Goal: Entertainment & Leisure: Consume media (video, audio)

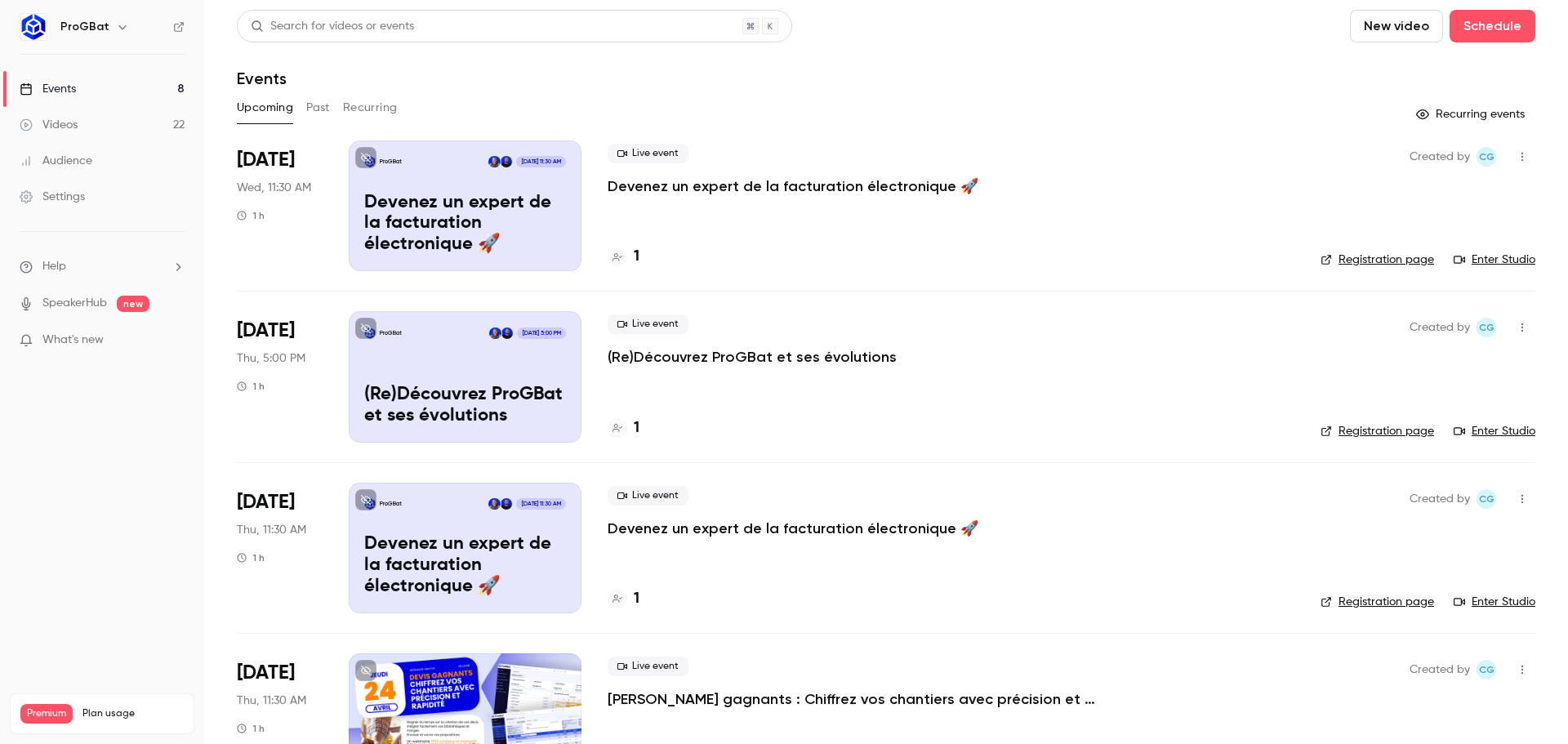
click at [577, 200] on div "ProGBat [DATE] 11:30 AM Devenez un expert de la facturation électronique 🚀" at bounding box center [465, 205] width 232 height 131
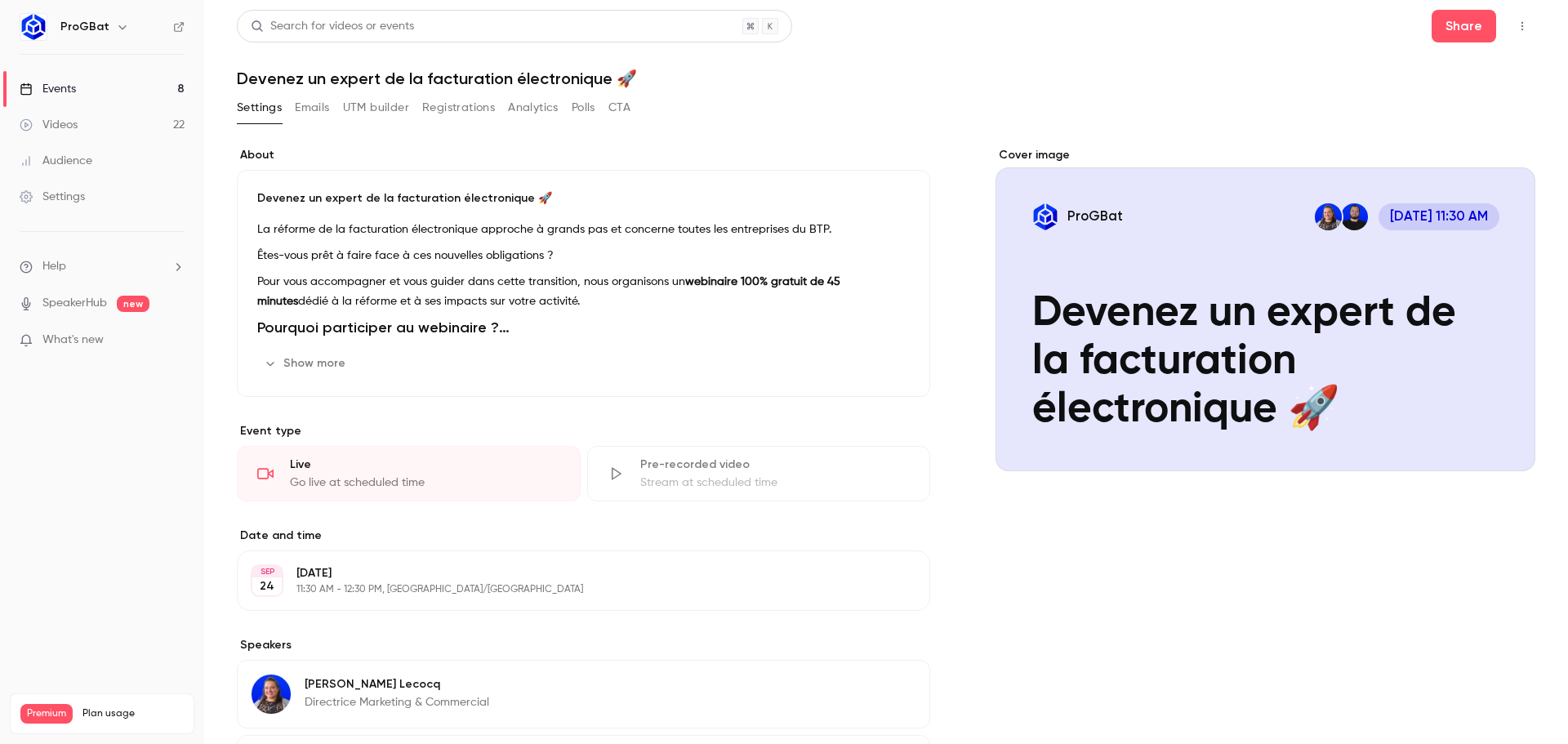
click at [1455, 404] on div "Cover image" at bounding box center [1265, 309] width 540 height 324
click at [0, 0] on input "ProGBat [DATE] 11:30 AM Devenez un expert de la facturation électronique 🚀" at bounding box center [0, 0] width 0 height 0
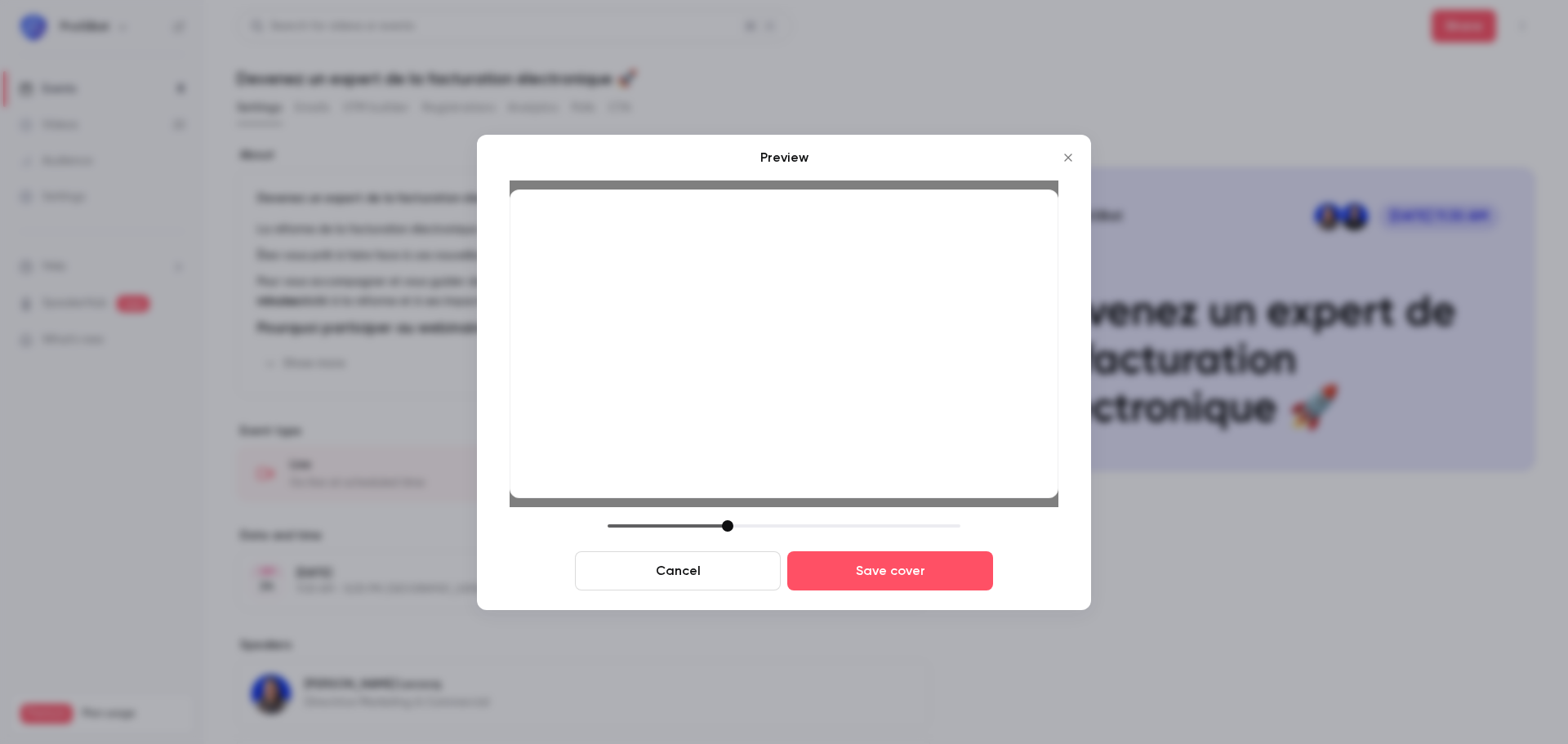
click at [732, 526] on div at bounding box center [728, 525] width 12 height 12
click at [730, 526] on div at bounding box center [727, 525] width 12 height 12
click at [941, 564] on button "Save cover" at bounding box center [890, 570] width 206 height 39
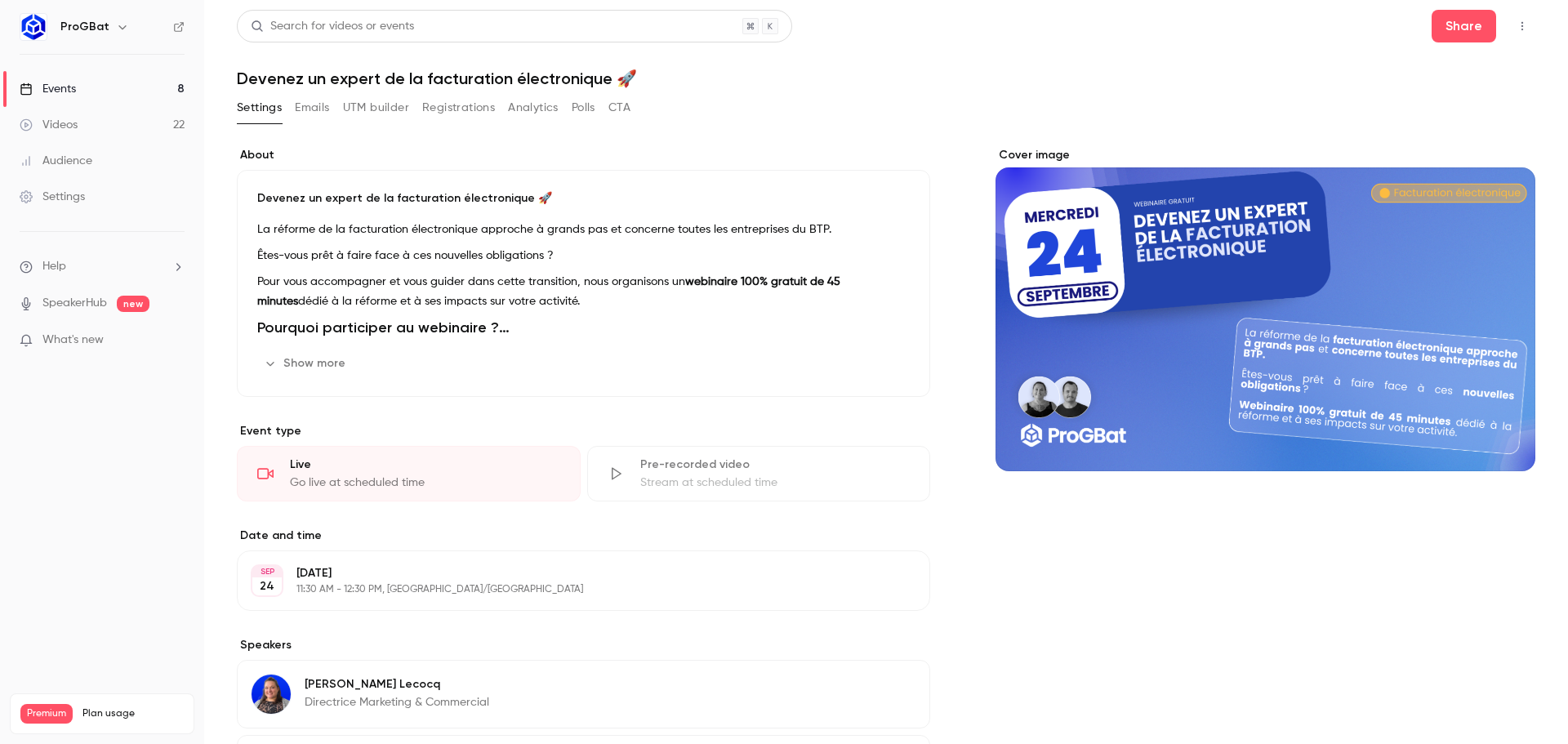
click at [1083, 383] on div "Cover image" at bounding box center [1265, 309] width 540 height 324
click at [0, 0] on input "Cover image" at bounding box center [0, 0] width 0 height 0
click at [77, 86] on link "Events 8" at bounding box center [102, 88] width 204 height 36
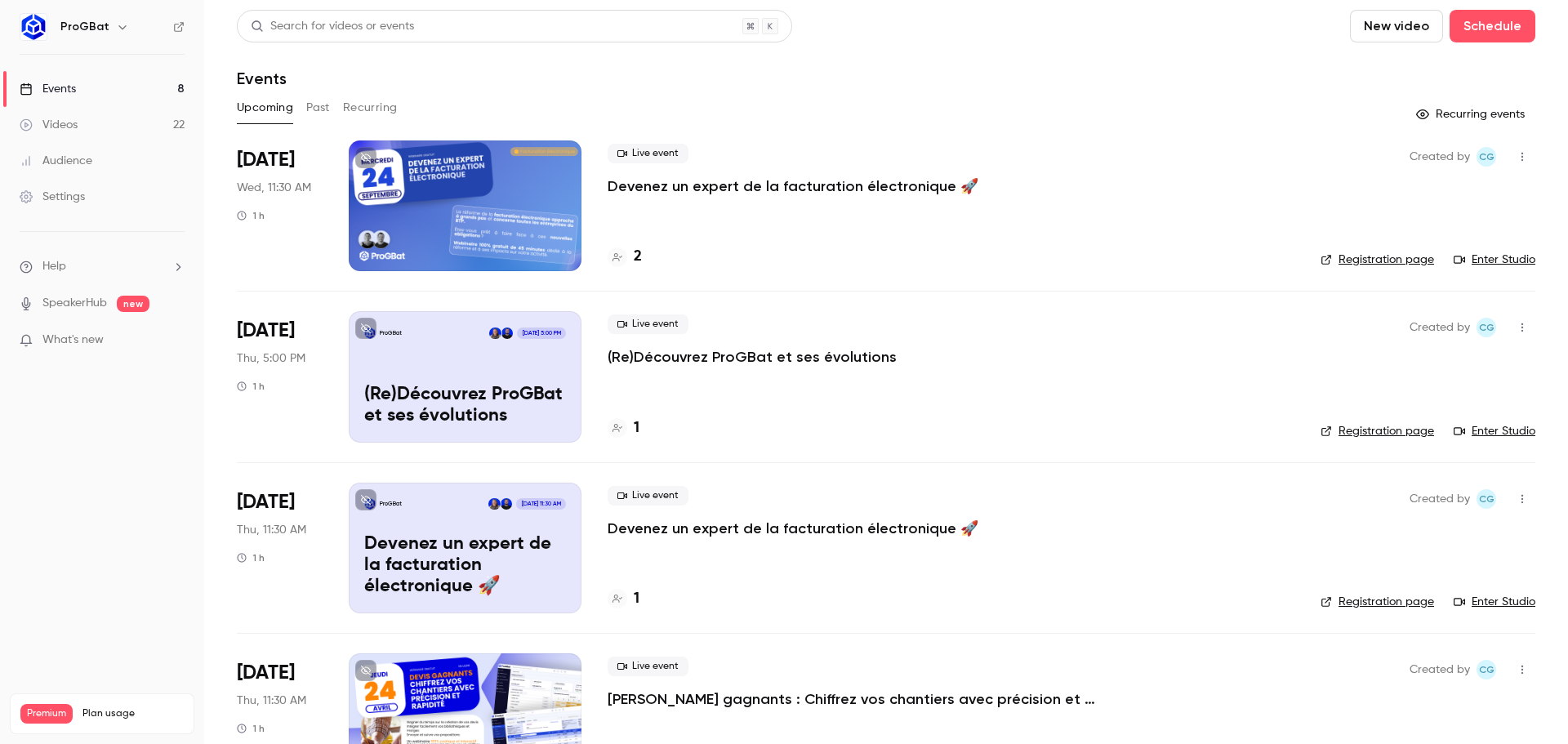
click at [566, 179] on div at bounding box center [465, 205] width 232 height 131
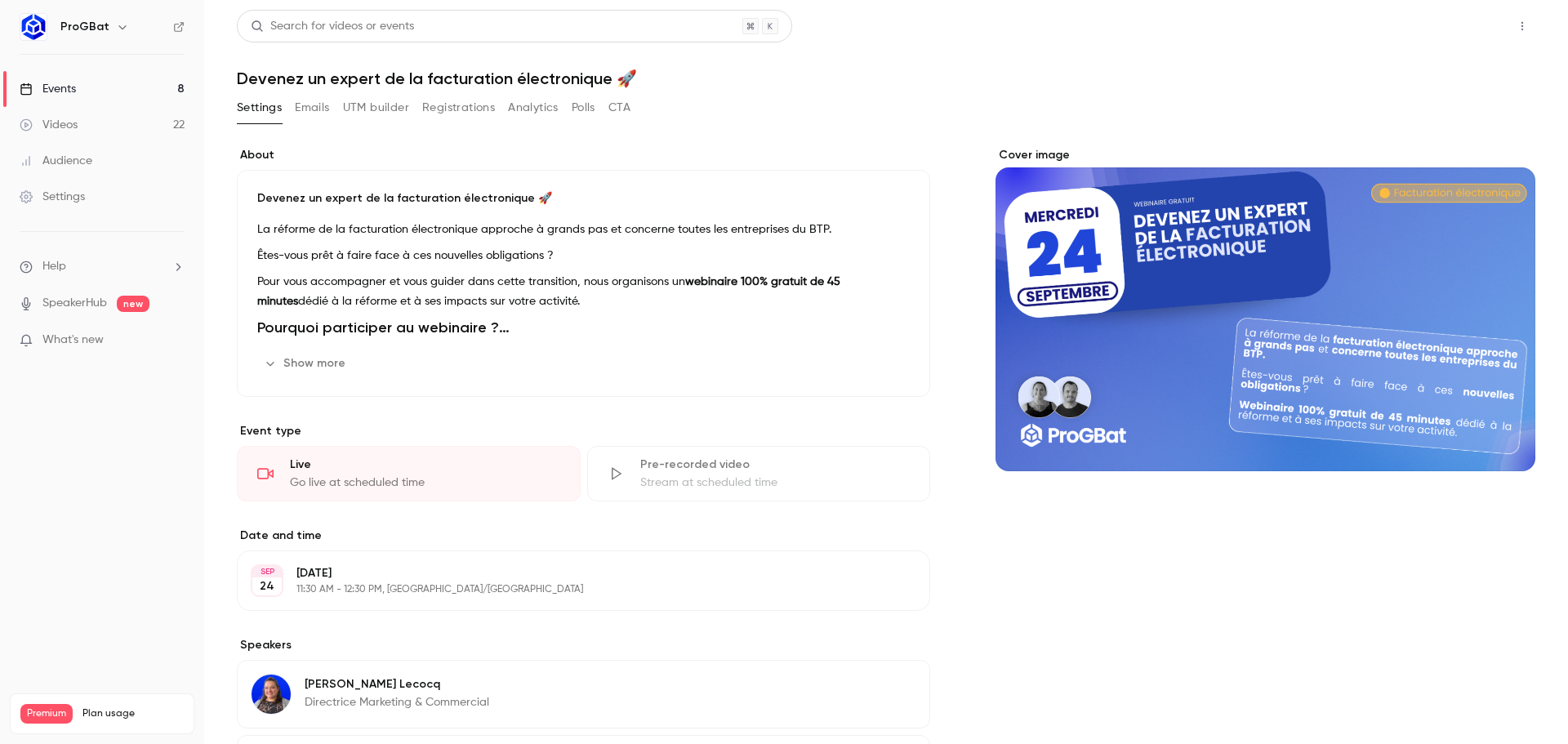
click at [1433, 37] on button "Share" at bounding box center [1463, 26] width 65 height 33
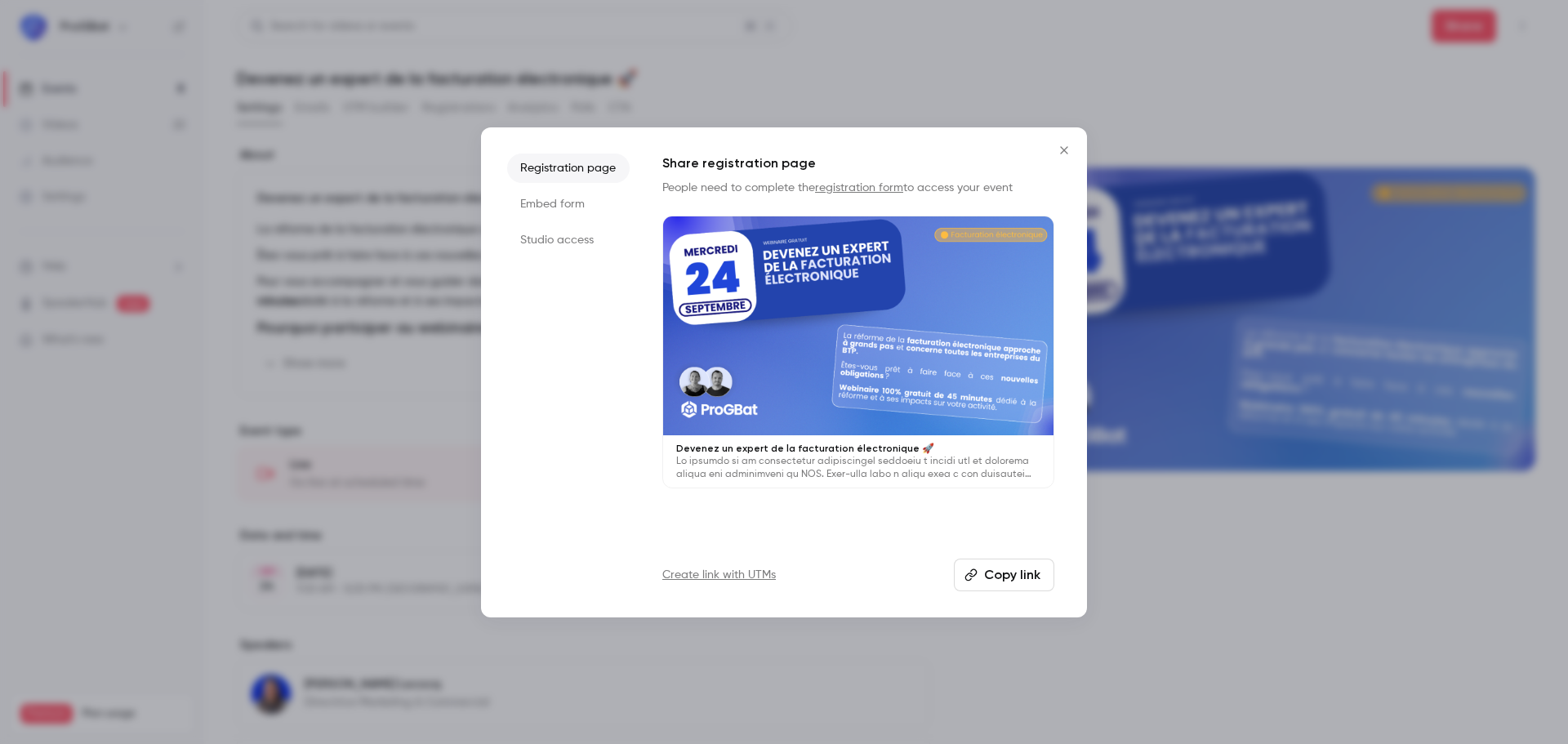
click at [1071, 146] on icon "Close" at bounding box center [1064, 149] width 19 height 13
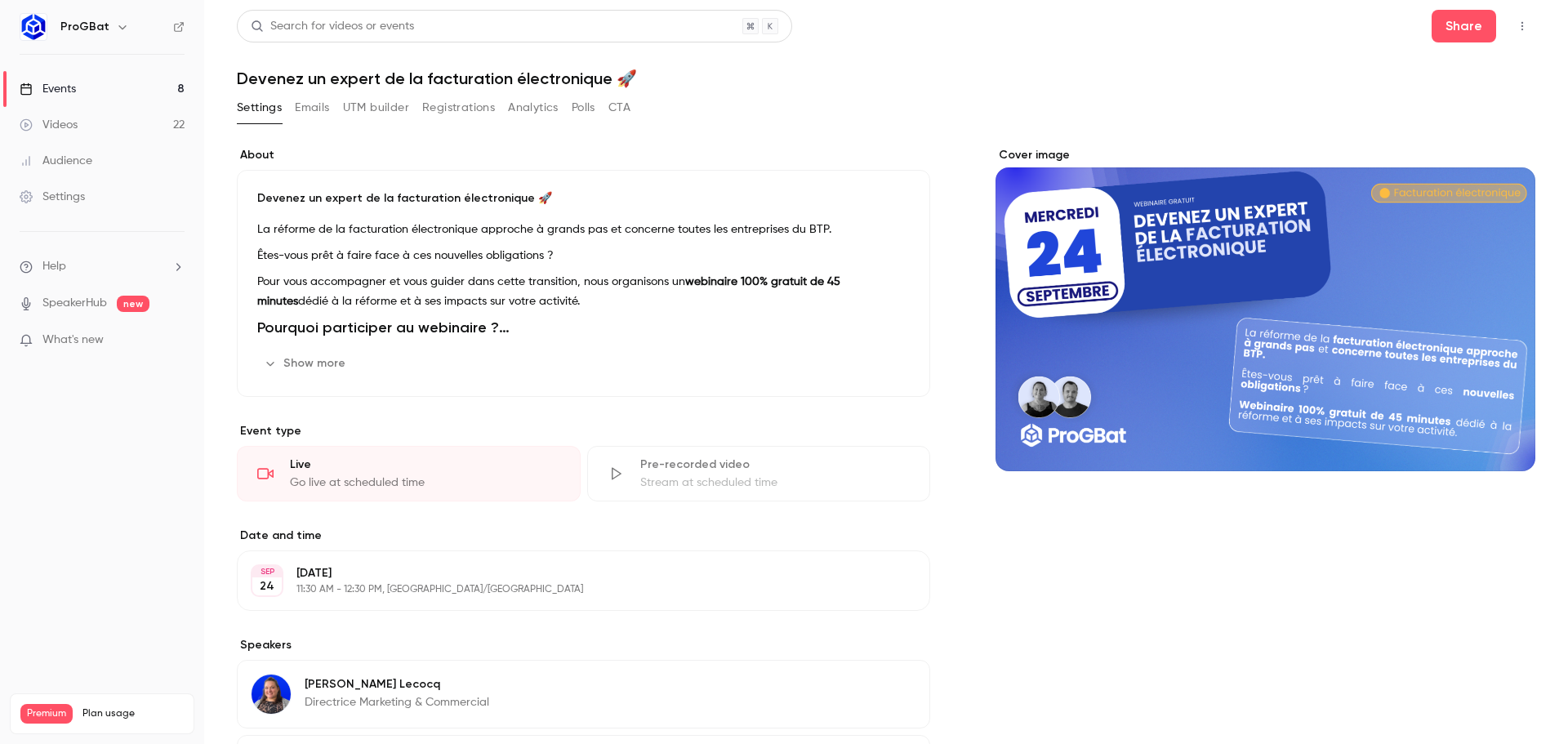
click at [355, 112] on button "UTM builder" at bounding box center [376, 107] width 66 height 26
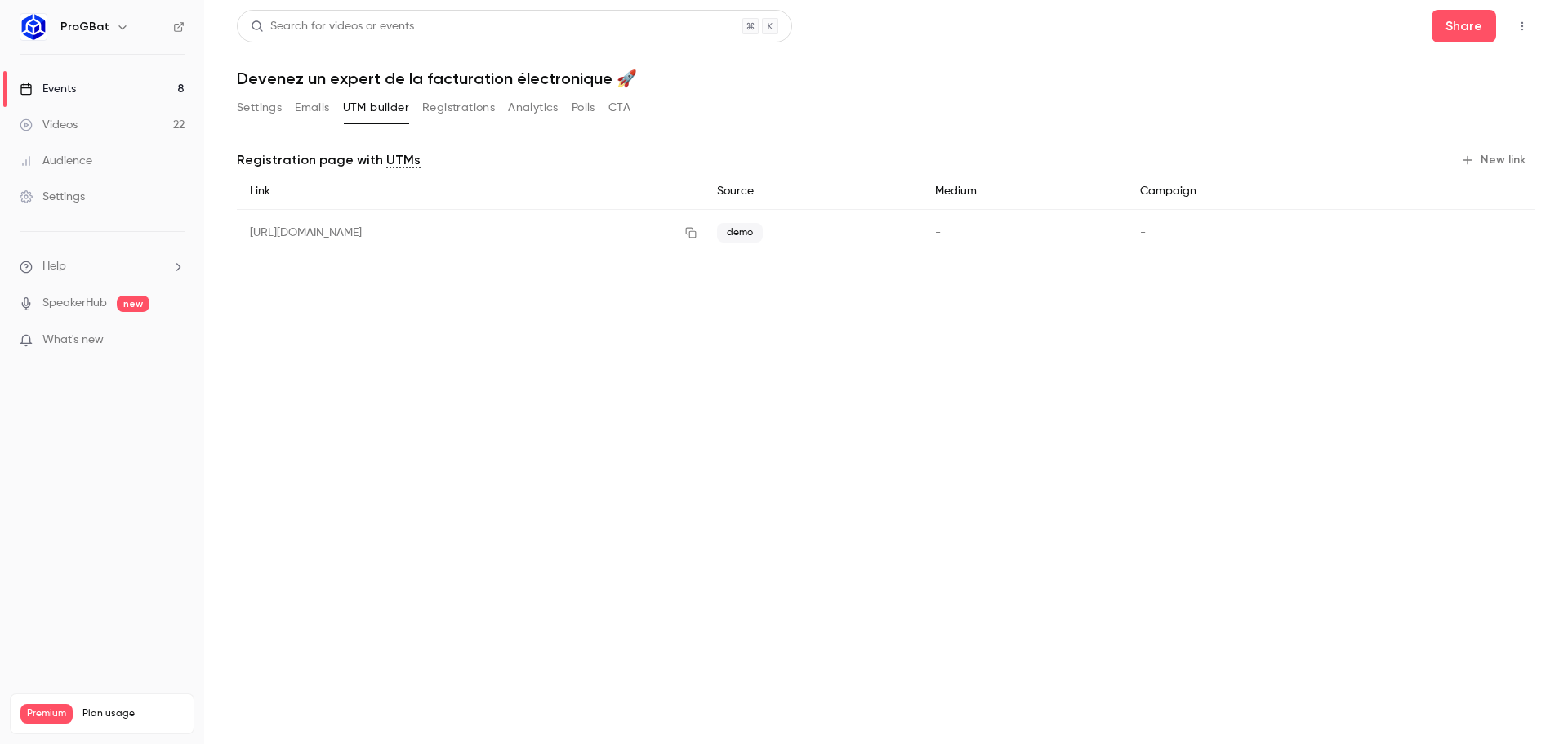
click at [1471, 168] on button "New link" at bounding box center [1495, 160] width 81 height 26
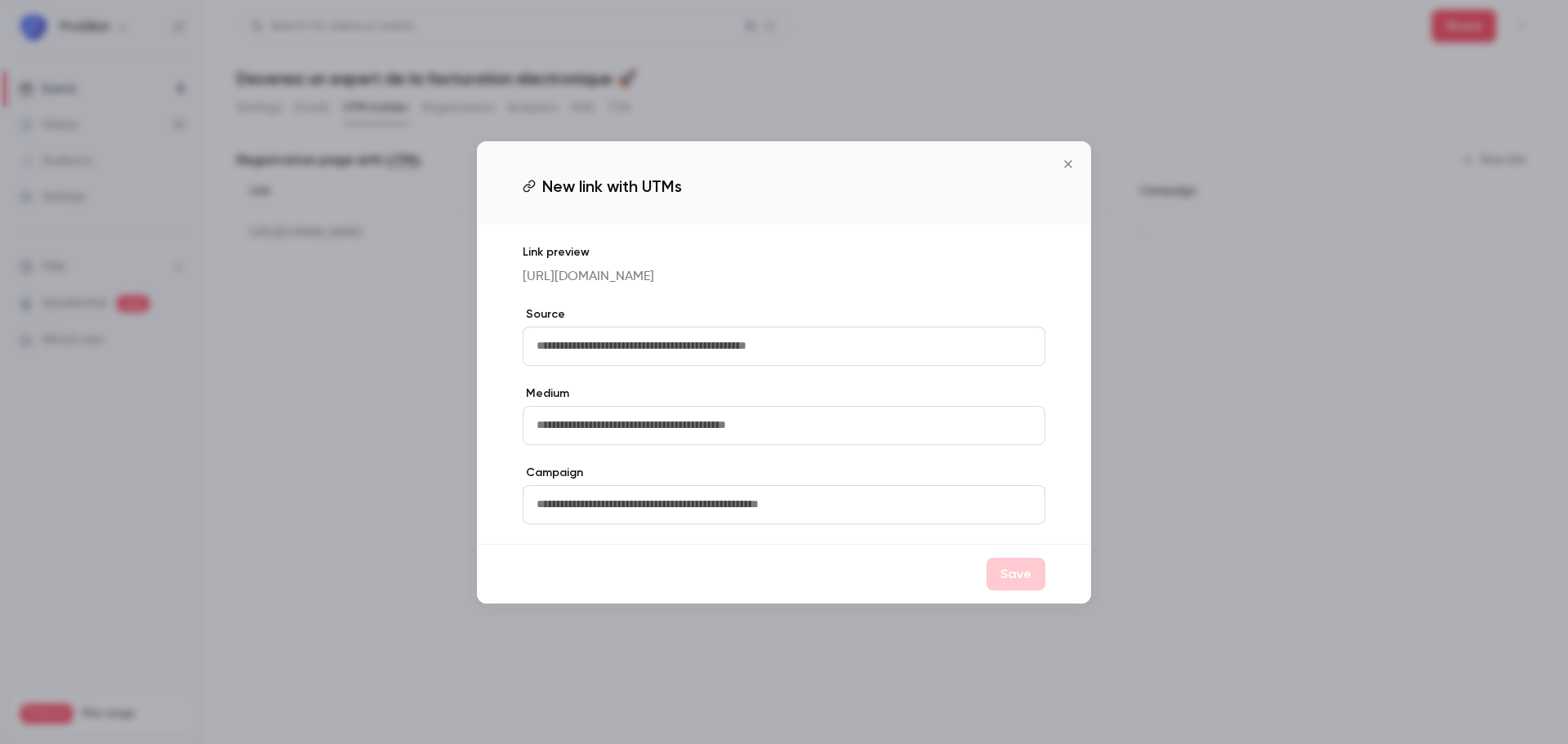
click at [739, 355] on input "text" at bounding box center [784, 345] width 523 height 39
type input "********"
click at [770, 322] on label "Source" at bounding box center [784, 313] width 523 height 16
drag, startPoint x: 779, startPoint y: 296, endPoint x: 523, endPoint y: 270, distance: 257.3
click at [523, 270] on div "Link preview [URL][DOMAIN_NAME] Source ******** Medium Campaign" at bounding box center [784, 384] width 614 height 319
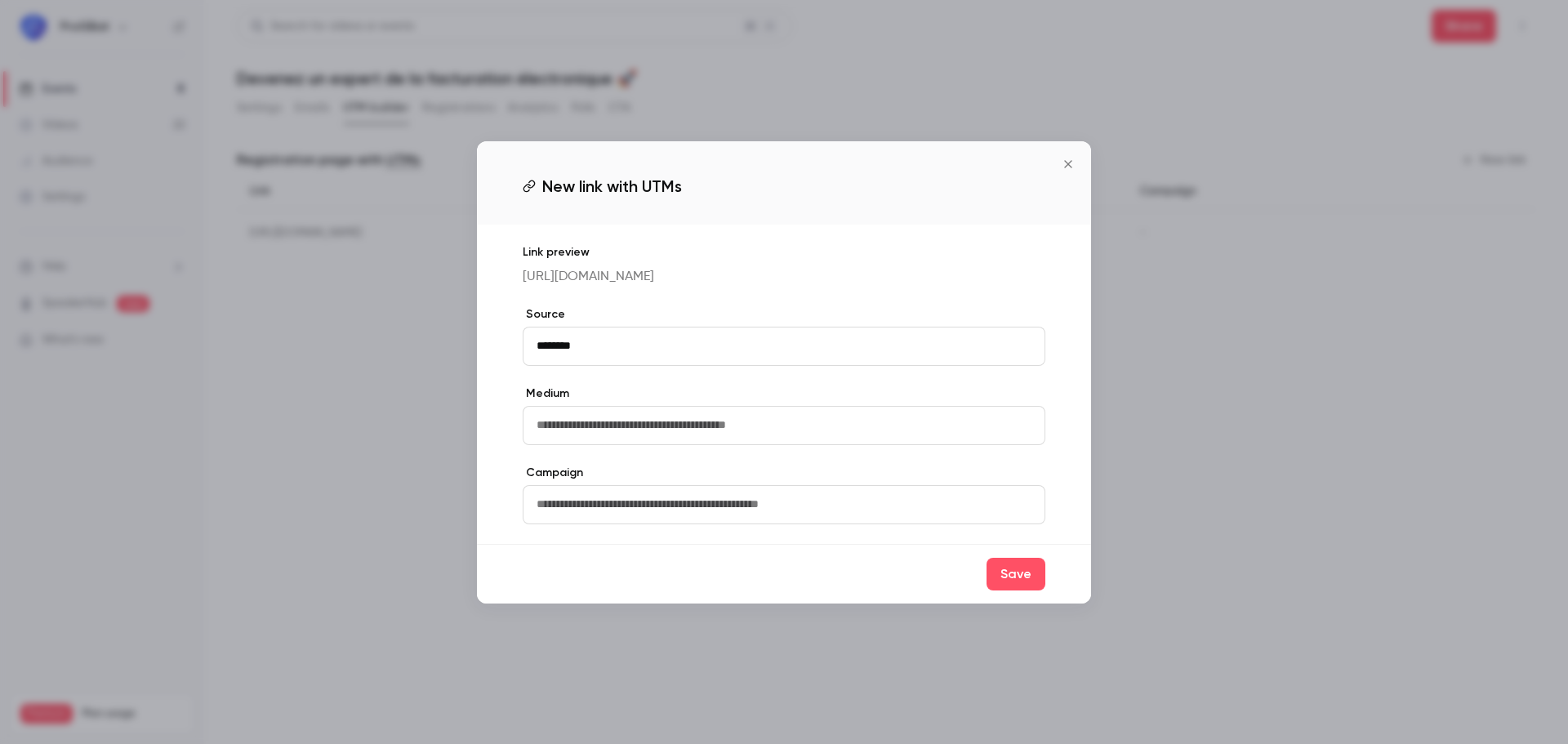
copy p "[URL][DOMAIN_NAME]"
click at [761, 286] on p "[URL][DOMAIN_NAME]" at bounding box center [784, 277] width 523 height 19
click at [708, 524] on input "text" at bounding box center [784, 504] width 523 height 39
click at [1014, 581] on button "Save" at bounding box center [1015, 574] width 59 height 33
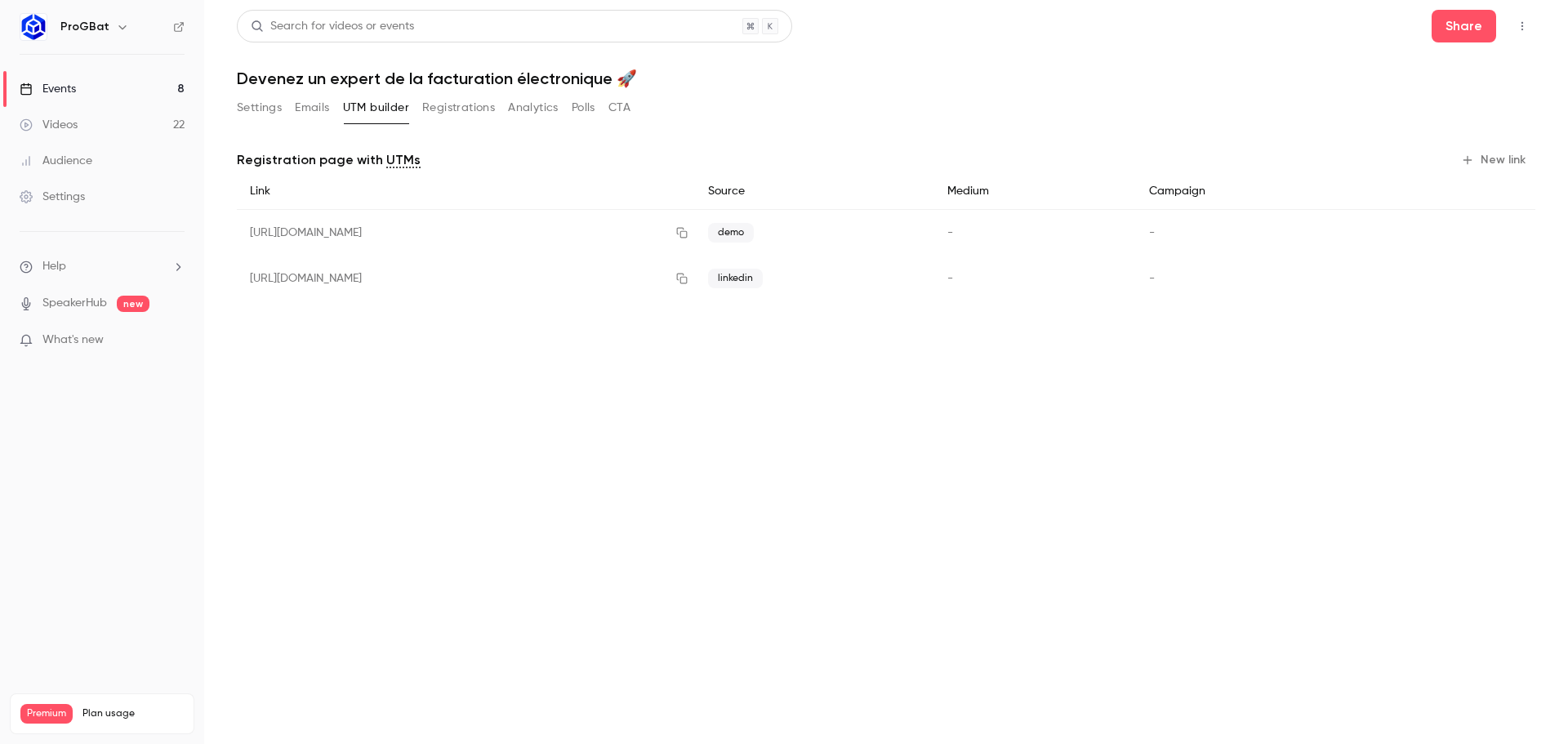
click at [271, 109] on button "Settings" at bounding box center [259, 107] width 45 height 26
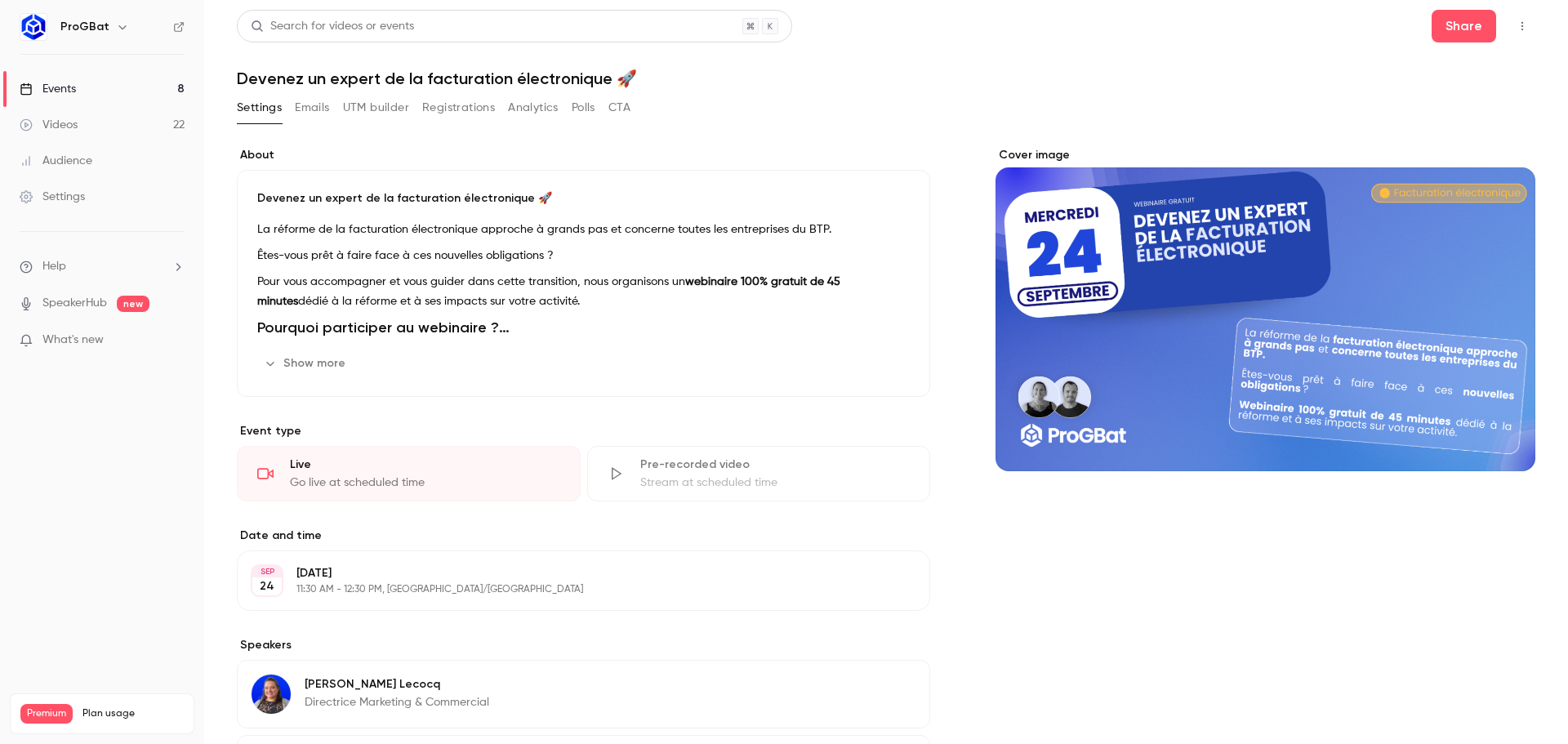
click at [1040, 240] on div "Cover image" at bounding box center [1265, 309] width 540 height 324
click at [0, 0] on input "Cover image" at bounding box center [0, 0] width 0 height 0
click at [63, 86] on div "Events" at bounding box center [47, 89] width 56 height 16
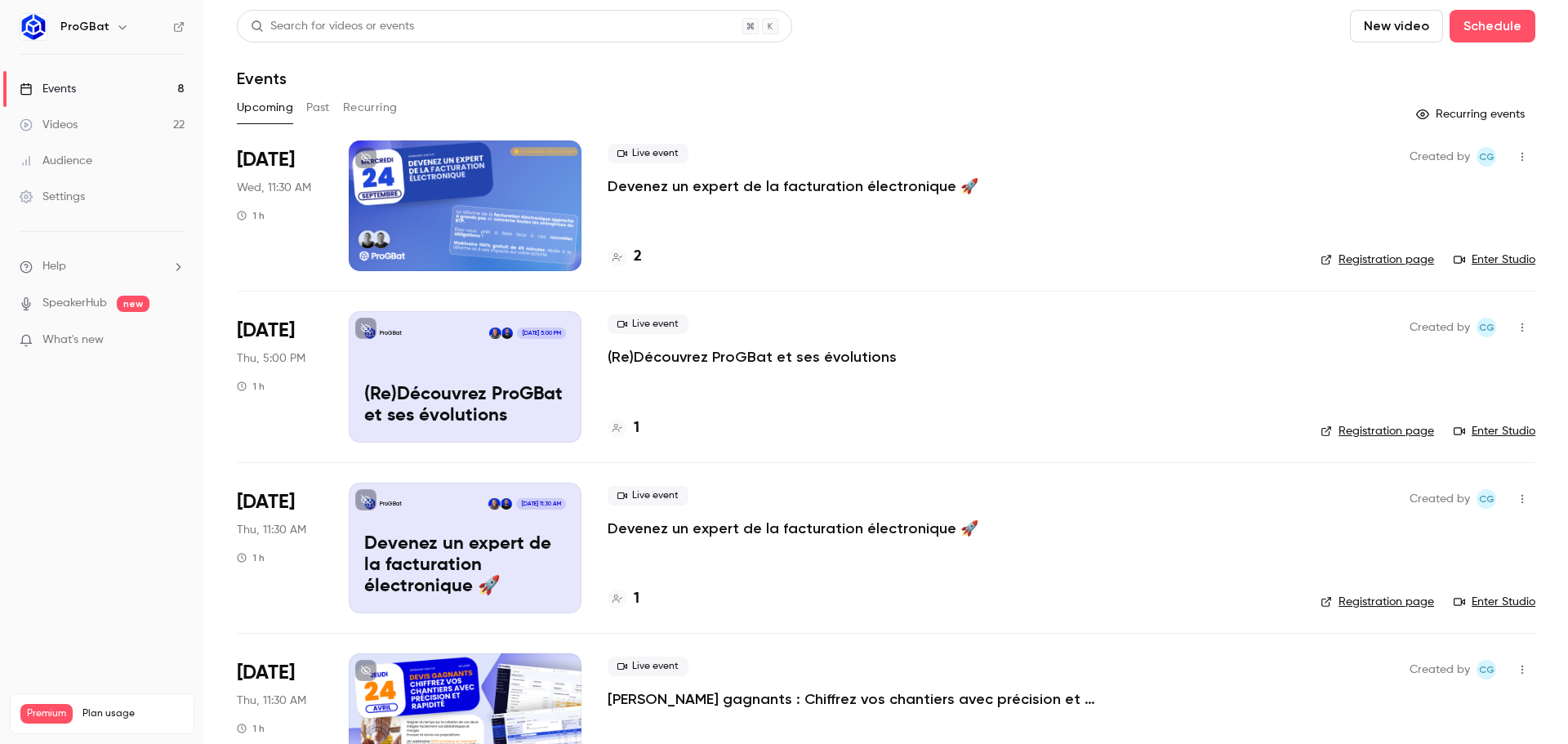
click at [442, 208] on div at bounding box center [465, 205] width 232 height 131
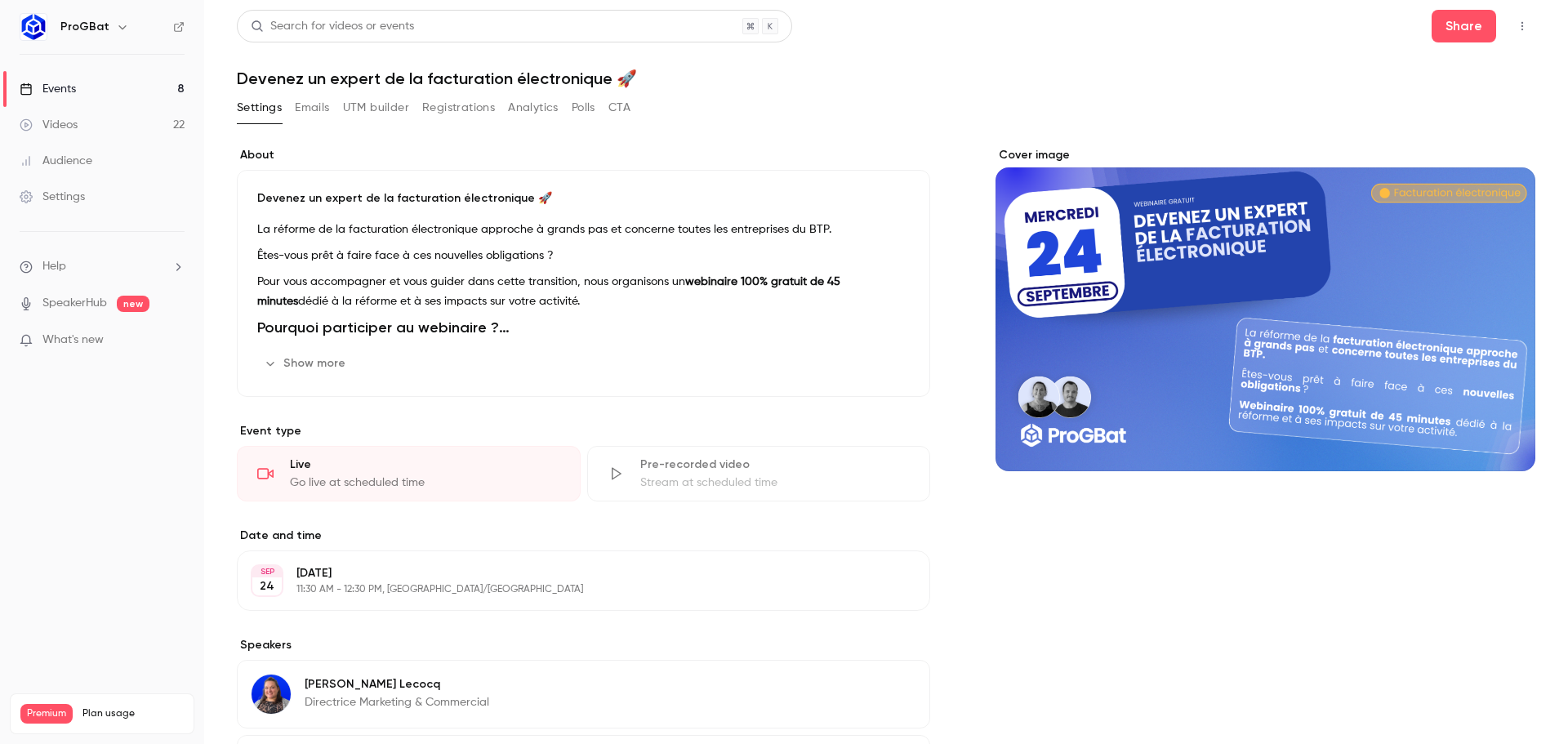
scroll to position [234, 0]
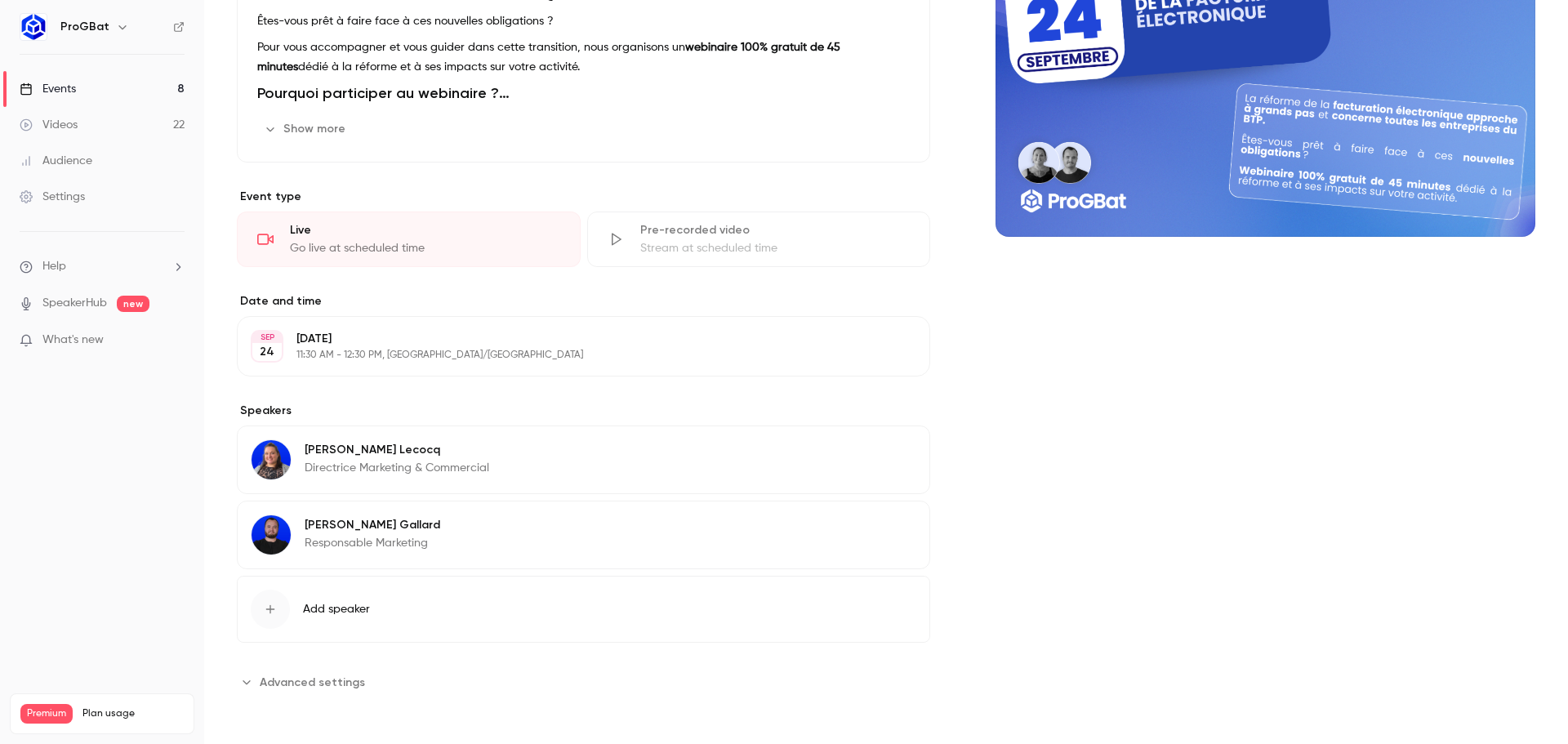
click at [869, 448] on icon "button" at bounding box center [870, 452] width 13 height 13
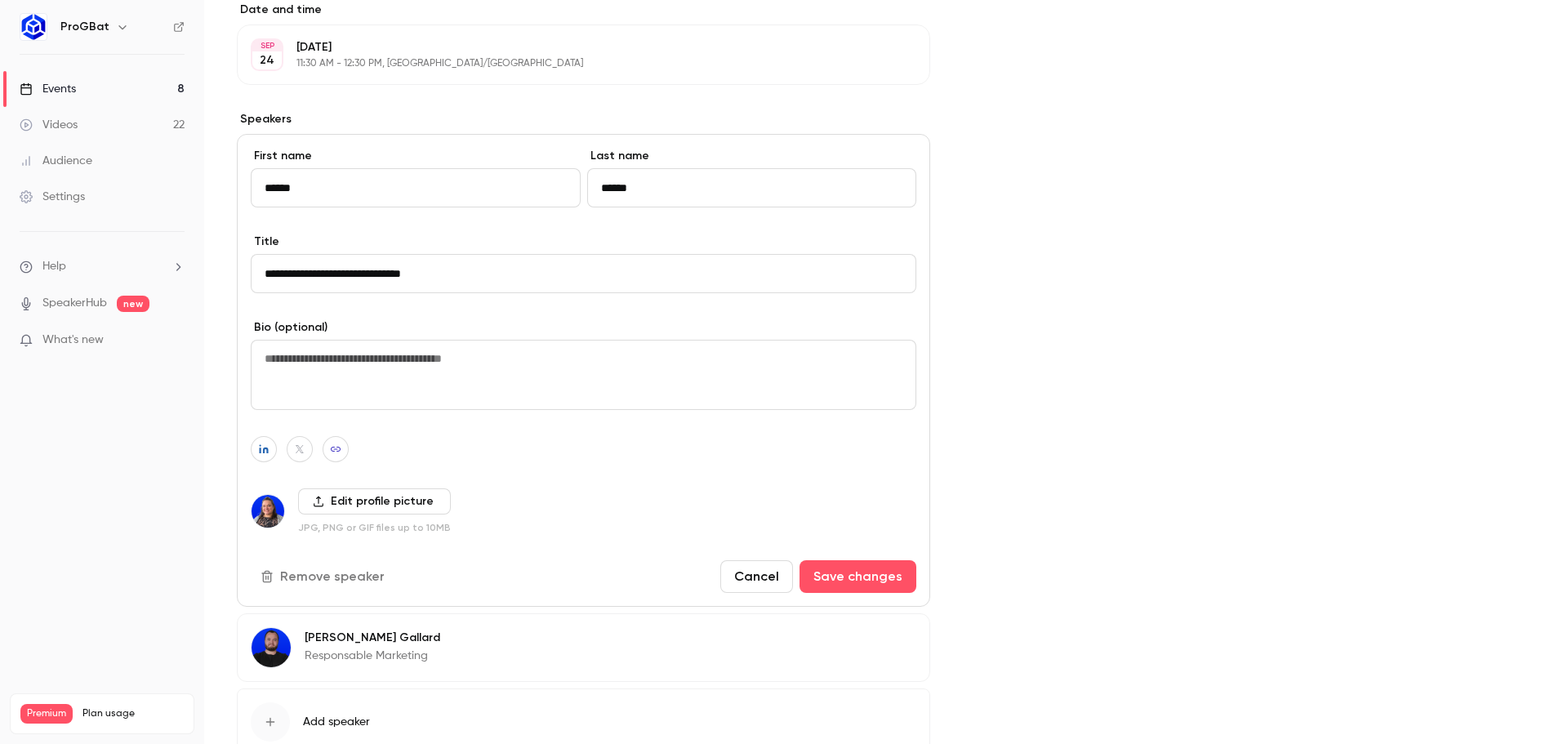
scroll to position [639, 0]
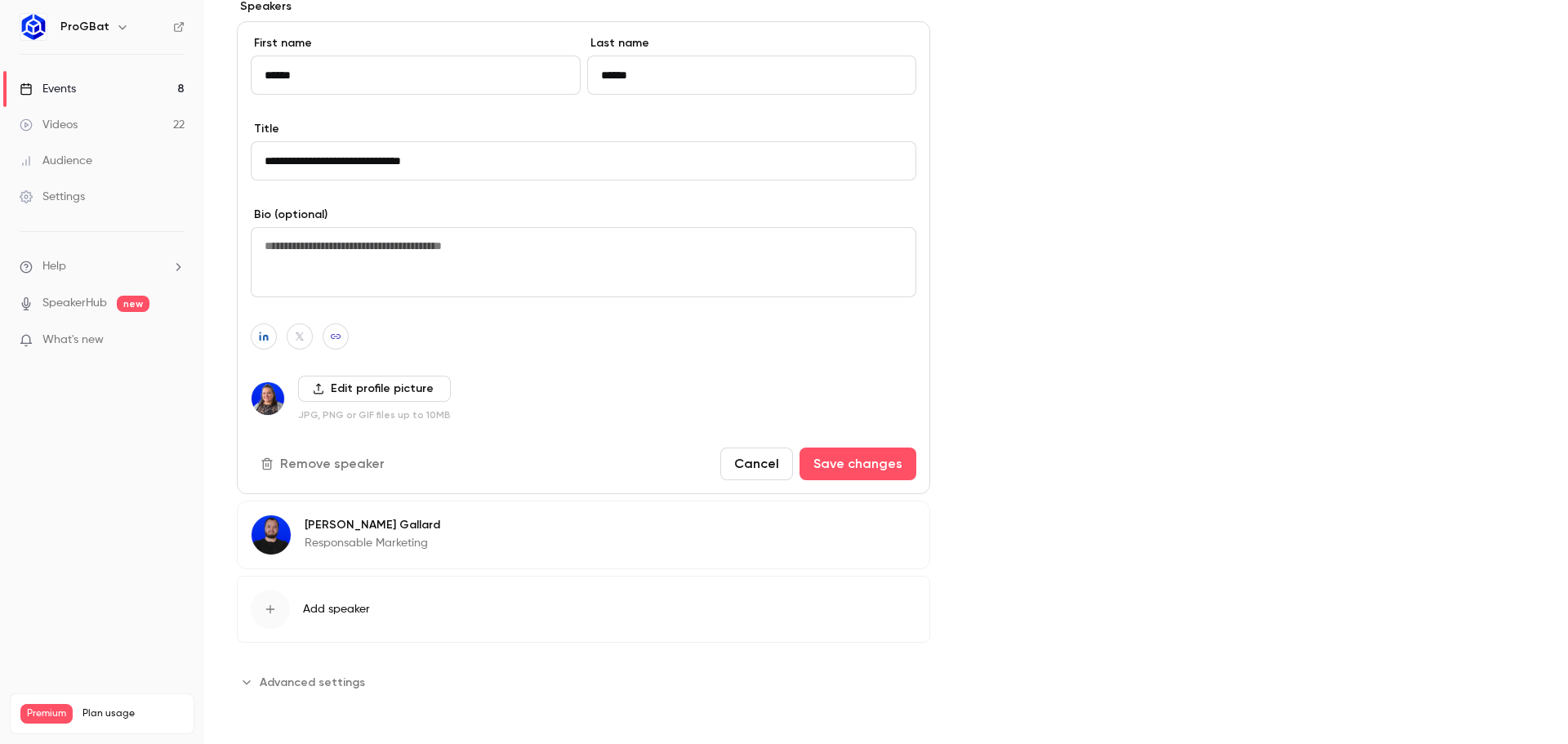
click at [383, 387] on label "Edit profile picture" at bounding box center [375, 388] width 153 height 26
click at [0, 0] on input "Edit profile picture" at bounding box center [0, 0] width 0 height 0
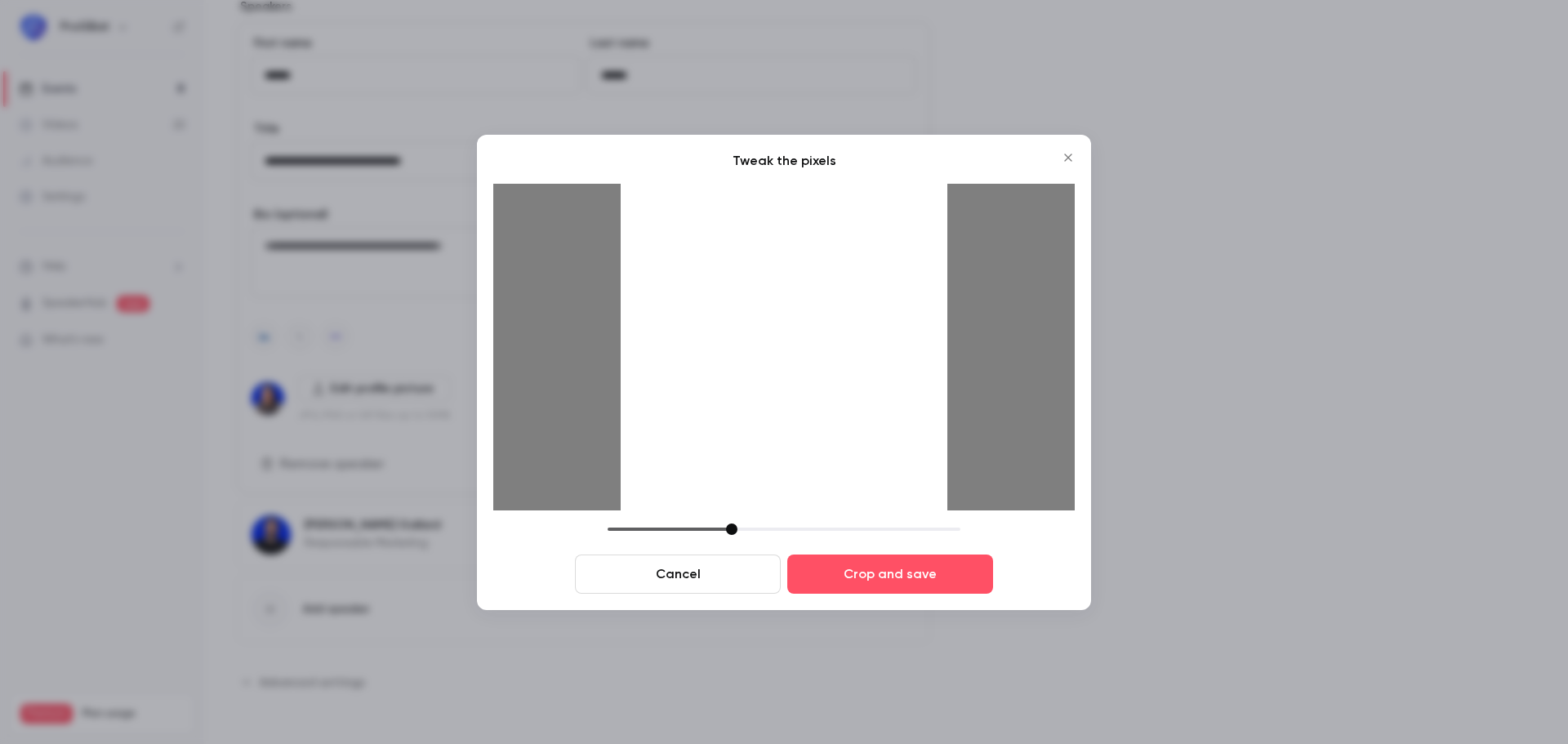
click at [732, 530] on div at bounding box center [784, 529] width 352 height 12
click at [773, 477] on div at bounding box center [783, 346] width 326 height 326
click at [824, 567] on button "Crop and save" at bounding box center [890, 574] width 206 height 39
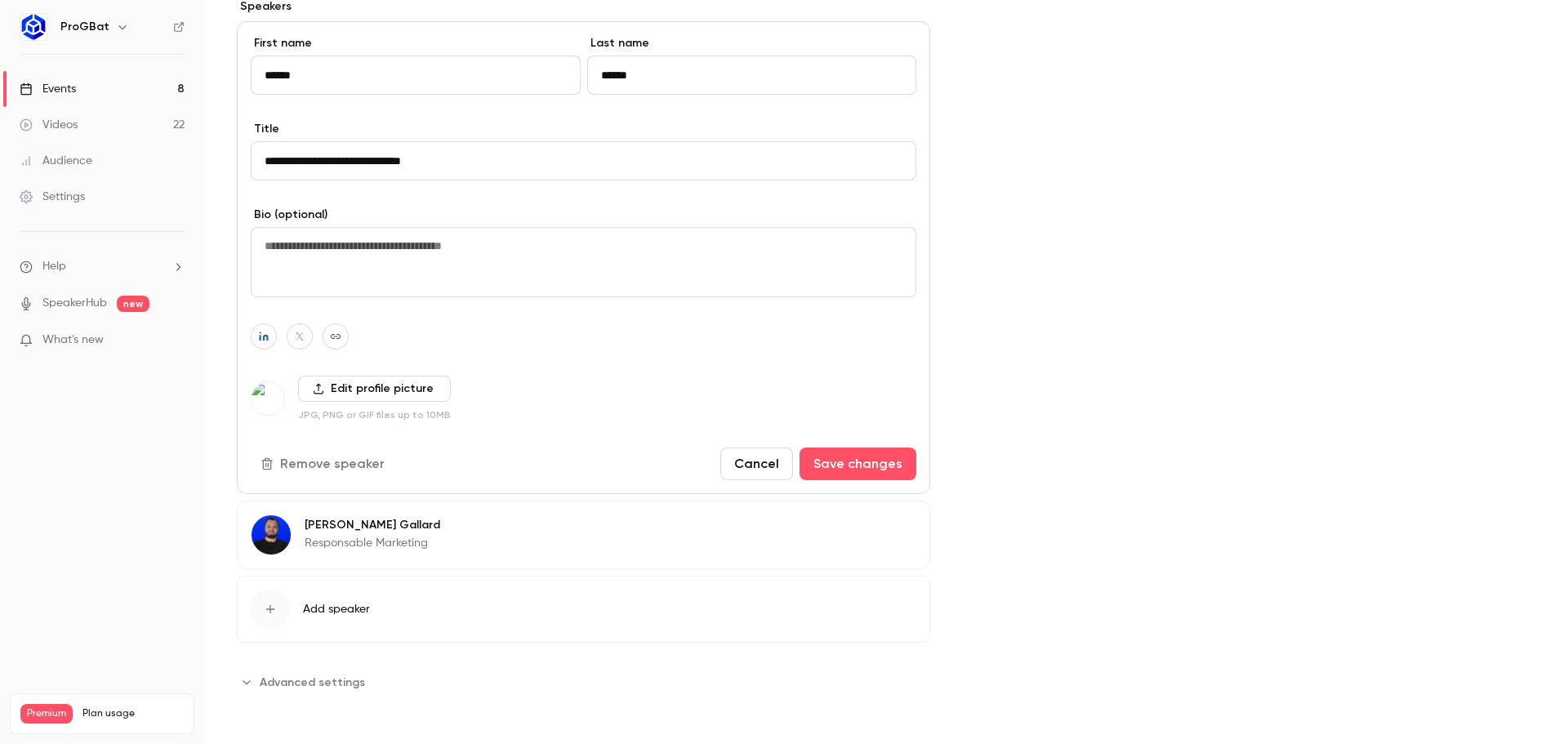
click at [394, 389] on label "Edit profile picture" at bounding box center [375, 388] width 153 height 26
click at [0, 0] on input "Edit profile picture" at bounding box center [0, 0] width 0 height 0
click at [337, 384] on label "Edit profile picture" at bounding box center [375, 388] width 153 height 26
click at [0, 0] on input "Edit profile picture" at bounding box center [0, 0] width 0 height 0
click at [736, 462] on button "Cancel" at bounding box center [756, 463] width 73 height 33
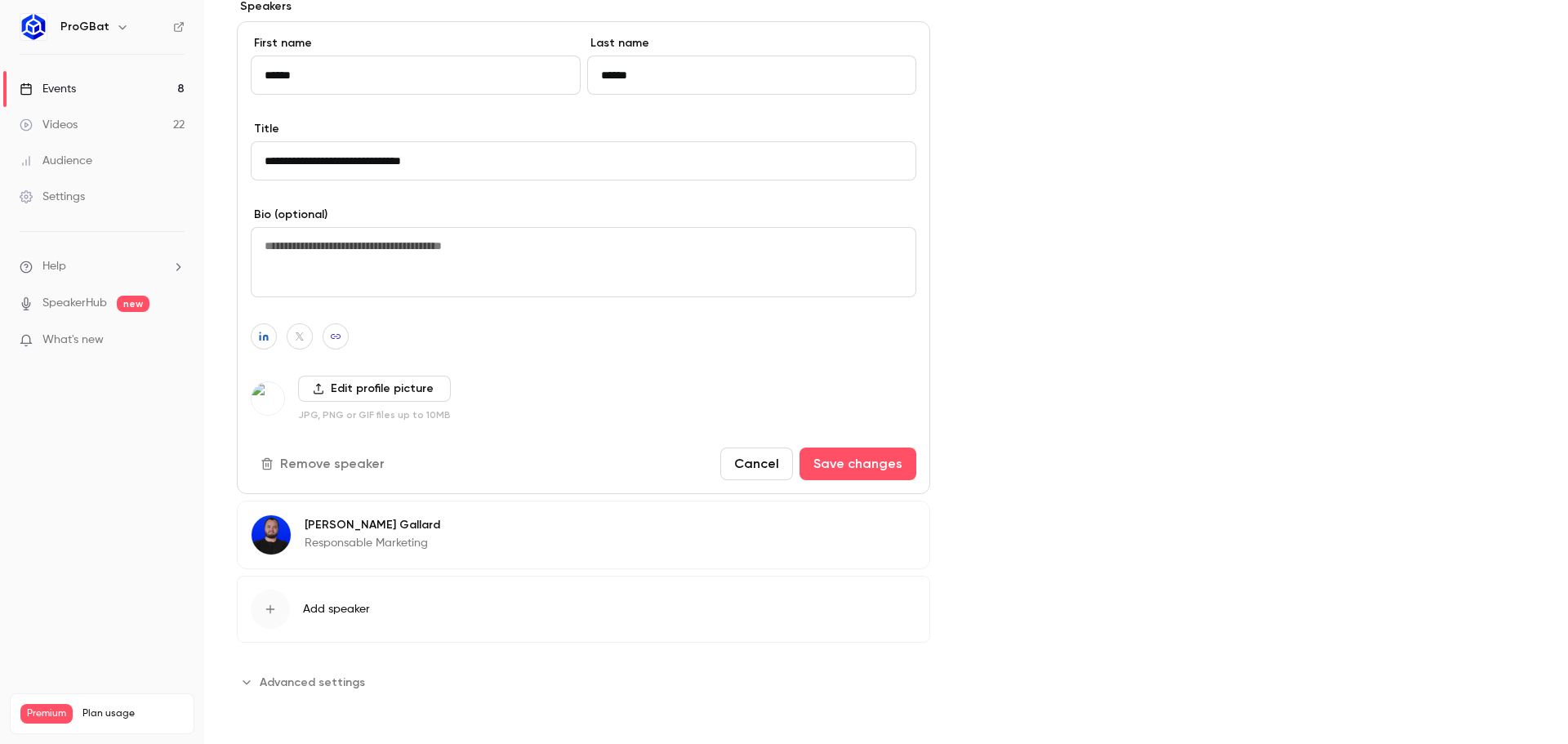
scroll to position [234, 0]
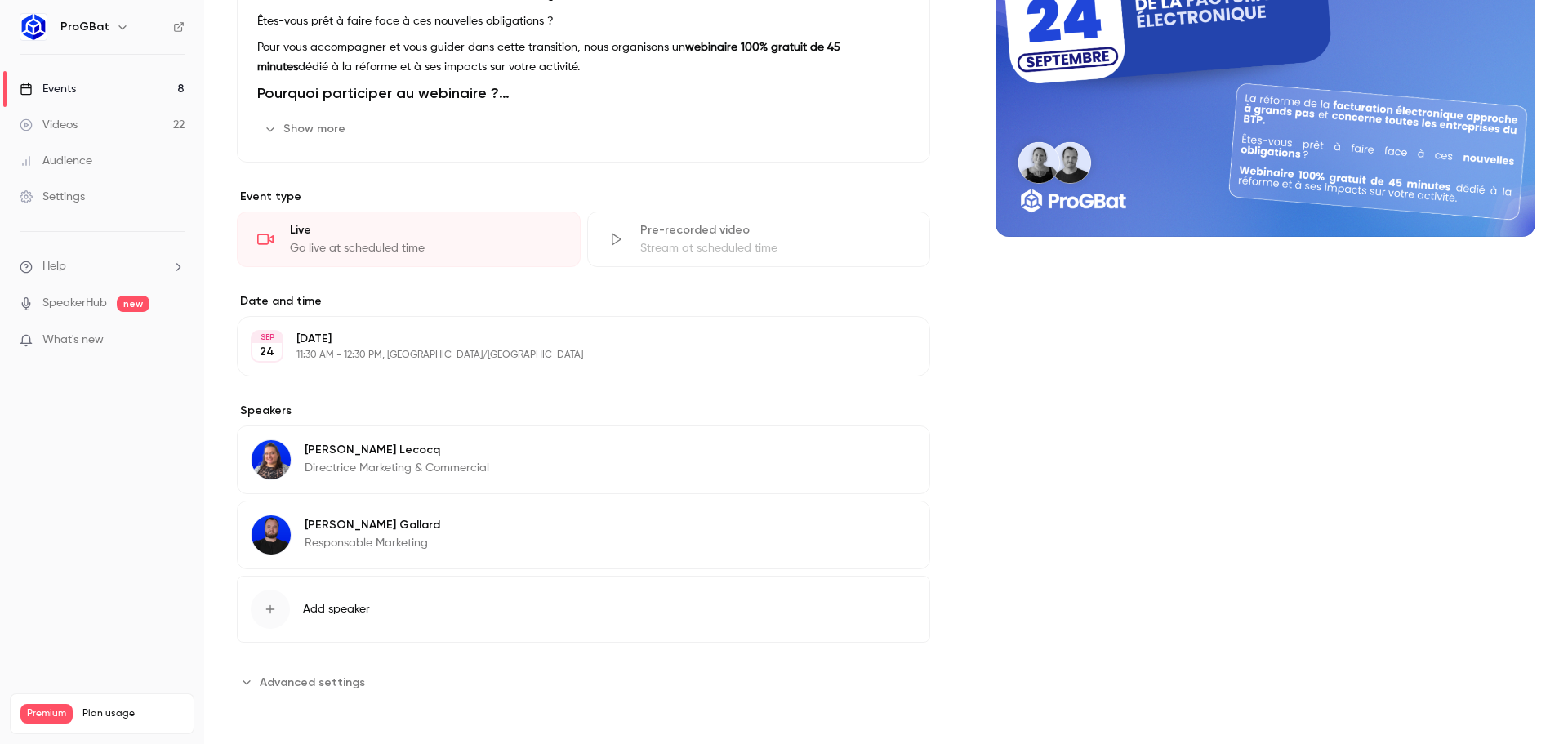
click at [437, 454] on p "[PERSON_NAME]" at bounding box center [397, 449] width 185 height 16
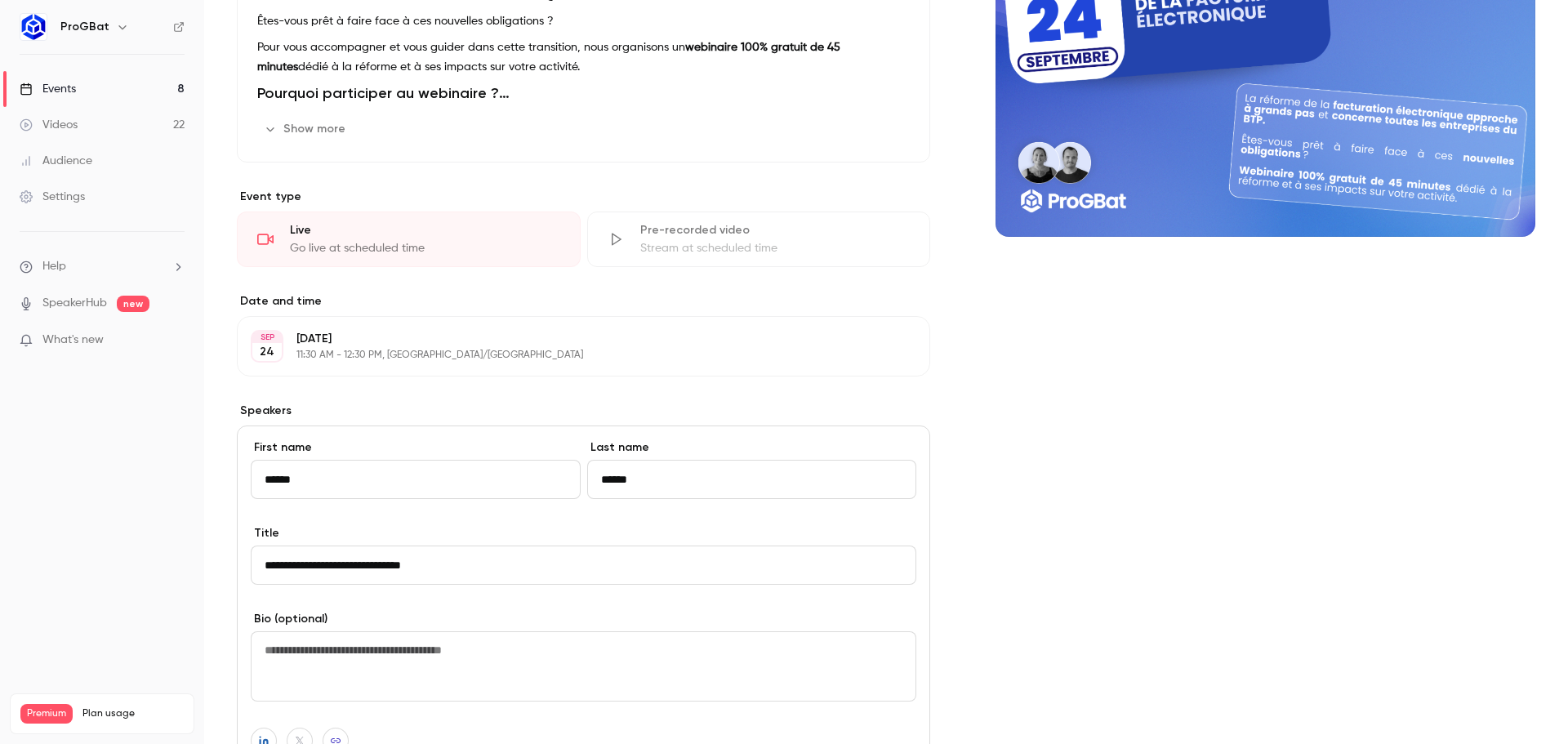
scroll to position [639, 0]
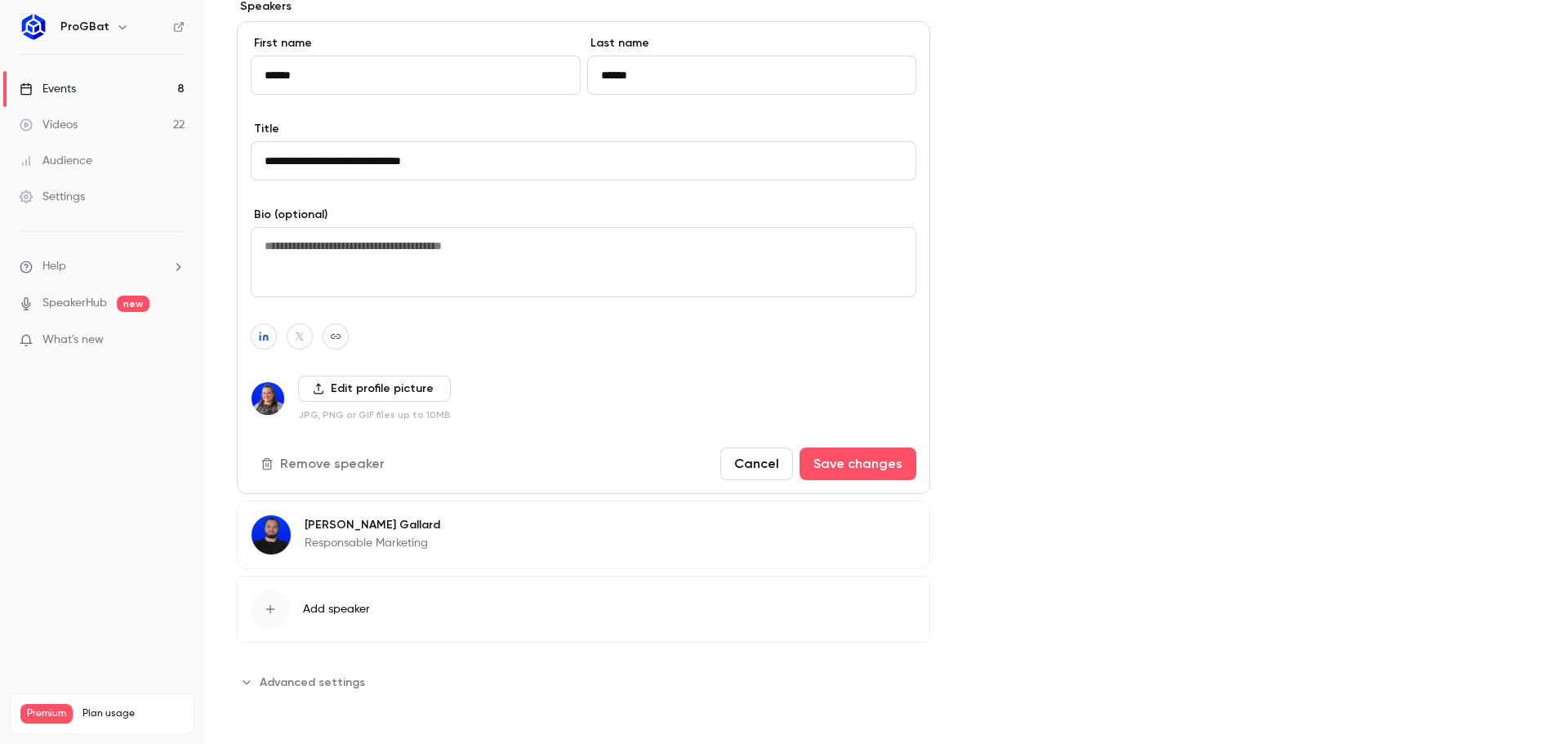
click at [403, 388] on label "Edit profile picture" at bounding box center [375, 388] width 153 height 26
click at [0, 0] on input "Edit profile picture" at bounding box center [0, 0] width 0 height 0
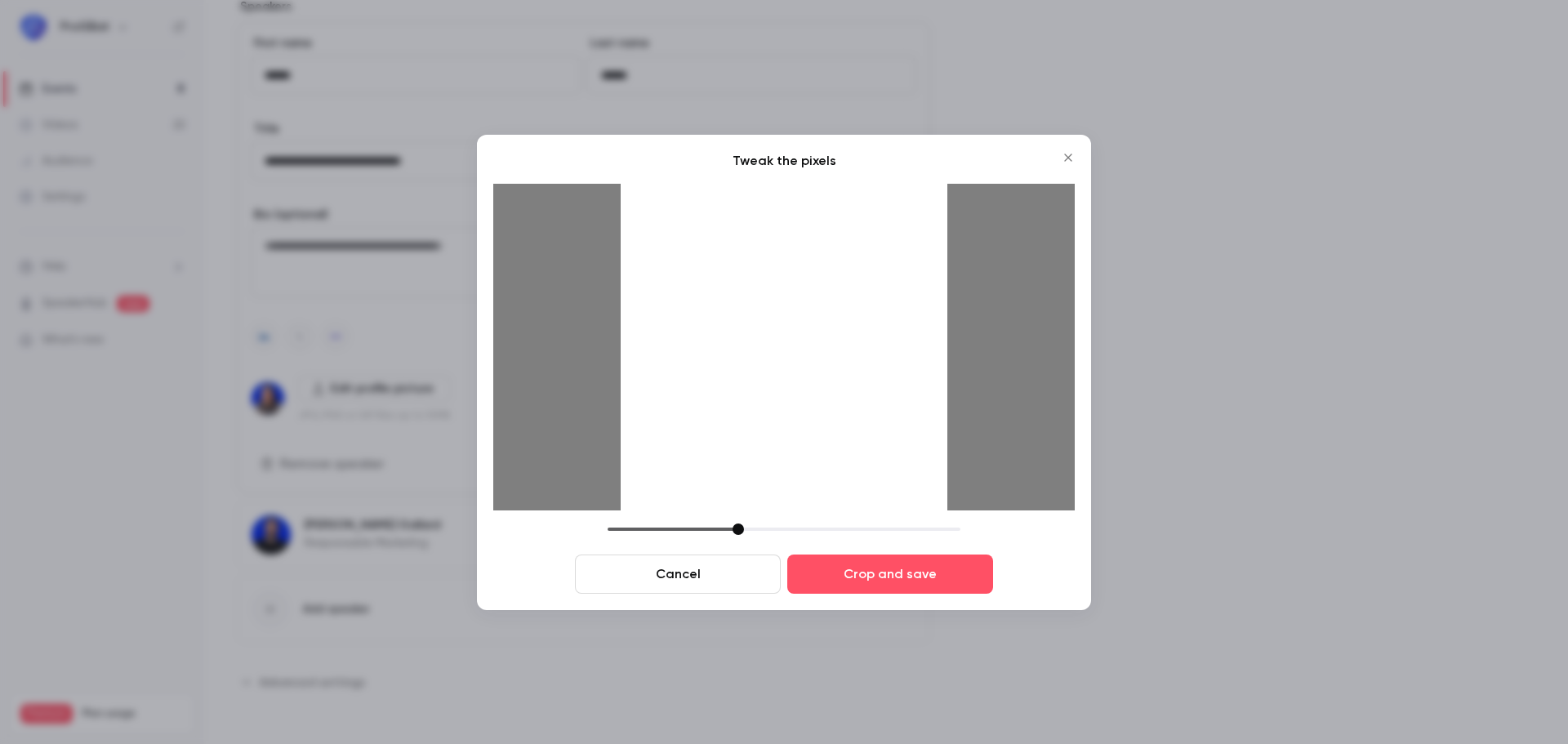
drag, startPoint x: 730, startPoint y: 525, endPoint x: 739, endPoint y: 521, distance: 9.8
click at [739, 521] on div "Tweak the pixels Cancel Crop and save" at bounding box center [784, 372] width 582 height 442
click at [779, 483] on div at bounding box center [783, 346] width 326 height 326
click at [743, 533] on div at bounding box center [784, 529] width 352 height 12
click at [743, 533] on div at bounding box center [743, 529] width 12 height 12
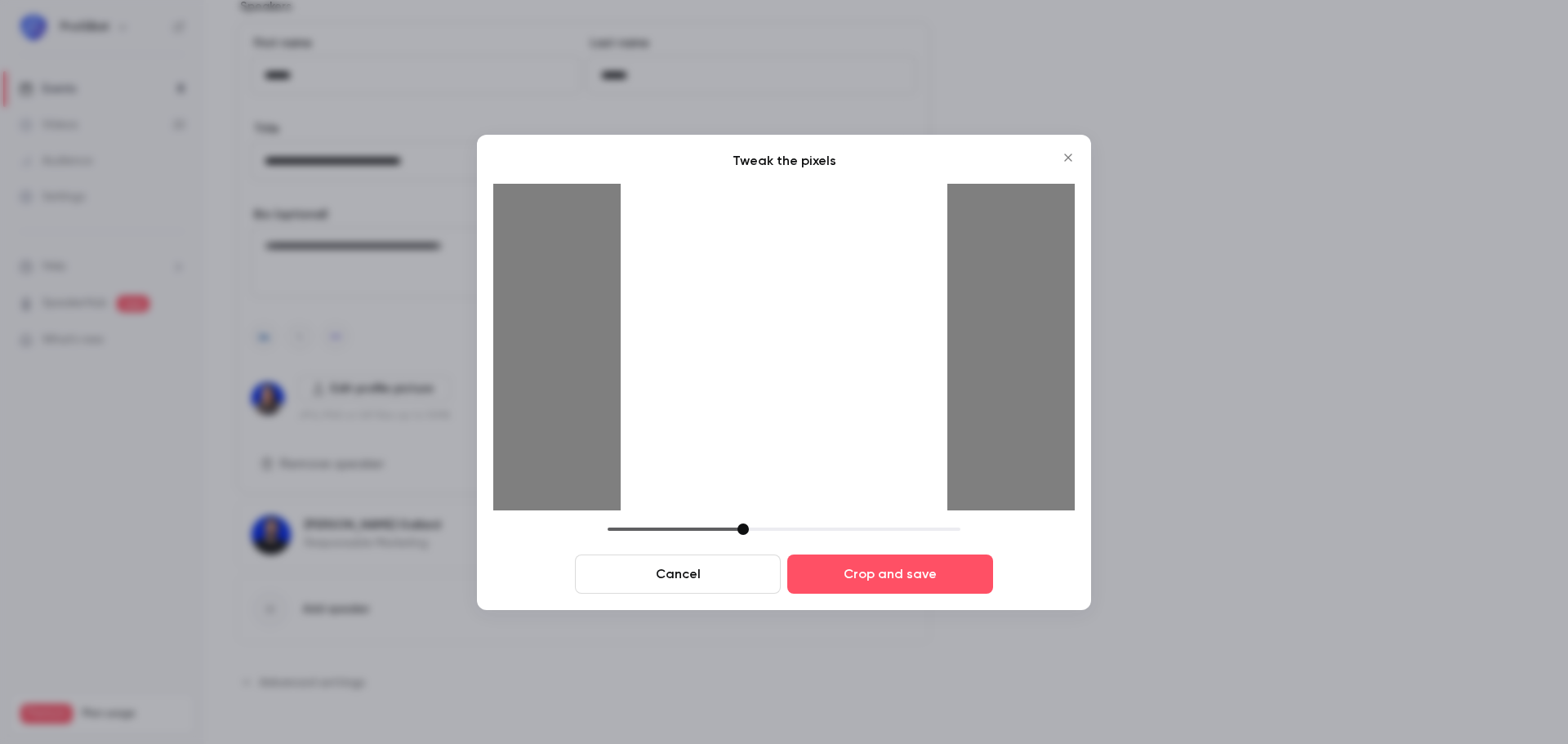
click at [795, 471] on div at bounding box center [783, 346] width 326 height 326
click at [849, 571] on button "Crop and save" at bounding box center [890, 574] width 206 height 39
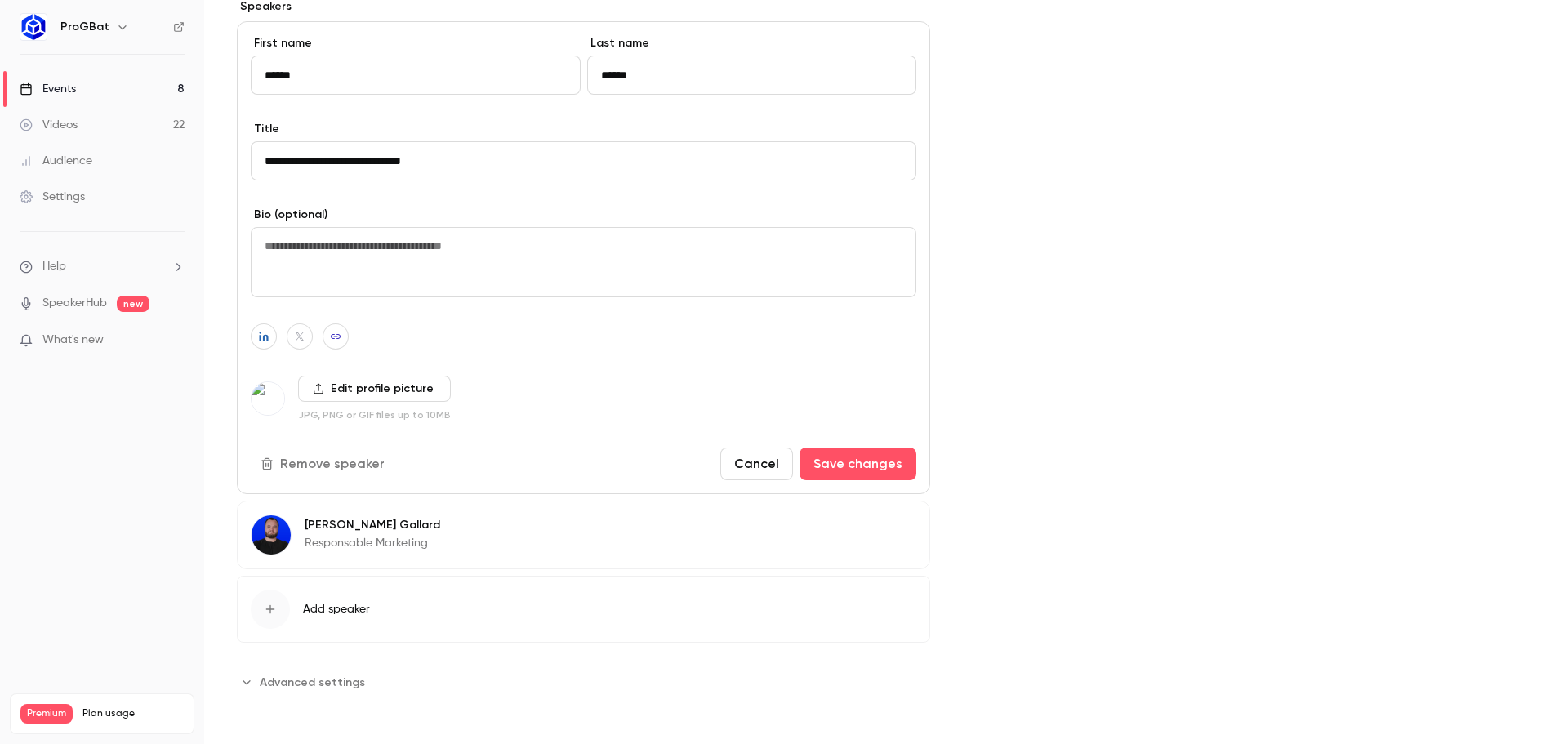
click at [734, 460] on button "Cancel" at bounding box center [756, 463] width 73 height 33
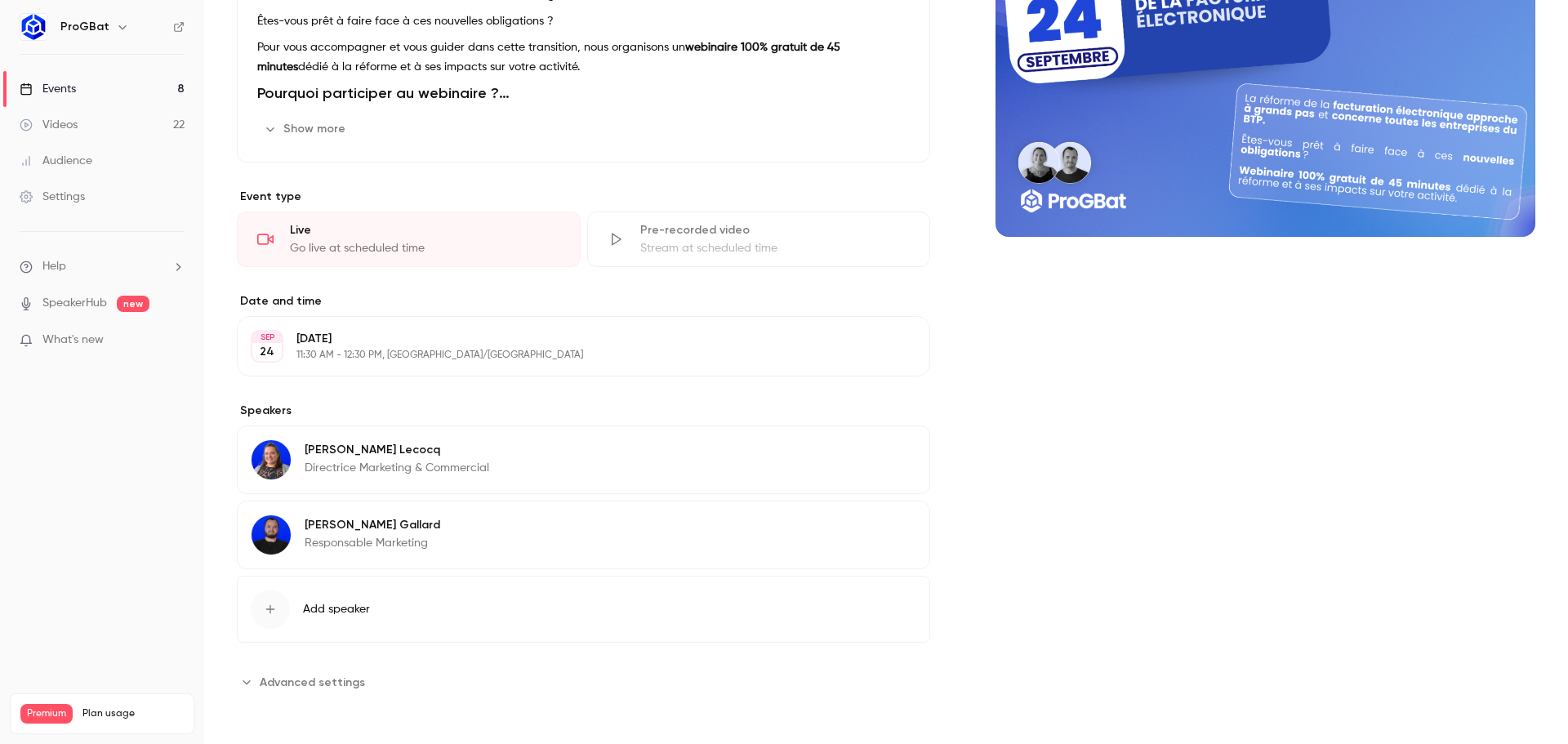
click at [360, 452] on p "[PERSON_NAME]" at bounding box center [397, 449] width 185 height 16
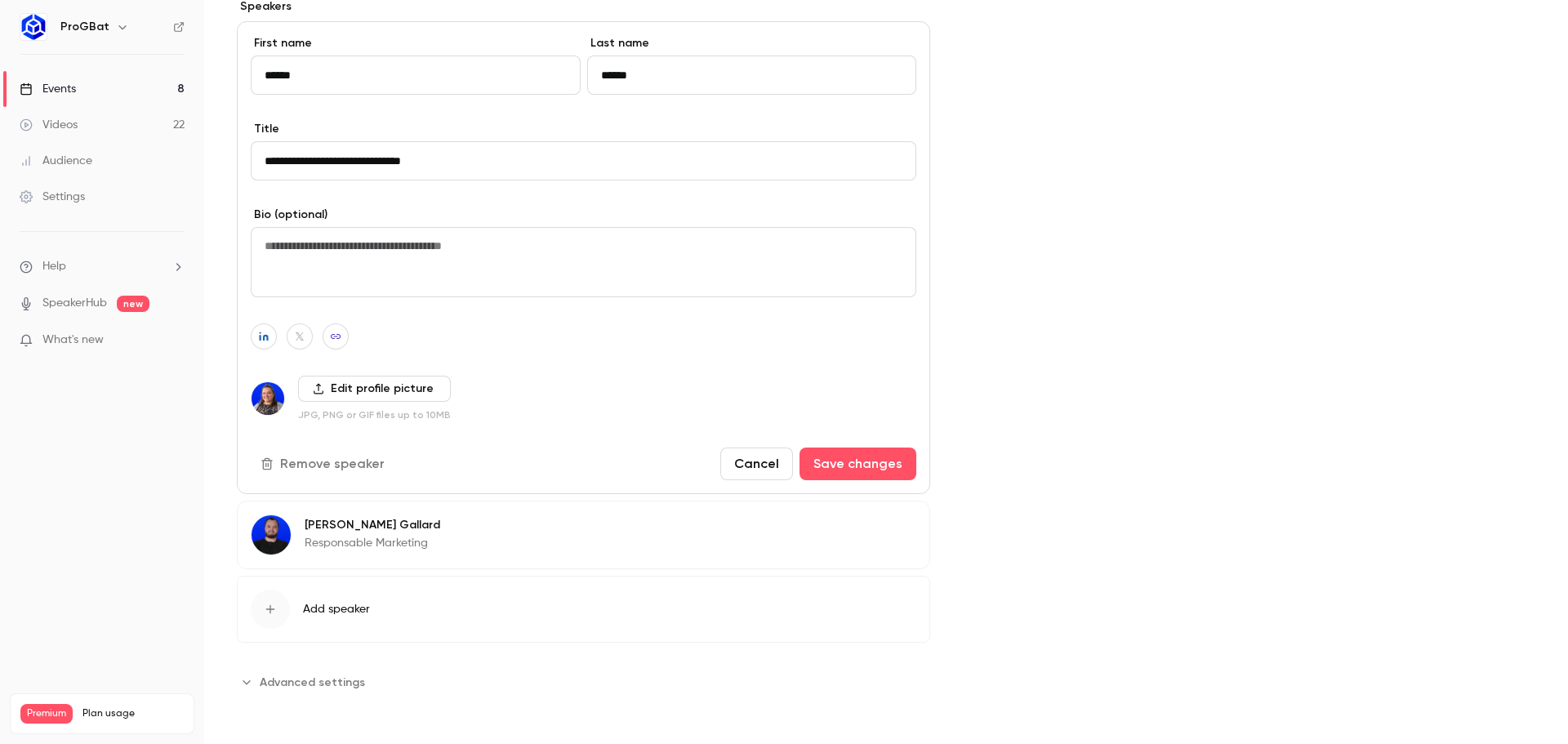
click at [348, 607] on span "Add speaker" at bounding box center [336, 609] width 67 height 16
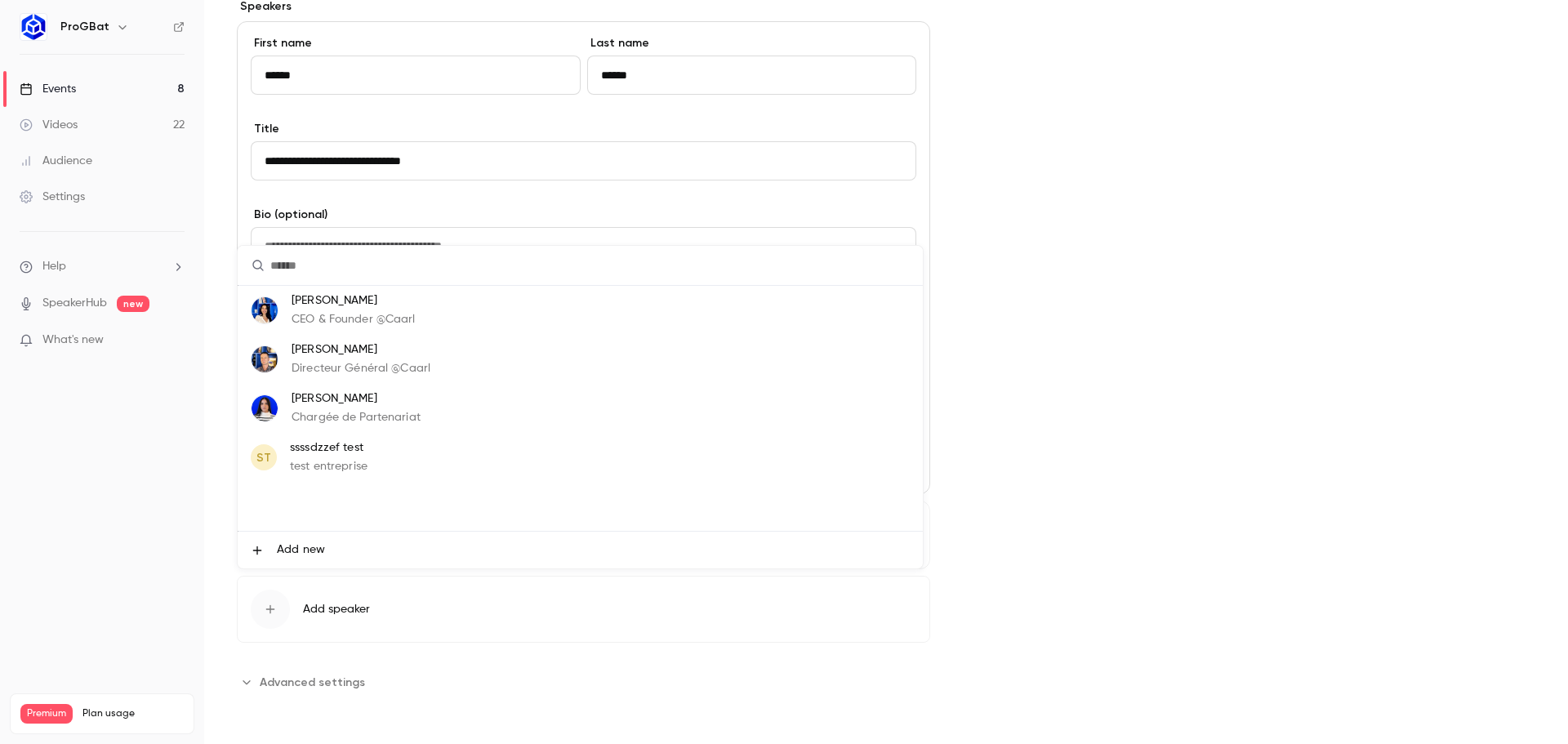
click at [1154, 349] on div at bounding box center [784, 372] width 1568 height 744
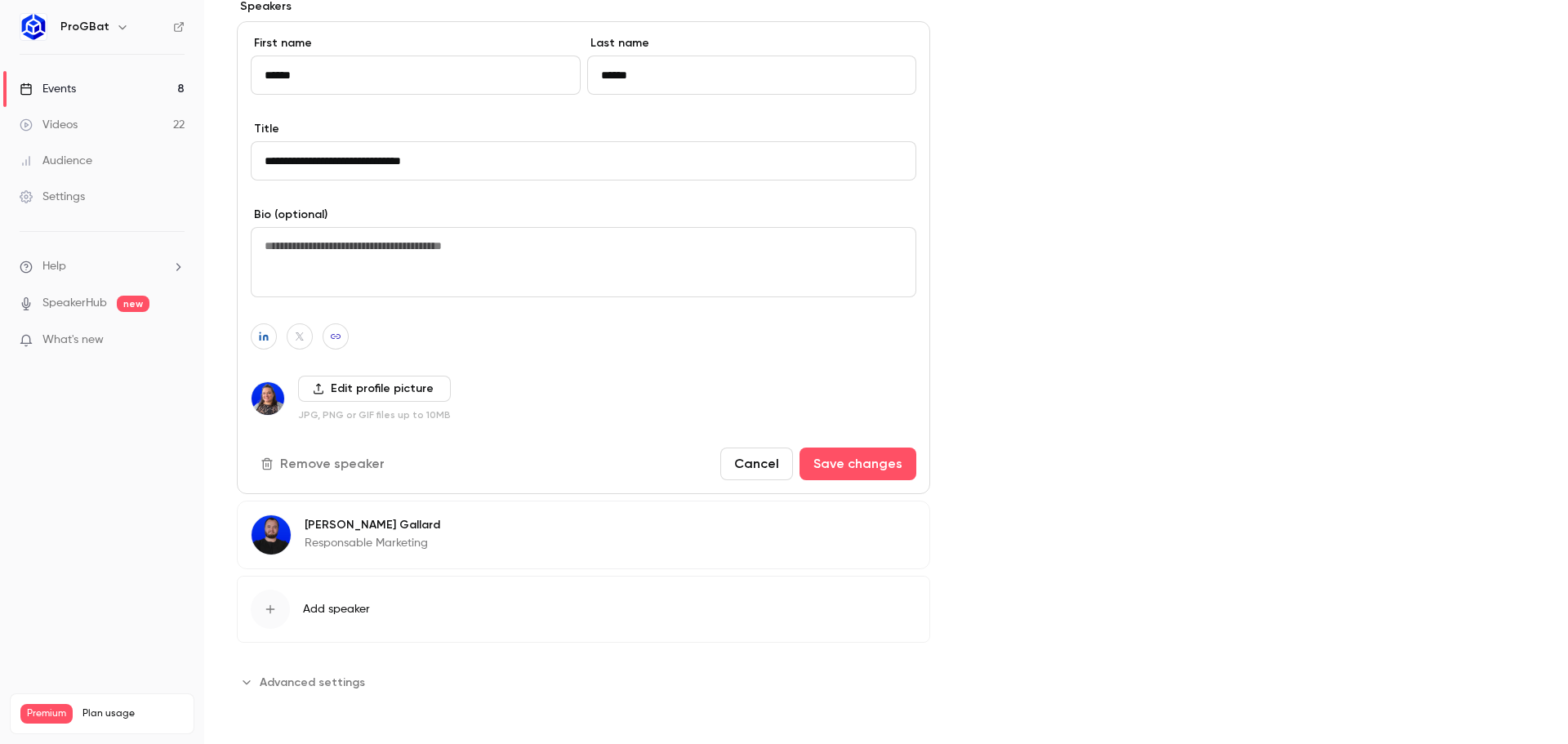
click at [274, 522] on img at bounding box center [271, 534] width 39 height 39
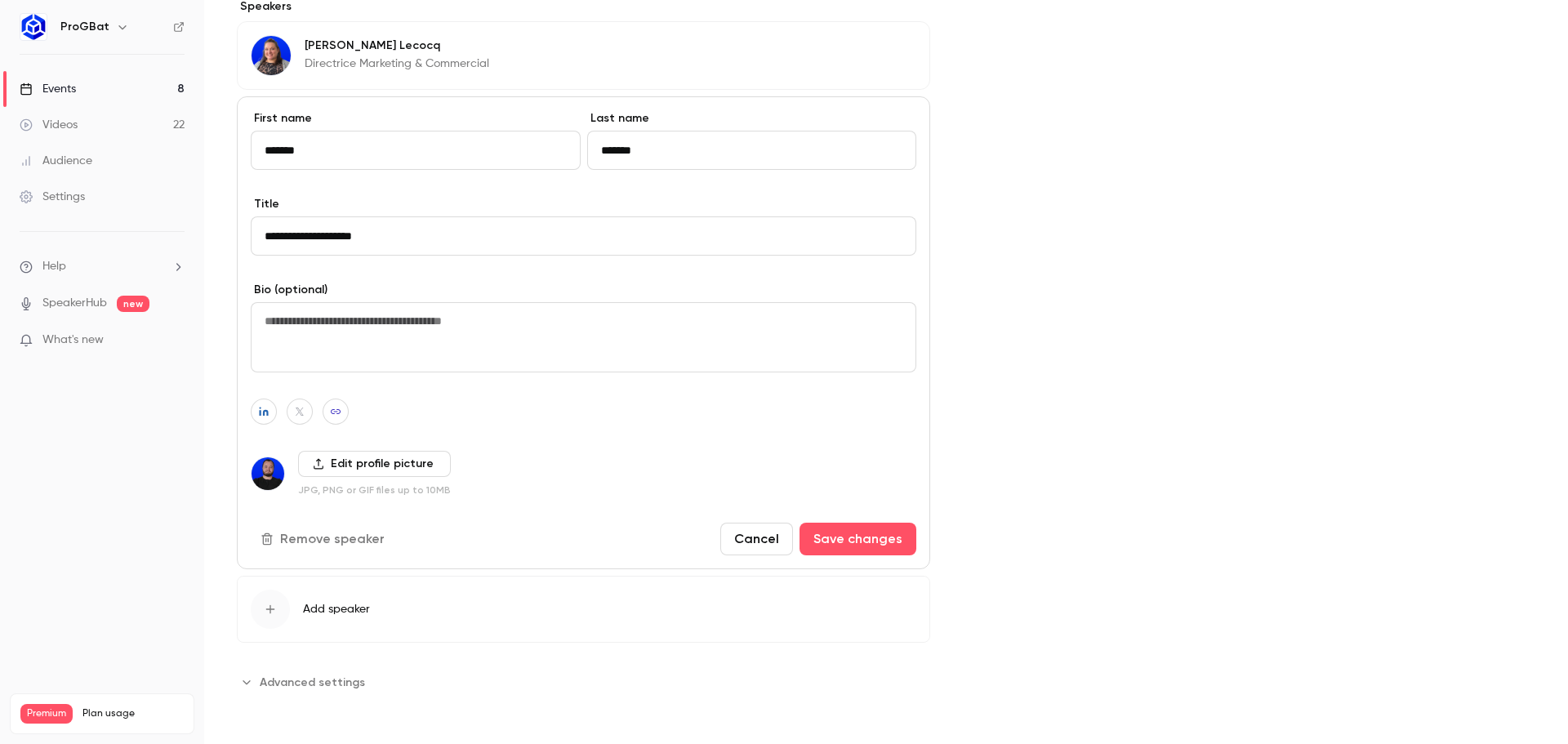
click at [263, 470] on img at bounding box center [268, 473] width 33 height 33
click at [324, 467] on label "Edit profile picture" at bounding box center [375, 463] width 153 height 26
click at [0, 0] on input "Edit profile picture" at bounding box center [0, 0] width 0 height 0
click at [278, 466] on img at bounding box center [268, 473] width 33 height 33
click at [379, 458] on label "Edit profile picture" at bounding box center [375, 463] width 153 height 26
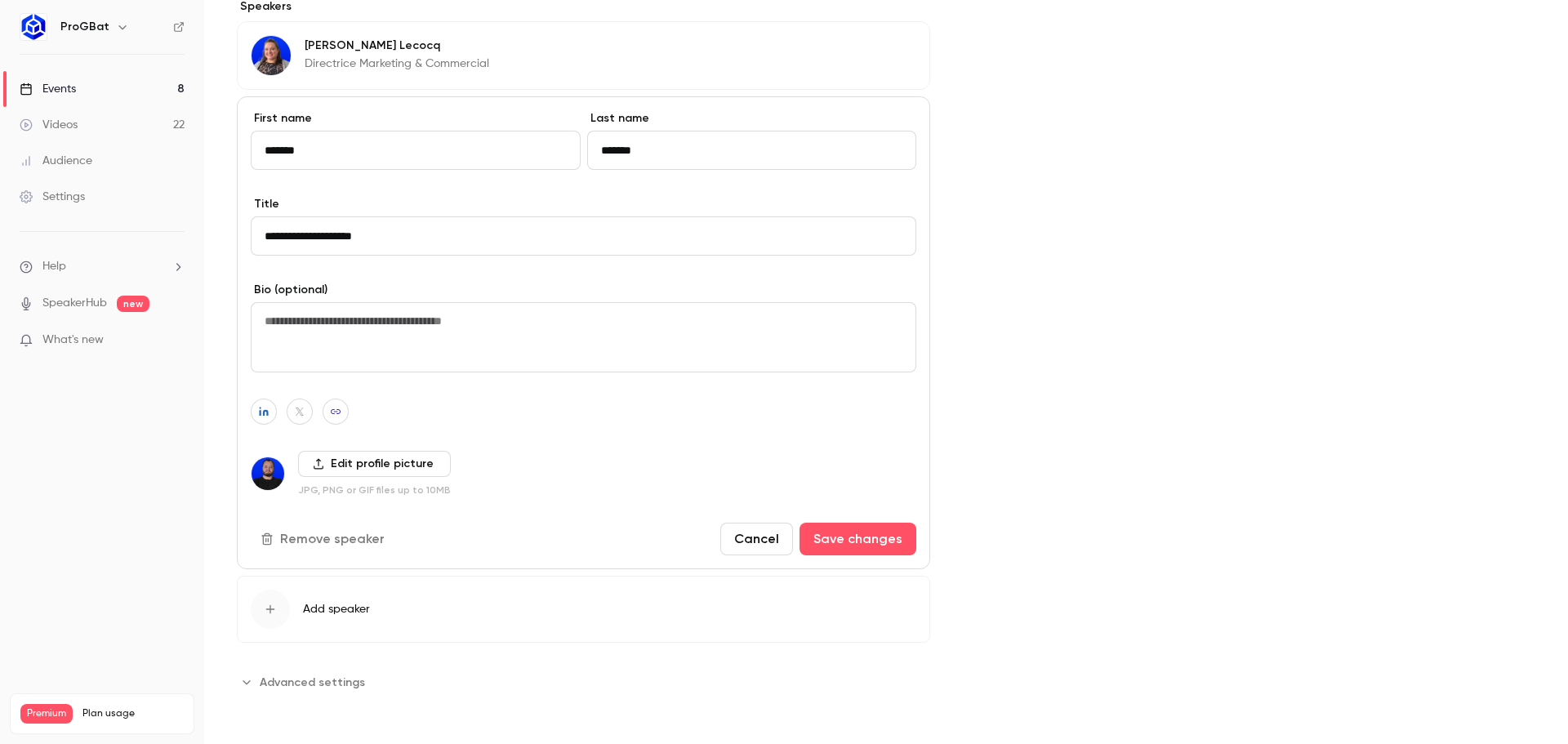
click at [0, 0] on input "Edit profile picture" at bounding box center [0, 0] width 0 height 0
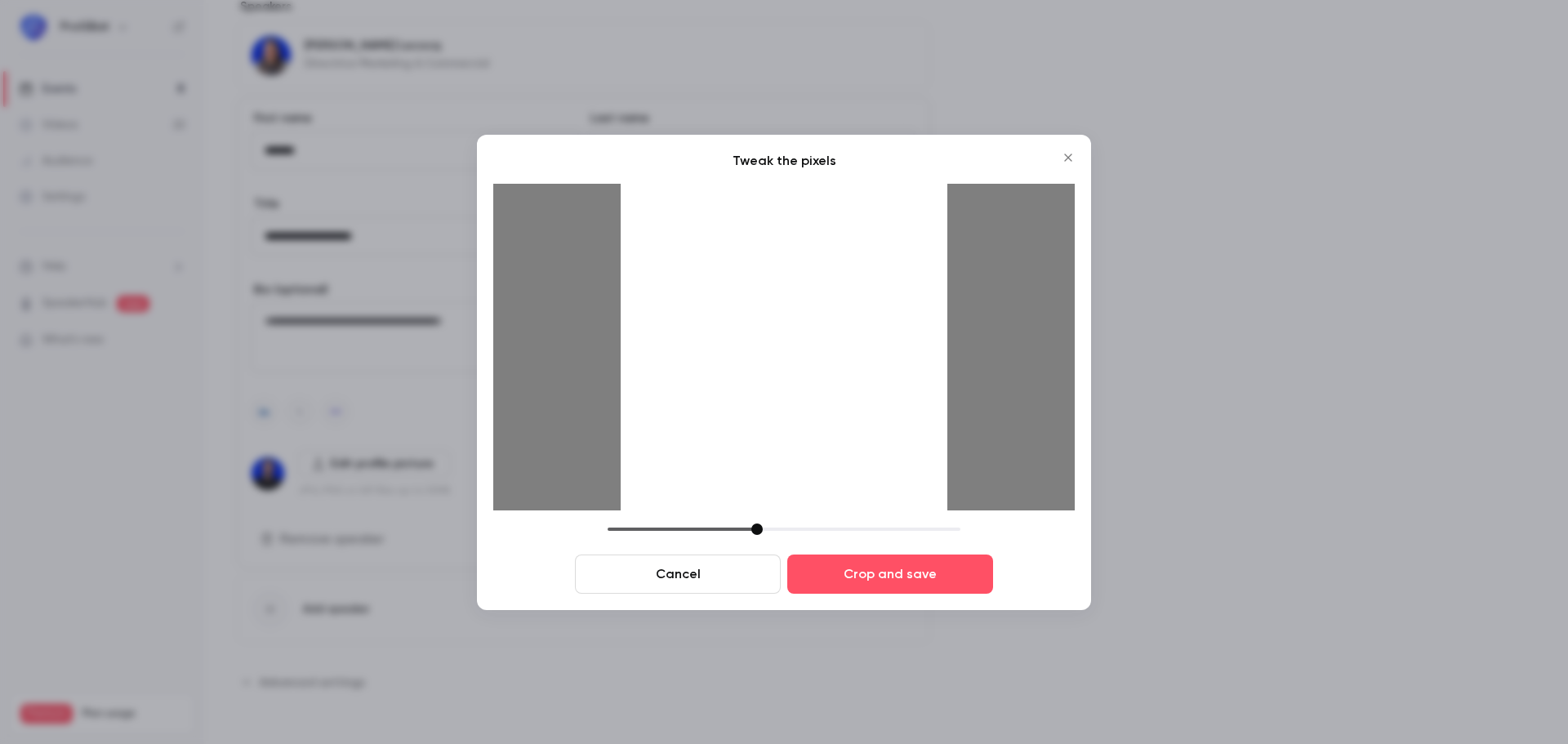
drag, startPoint x: 727, startPoint y: 522, endPoint x: 764, endPoint y: 513, distance: 38.1
click at [761, 518] on div "Tweak the pixels Cancel Crop and save" at bounding box center [784, 372] width 582 height 442
drag, startPoint x: 779, startPoint y: 454, endPoint x: 781, endPoint y: 473, distance: 19.1
click at [781, 473] on div at bounding box center [783, 346] width 326 height 326
click at [781, 472] on div at bounding box center [783, 346] width 326 height 326
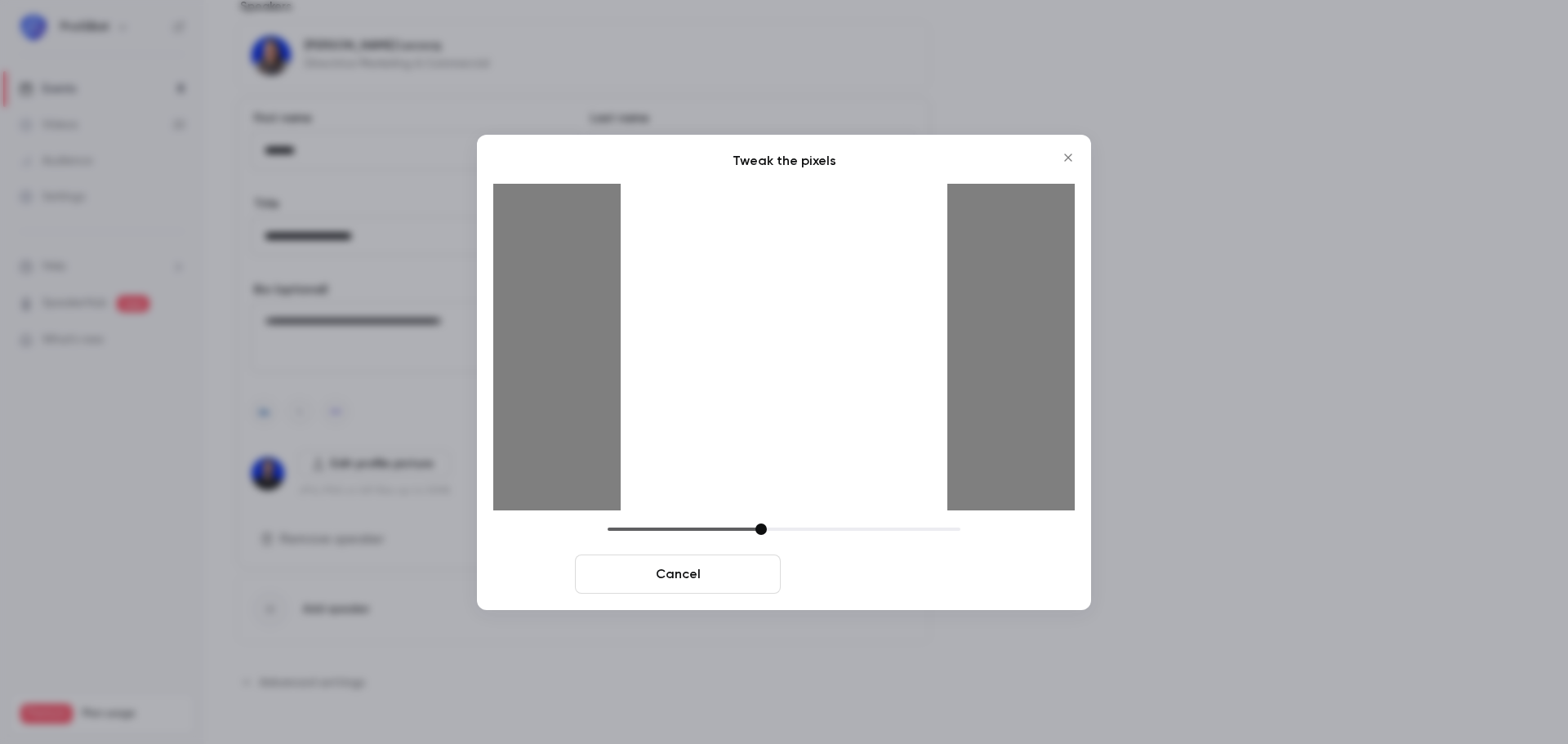
click at [852, 577] on button "Crop and save" at bounding box center [890, 574] width 206 height 39
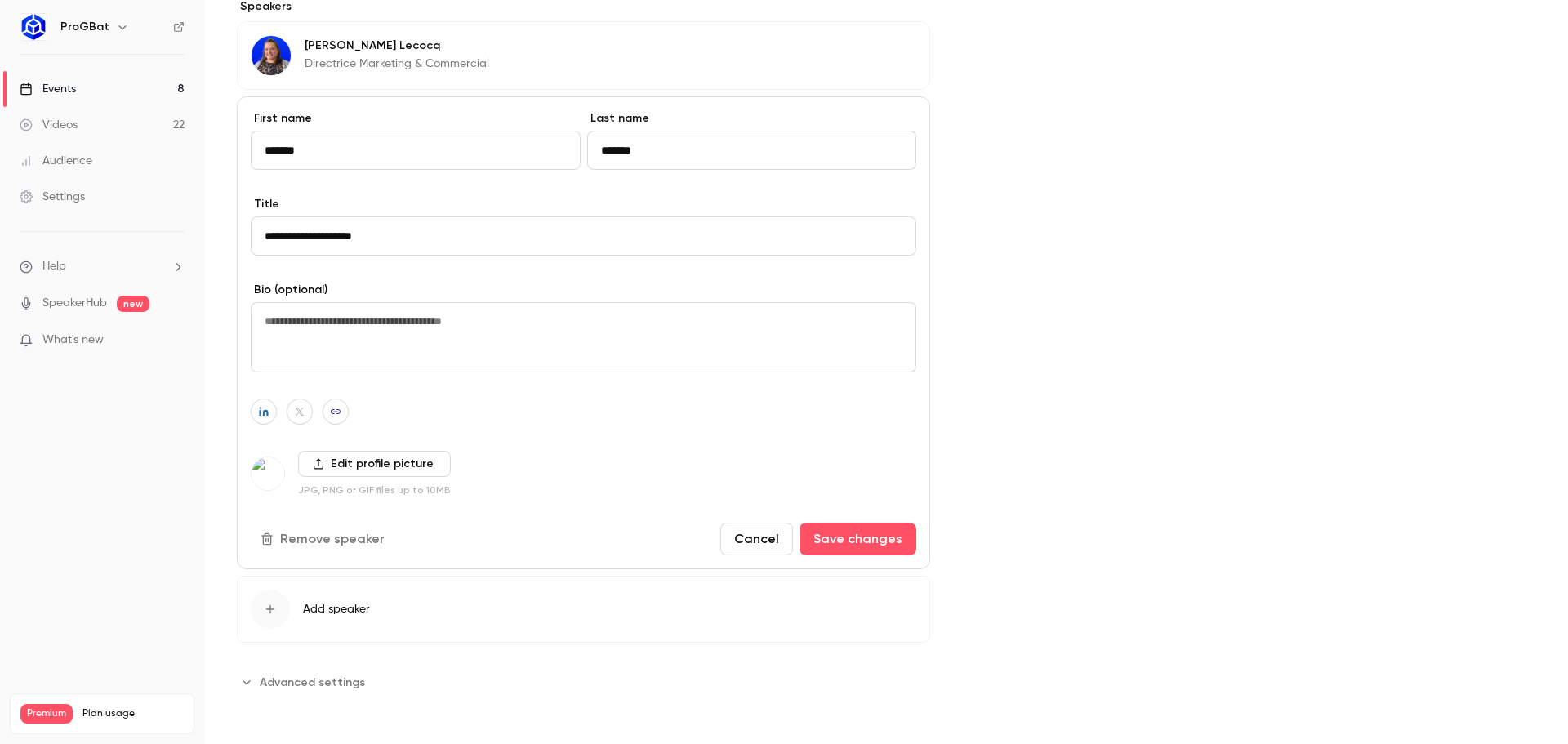
click at [392, 458] on label "Edit profile picture" at bounding box center [375, 463] width 153 height 26
click at [0, 0] on input "Edit profile picture" at bounding box center [0, 0] width 0 height 0
click at [757, 551] on button "Cancel" at bounding box center [756, 539] width 73 height 33
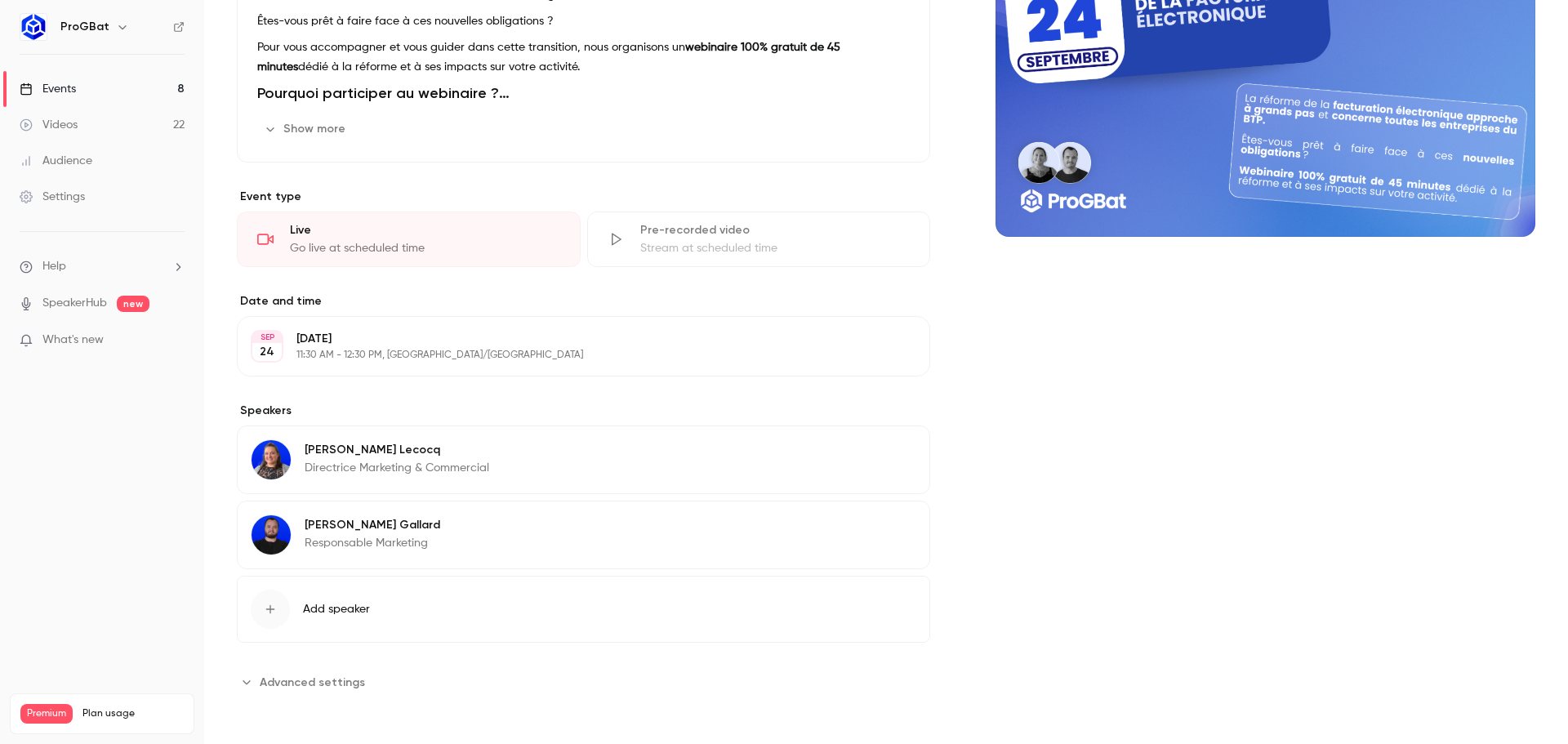
click at [327, 534] on div "[PERSON_NAME] Responsable Marketing" at bounding box center [373, 534] width 136 height 39
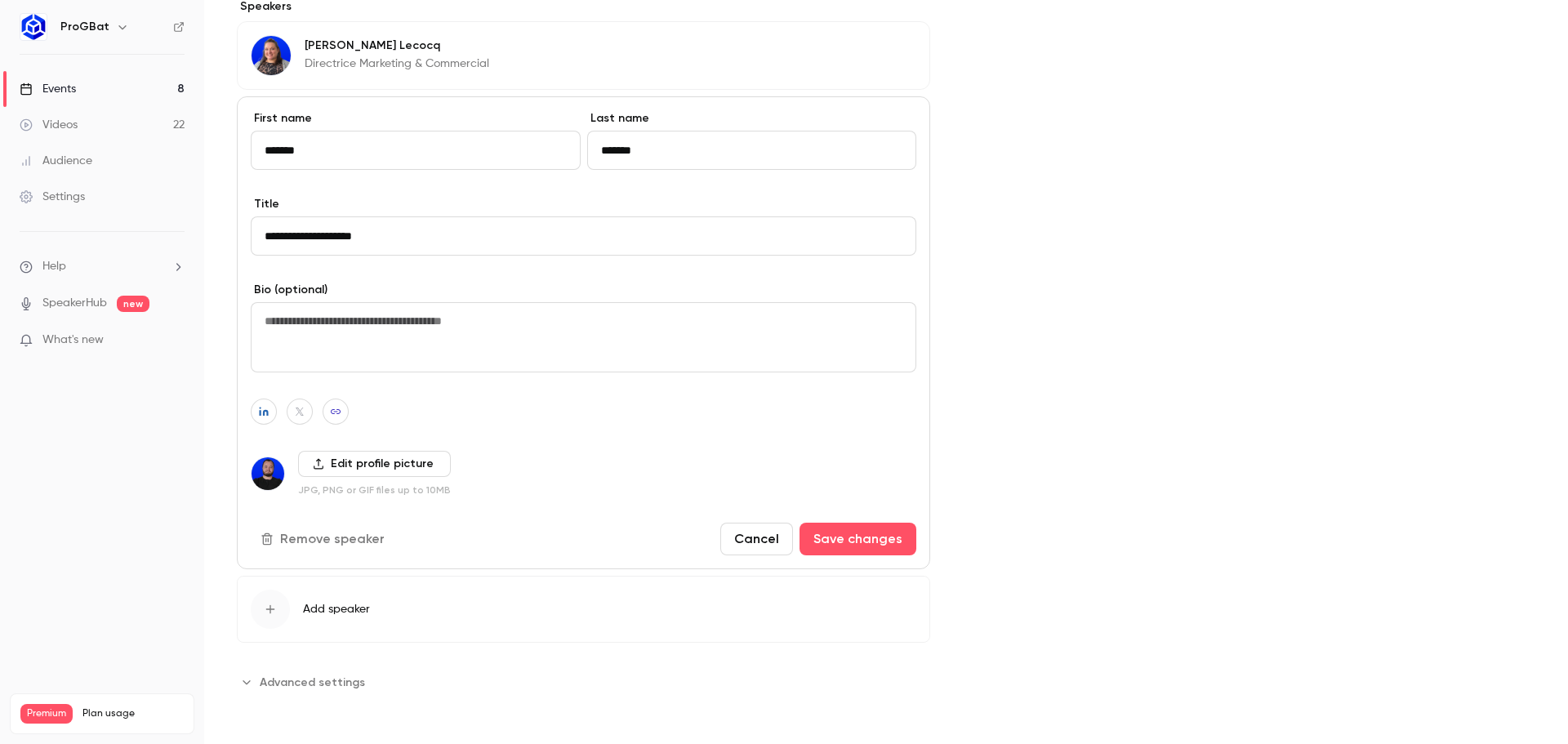
click at [354, 465] on label "Edit profile picture" at bounding box center [375, 463] width 153 height 26
click at [0, 0] on input "Edit profile picture" at bounding box center [0, 0] width 0 height 0
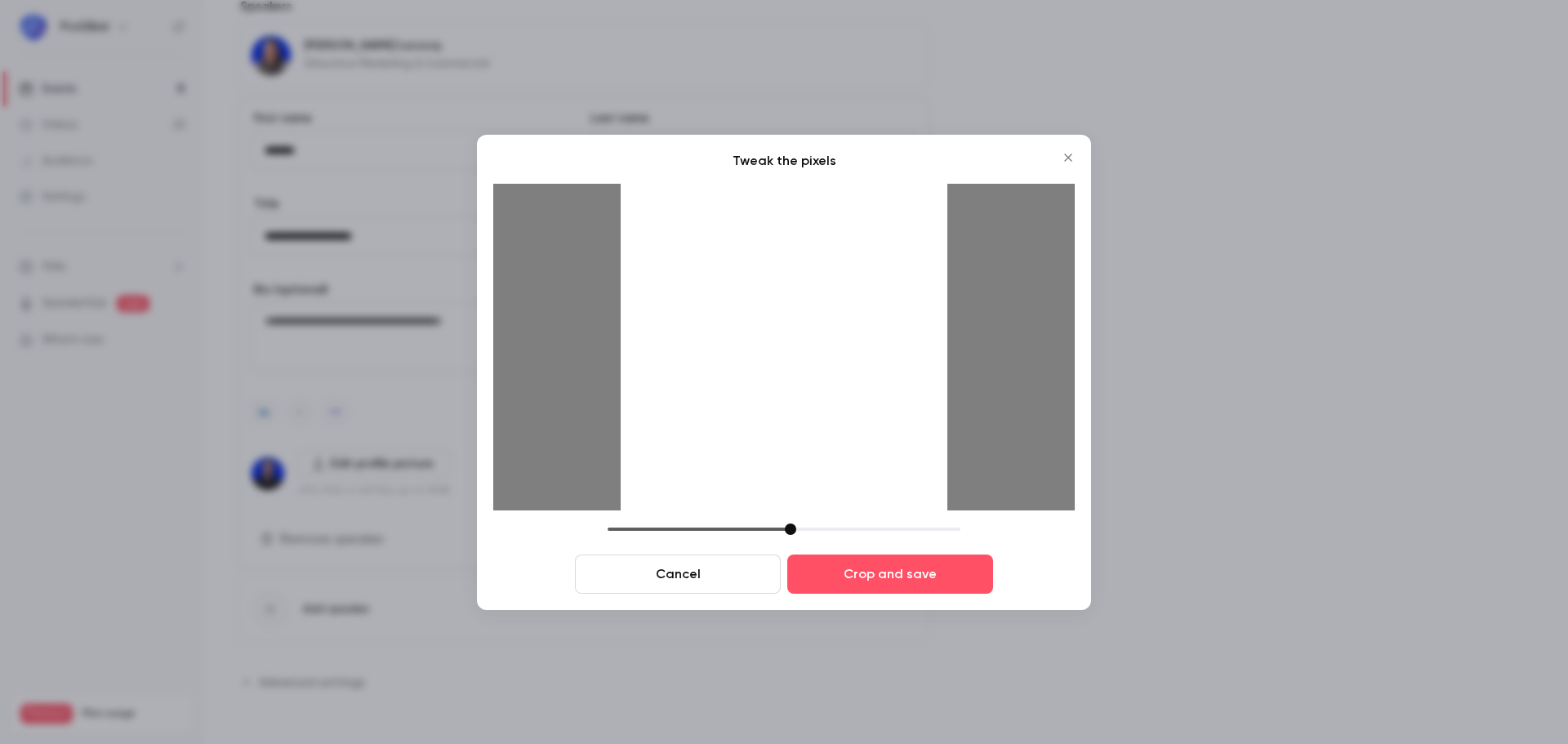
drag, startPoint x: 723, startPoint y: 527, endPoint x: 786, endPoint y: 452, distance: 97.9
click at [788, 527] on div at bounding box center [791, 529] width 12 height 12
drag, startPoint x: 786, startPoint y: 457, endPoint x: 786, endPoint y: 481, distance: 24.0
click at [786, 481] on div at bounding box center [783, 346] width 326 height 326
click at [789, 521] on div "Tweak the pixels Cancel Crop and save" at bounding box center [784, 372] width 582 height 442
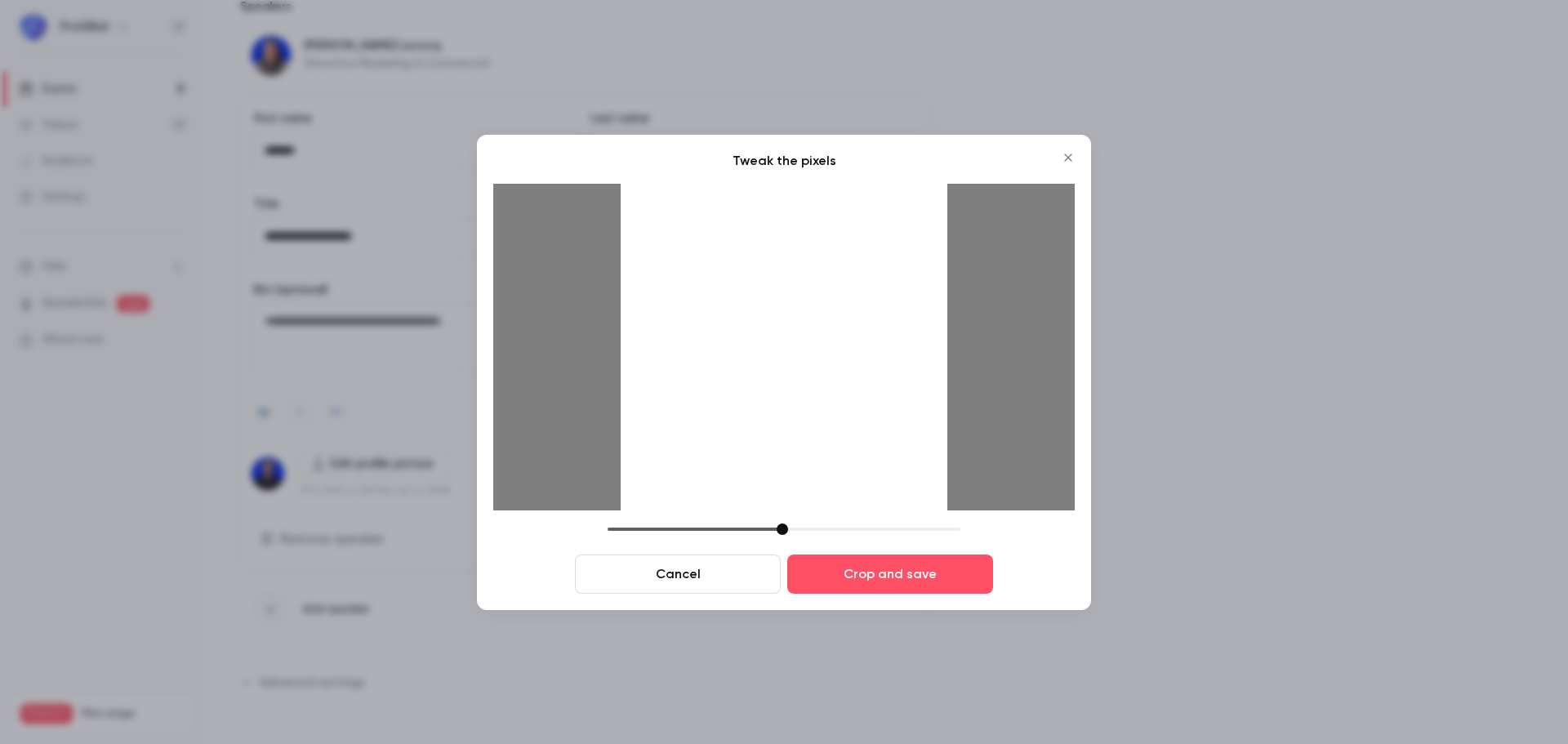
click at [780, 528] on div at bounding box center [782, 529] width 12 height 12
click at [802, 472] on div at bounding box center [783, 346] width 326 height 326
click at [867, 572] on button "Crop and save" at bounding box center [890, 574] width 206 height 39
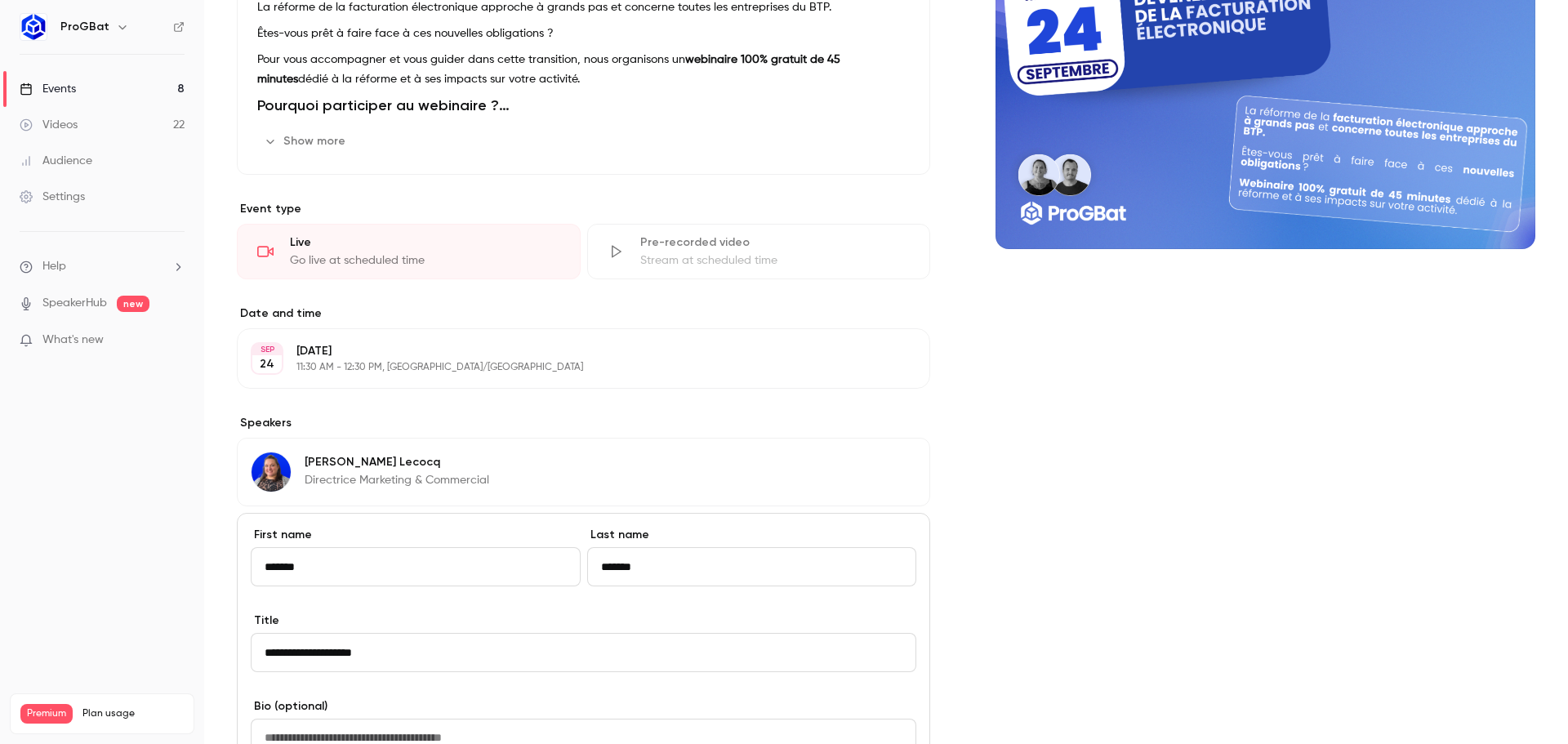
scroll to position [572, 0]
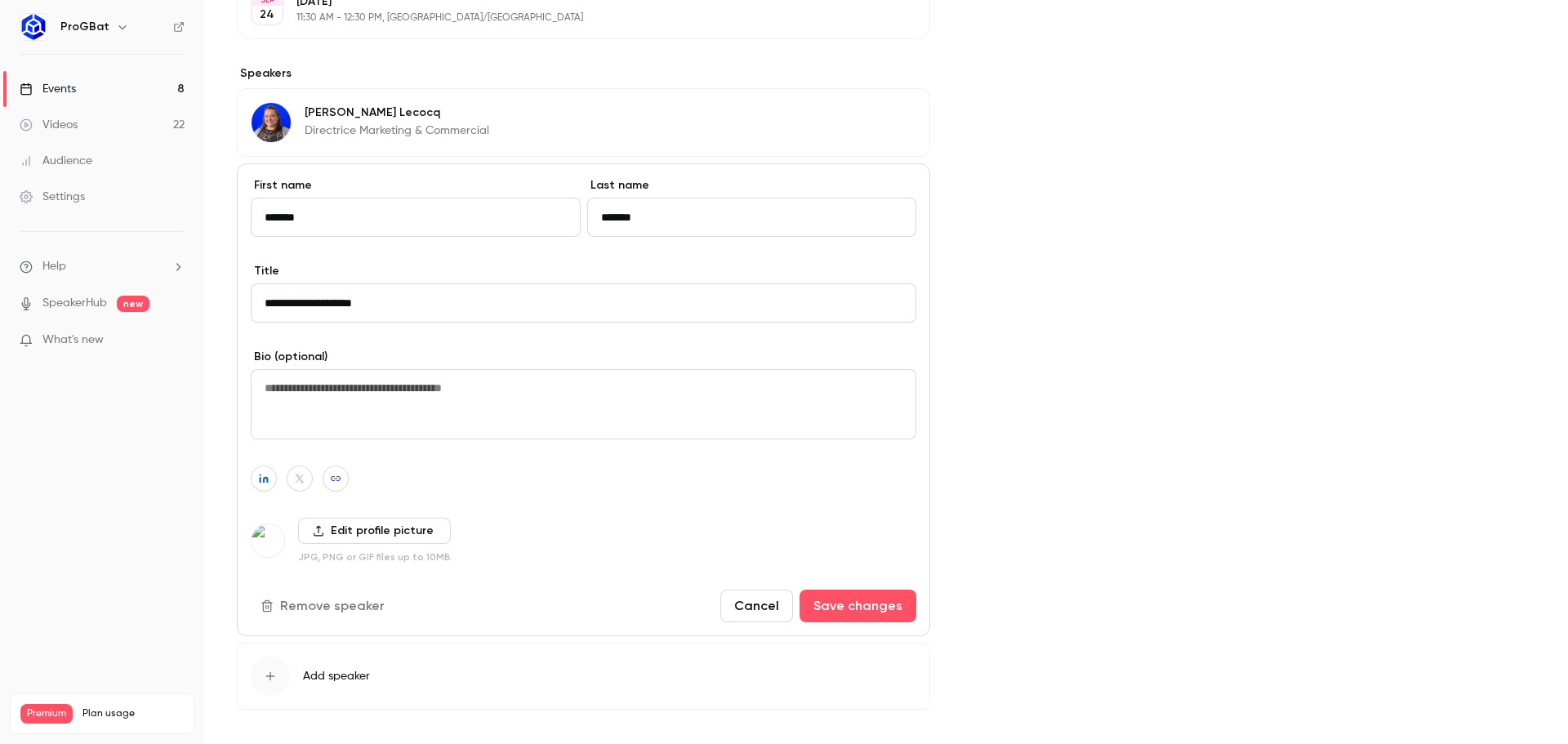
click at [753, 612] on button "Cancel" at bounding box center [756, 606] width 73 height 33
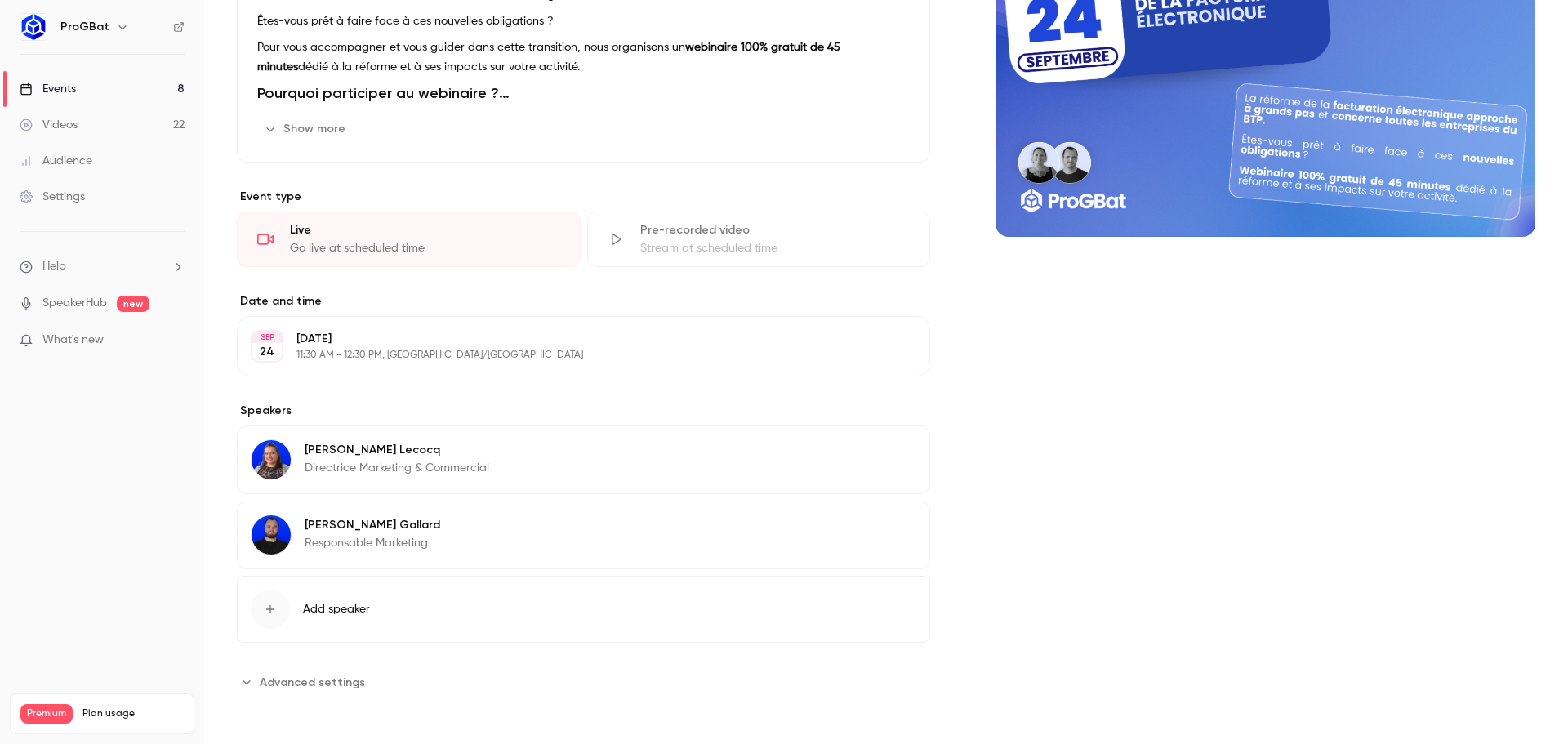
click at [352, 519] on p "[PERSON_NAME]" at bounding box center [373, 524] width 136 height 16
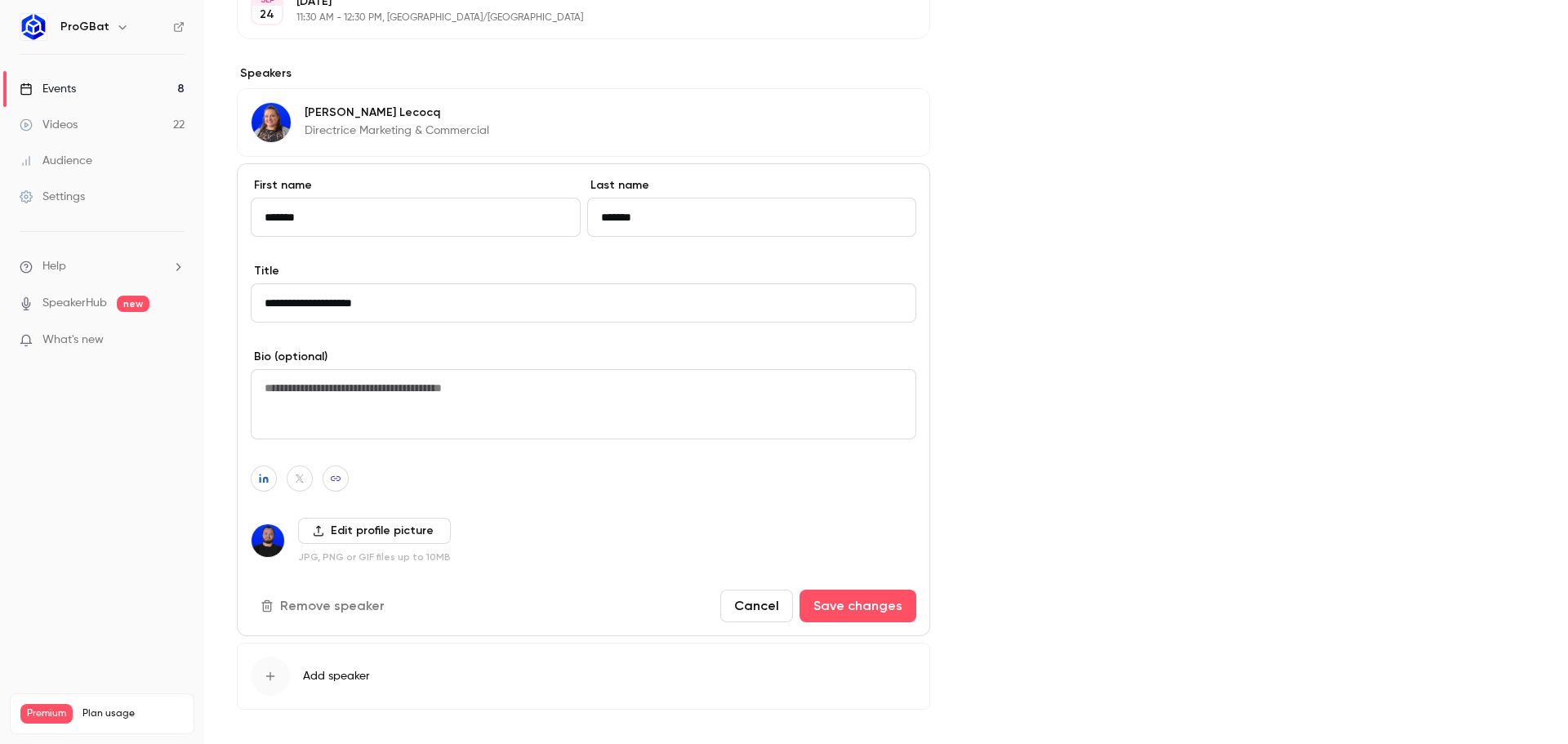
click at [368, 536] on label "Edit profile picture" at bounding box center [375, 530] width 153 height 26
click at [0, 0] on input "Edit profile picture" at bounding box center [0, 0] width 0 height 0
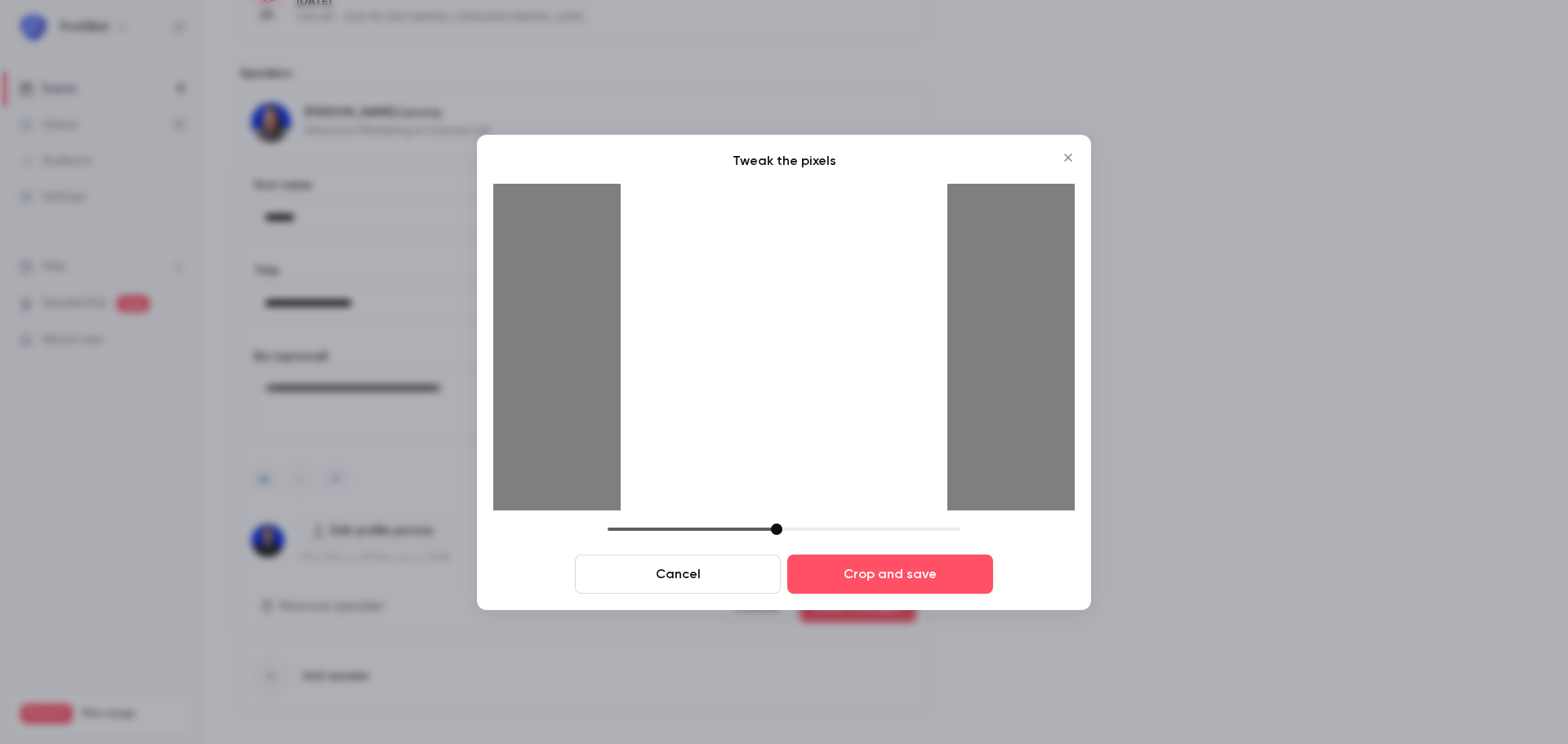
drag, startPoint x: 722, startPoint y: 527, endPoint x: 775, endPoint y: 529, distance: 53.0
click at [775, 529] on div at bounding box center [784, 529] width 352 height 12
click at [791, 472] on div at bounding box center [783, 346] width 326 height 326
click at [772, 524] on div at bounding box center [769, 529] width 12 height 12
click at [789, 464] on div at bounding box center [783, 346] width 326 height 326
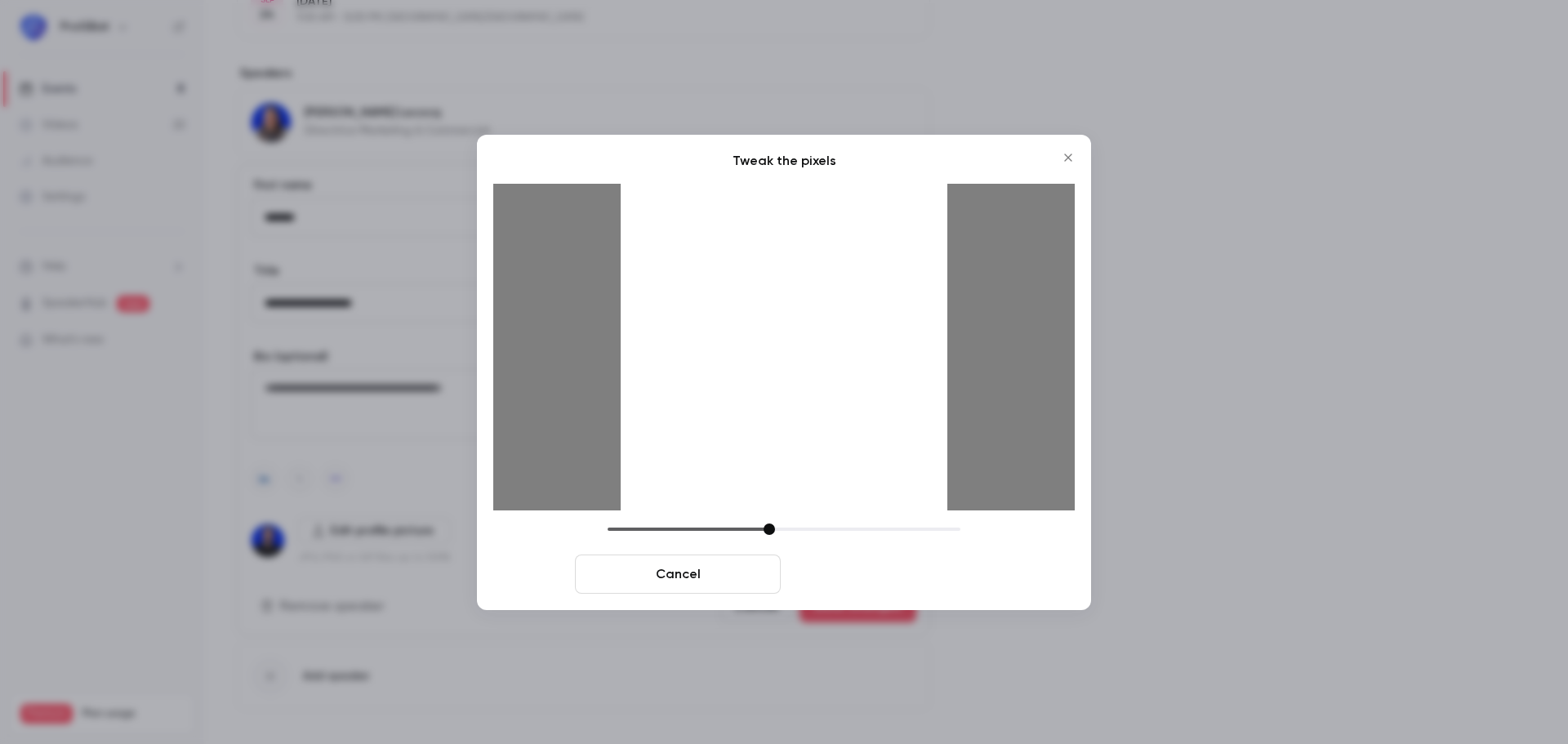
click at [828, 564] on button "Crop and save" at bounding box center [890, 574] width 206 height 39
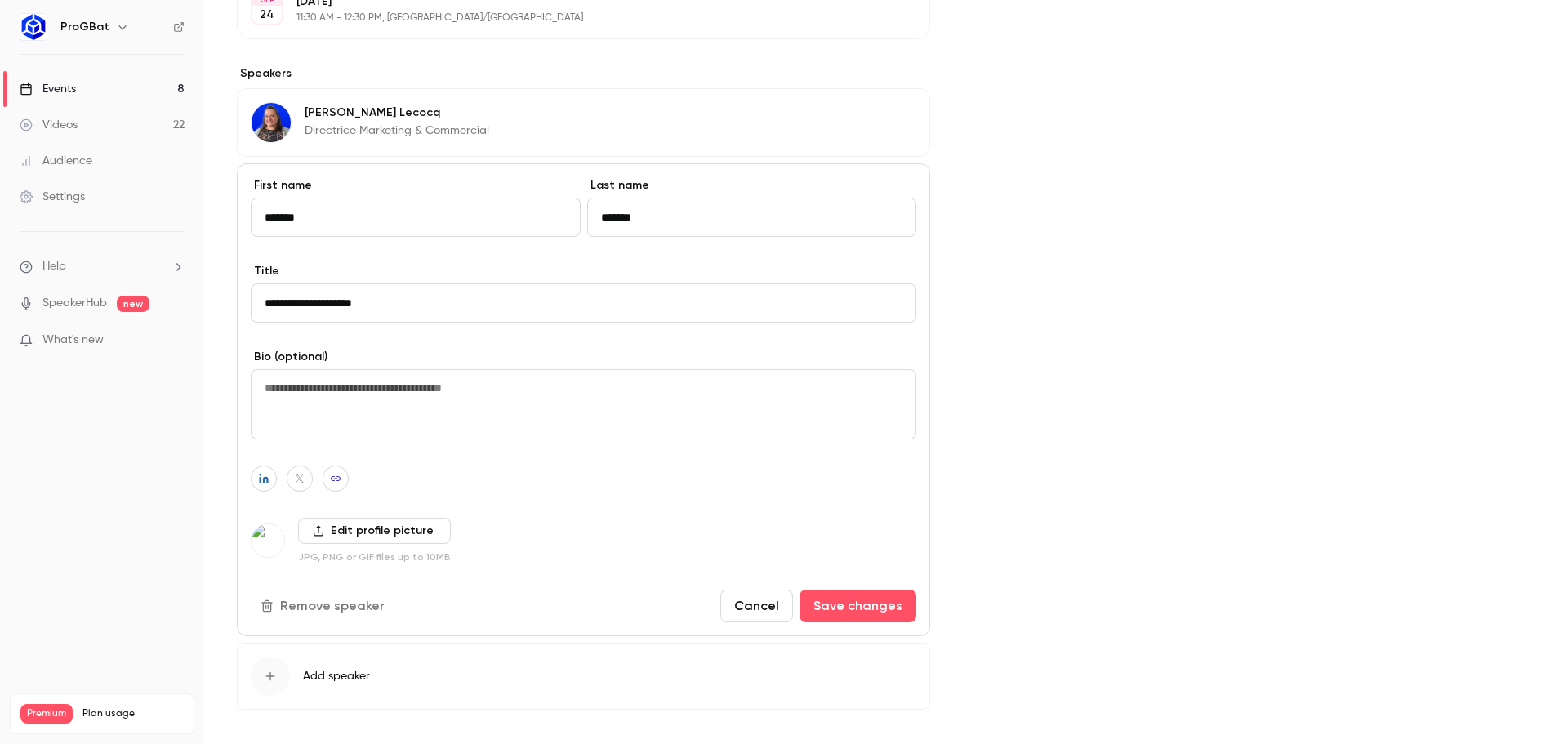
click at [787, 610] on button "Cancel" at bounding box center [756, 606] width 73 height 33
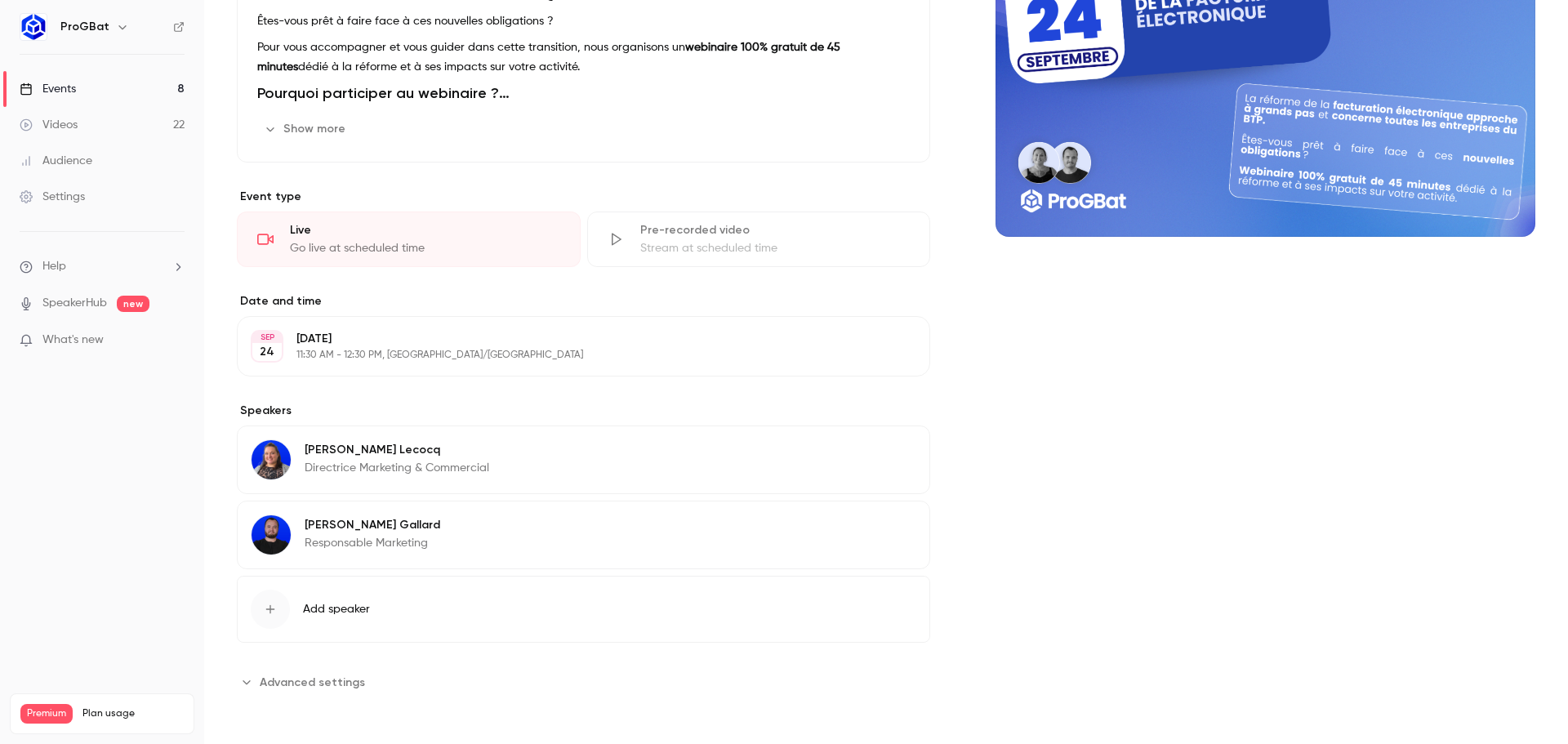
click at [467, 540] on div "[PERSON_NAME] Responsable Marketing Edit" at bounding box center [584, 534] width 693 height 69
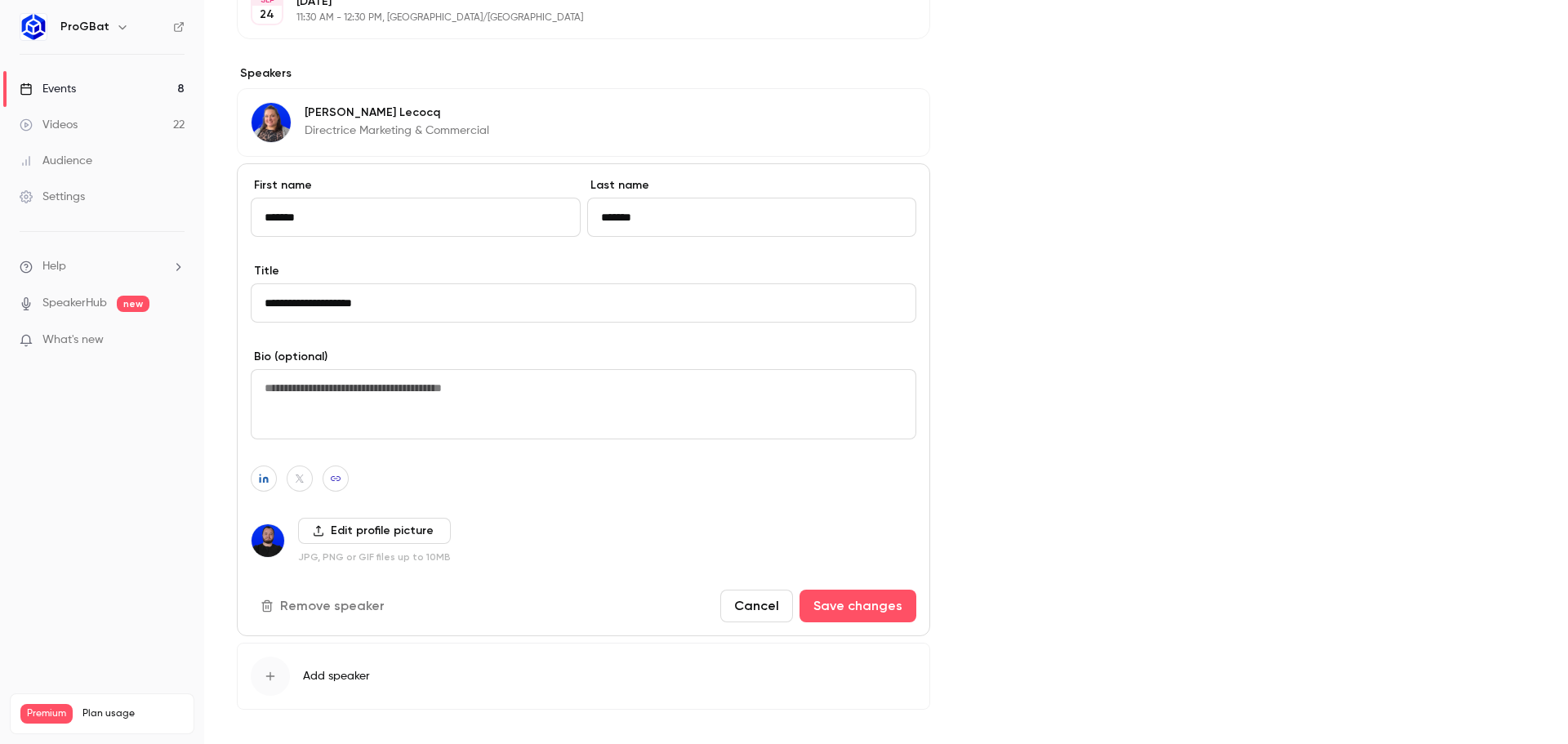
click at [383, 540] on label "Edit profile picture" at bounding box center [375, 530] width 153 height 26
click at [0, 0] on input "Edit profile picture" at bounding box center [0, 0] width 0 height 0
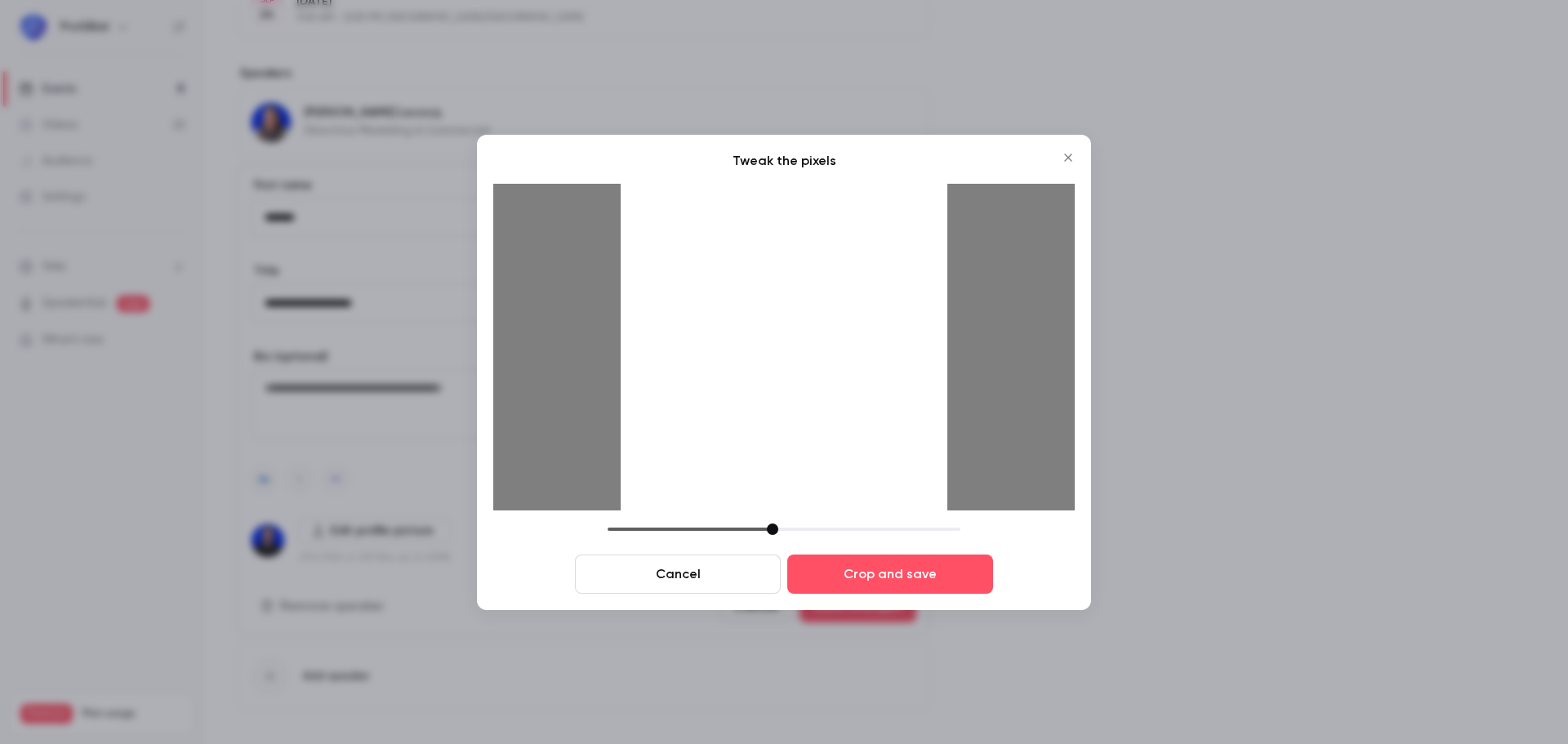
drag, startPoint x: 736, startPoint y: 528, endPoint x: 776, endPoint y: 528, distance: 40.0
click at [776, 528] on div at bounding box center [772, 529] width 12 height 12
drag, startPoint x: 785, startPoint y: 477, endPoint x: 785, endPoint y: 490, distance: 13.0
click at [785, 490] on div at bounding box center [783, 346] width 326 height 326
click at [834, 564] on button "Crop and save" at bounding box center [890, 574] width 206 height 39
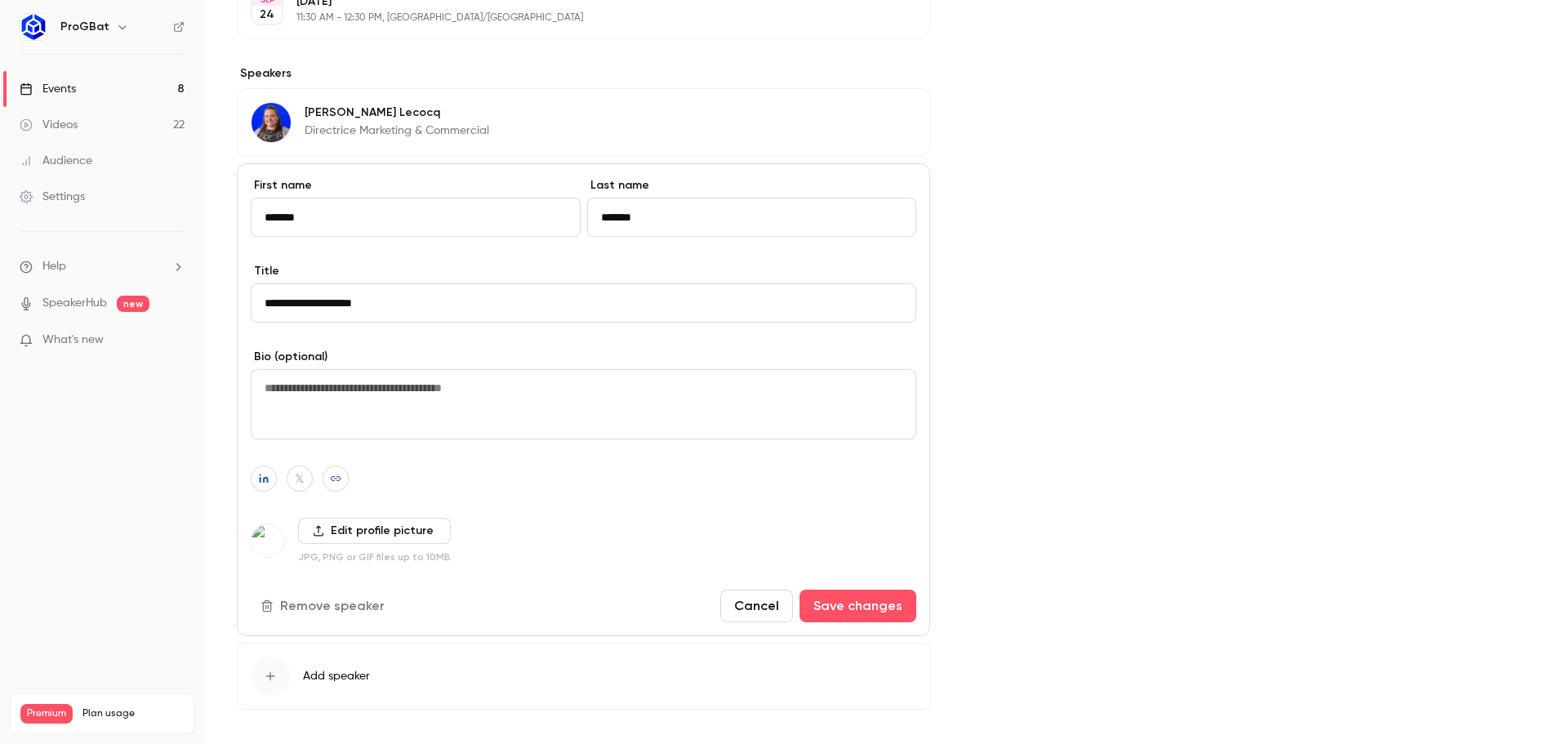
click at [365, 104] on div "[PERSON_NAME] Directrice Marketing & Commercial" at bounding box center [397, 121] width 185 height 39
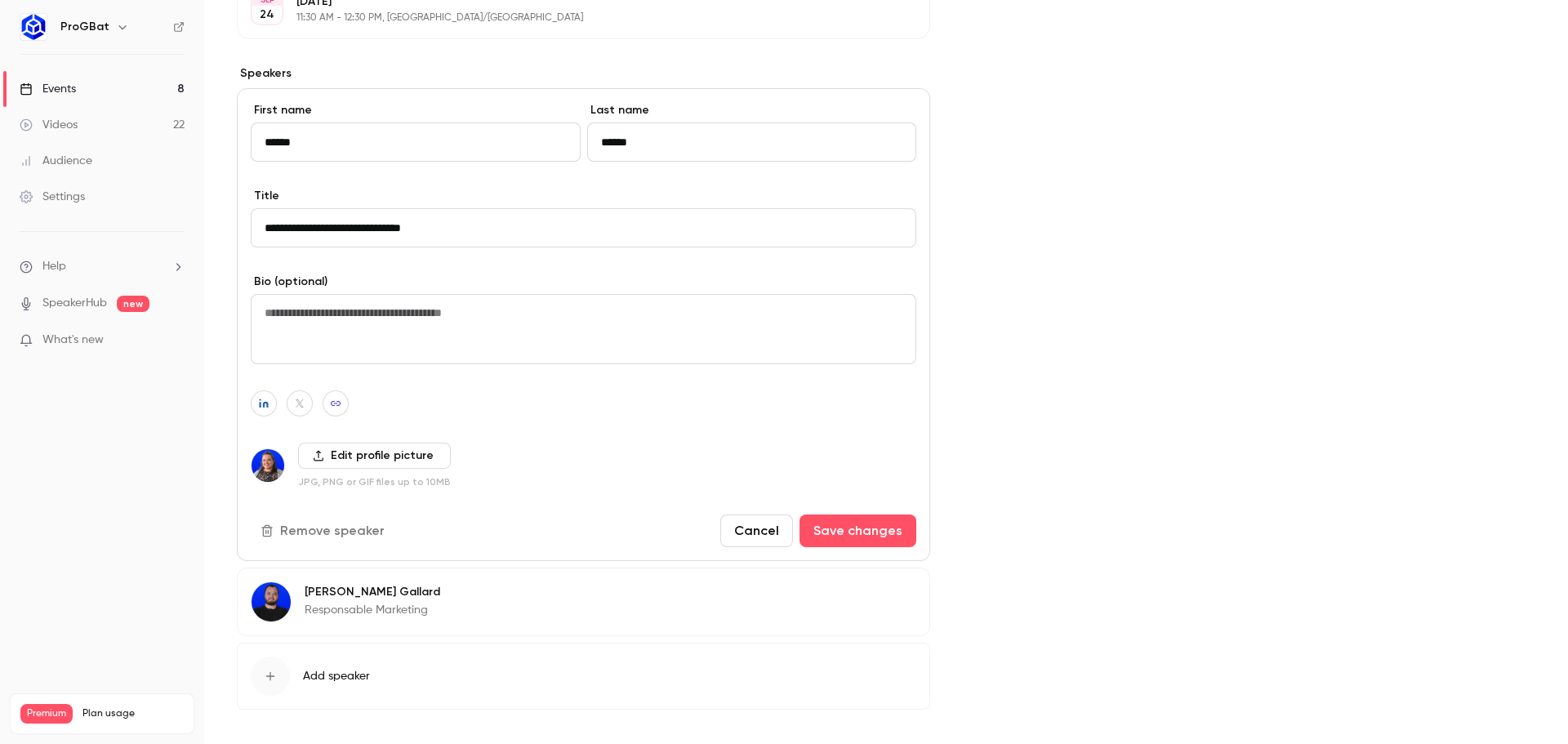
click at [483, 583] on div "[PERSON_NAME] Responsable Marketing Edit" at bounding box center [584, 601] width 693 height 69
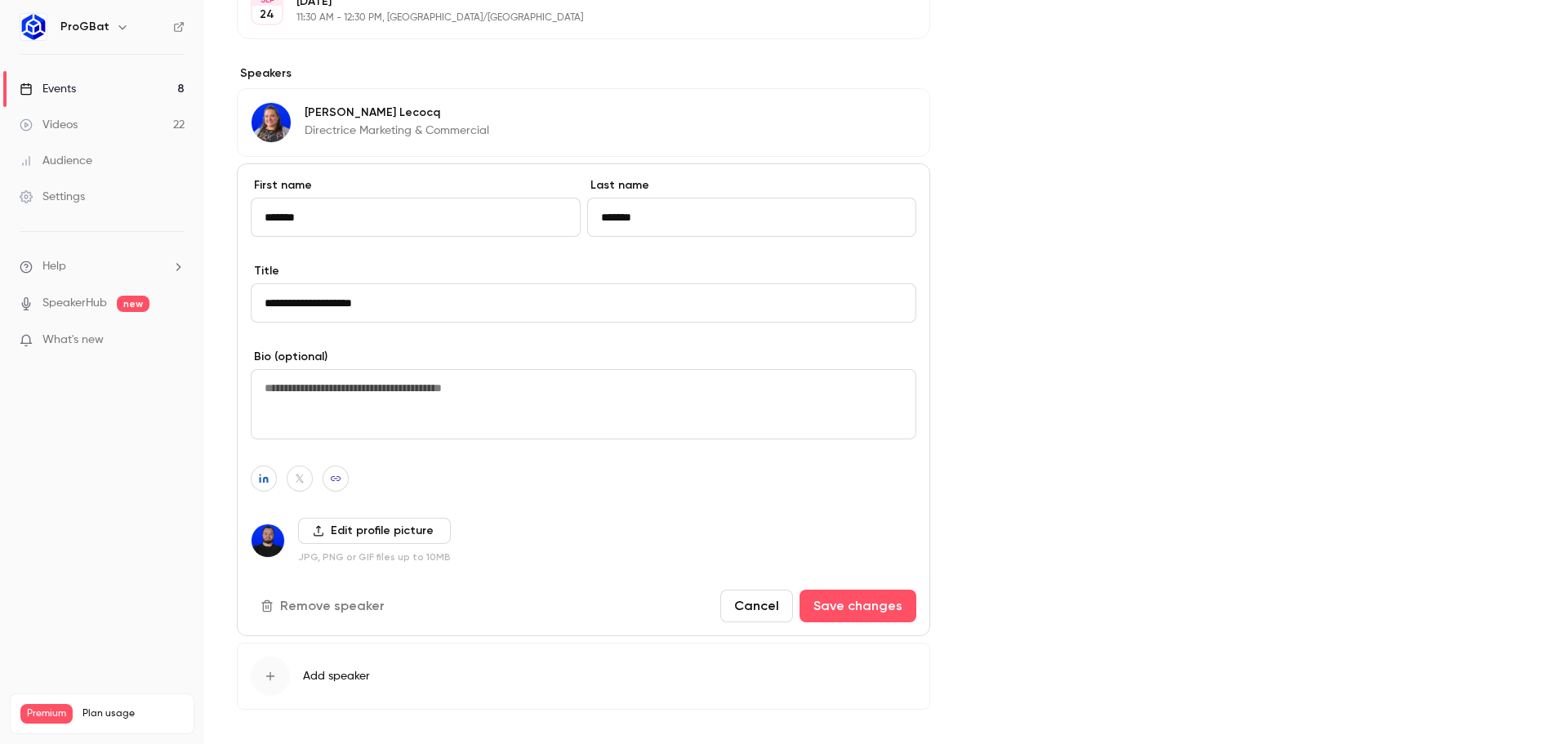
click at [393, 522] on label "Edit profile picture" at bounding box center [375, 530] width 153 height 26
click at [0, 0] on input "Edit profile picture" at bounding box center [0, 0] width 0 height 0
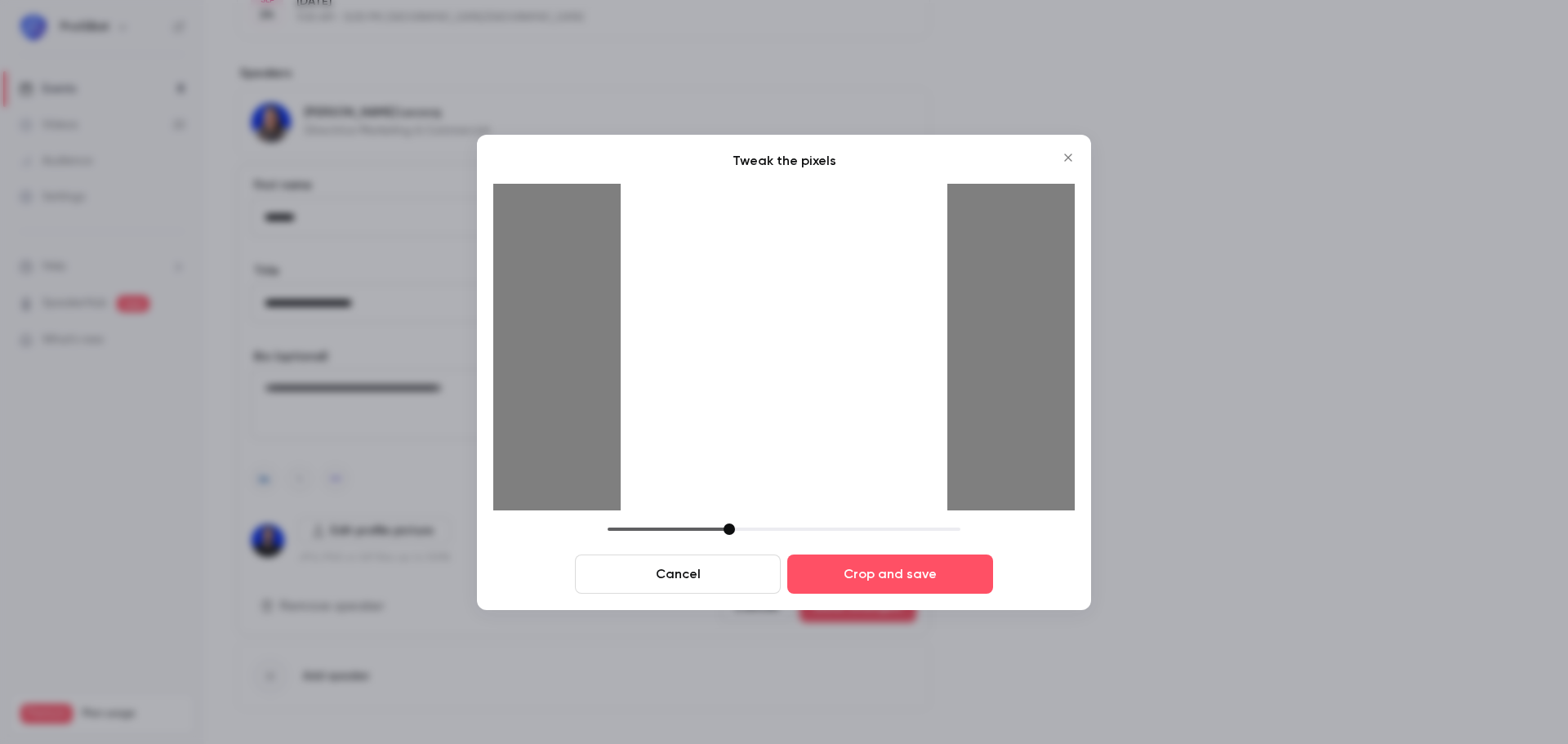
drag, startPoint x: 729, startPoint y: 522, endPoint x: 742, endPoint y: 524, distance: 13.2
click at [742, 524] on div at bounding box center [784, 529] width 352 height 12
drag, startPoint x: 733, startPoint y: 530, endPoint x: 753, endPoint y: 530, distance: 20.0
click at [753, 530] on div at bounding box center [784, 529] width 352 height 12
drag, startPoint x: 736, startPoint y: 528, endPoint x: 766, endPoint y: 501, distance: 40.4
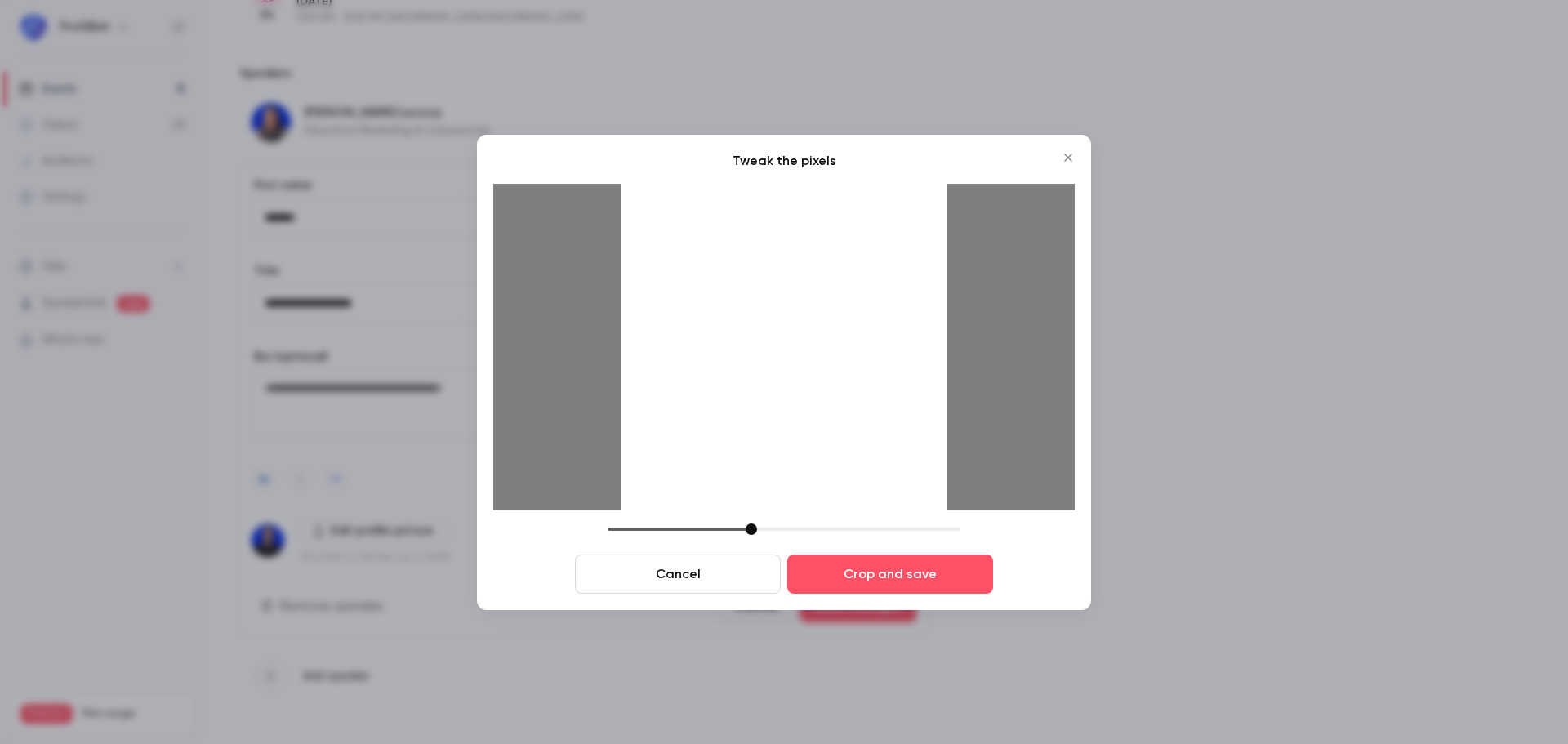
click at [755, 526] on div at bounding box center [751, 529] width 12 height 12
click at [783, 458] on div at bounding box center [783, 346] width 326 height 326
drag, startPoint x: 757, startPoint y: 529, endPoint x: 770, endPoint y: 528, distance: 13.0
click at [770, 528] on div at bounding box center [767, 529] width 12 height 12
drag, startPoint x: 794, startPoint y: 477, endPoint x: 794, endPoint y: 487, distance: 10.0
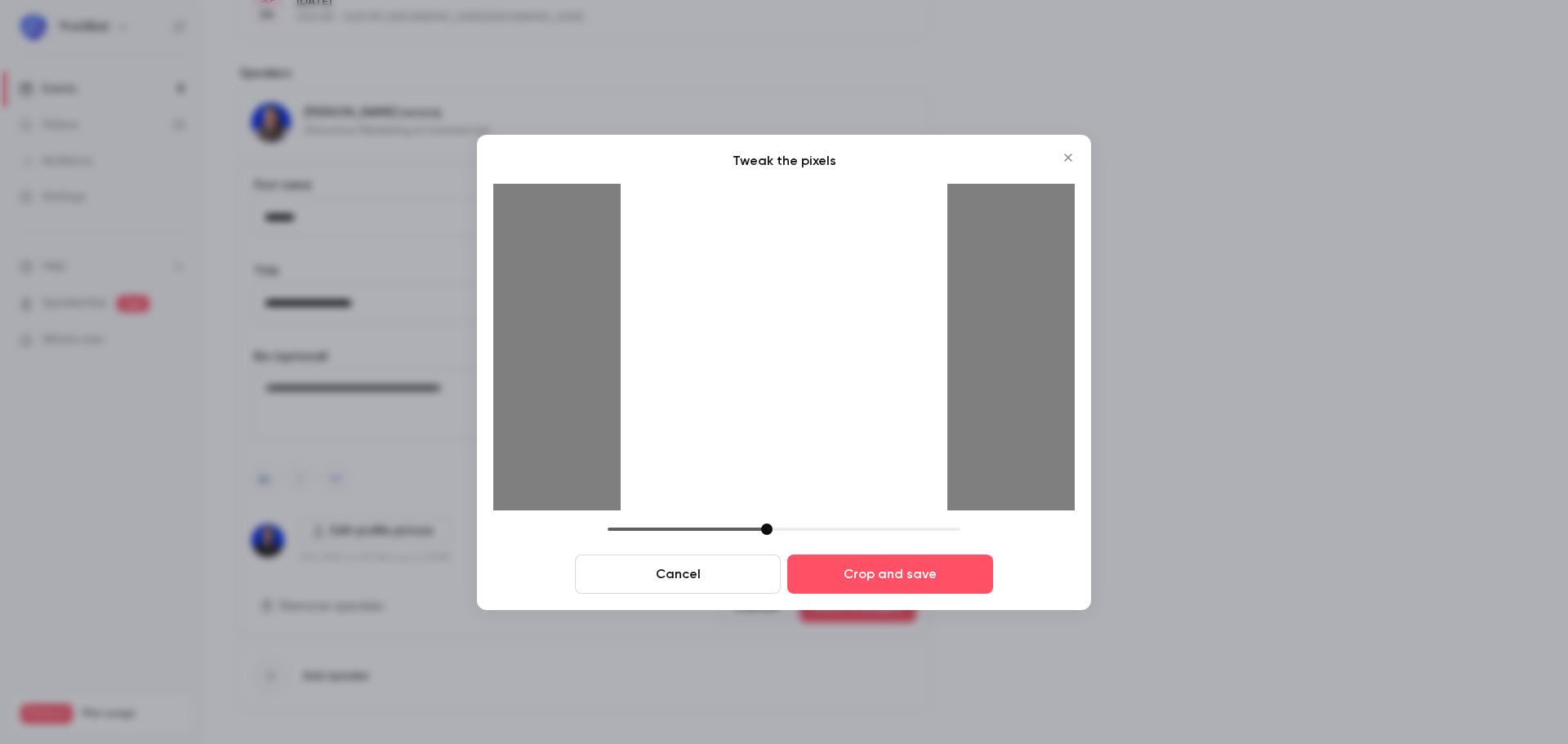
click at [794, 487] on div at bounding box center [783, 346] width 326 height 326
click at [832, 572] on button "Crop and save" at bounding box center [890, 574] width 206 height 39
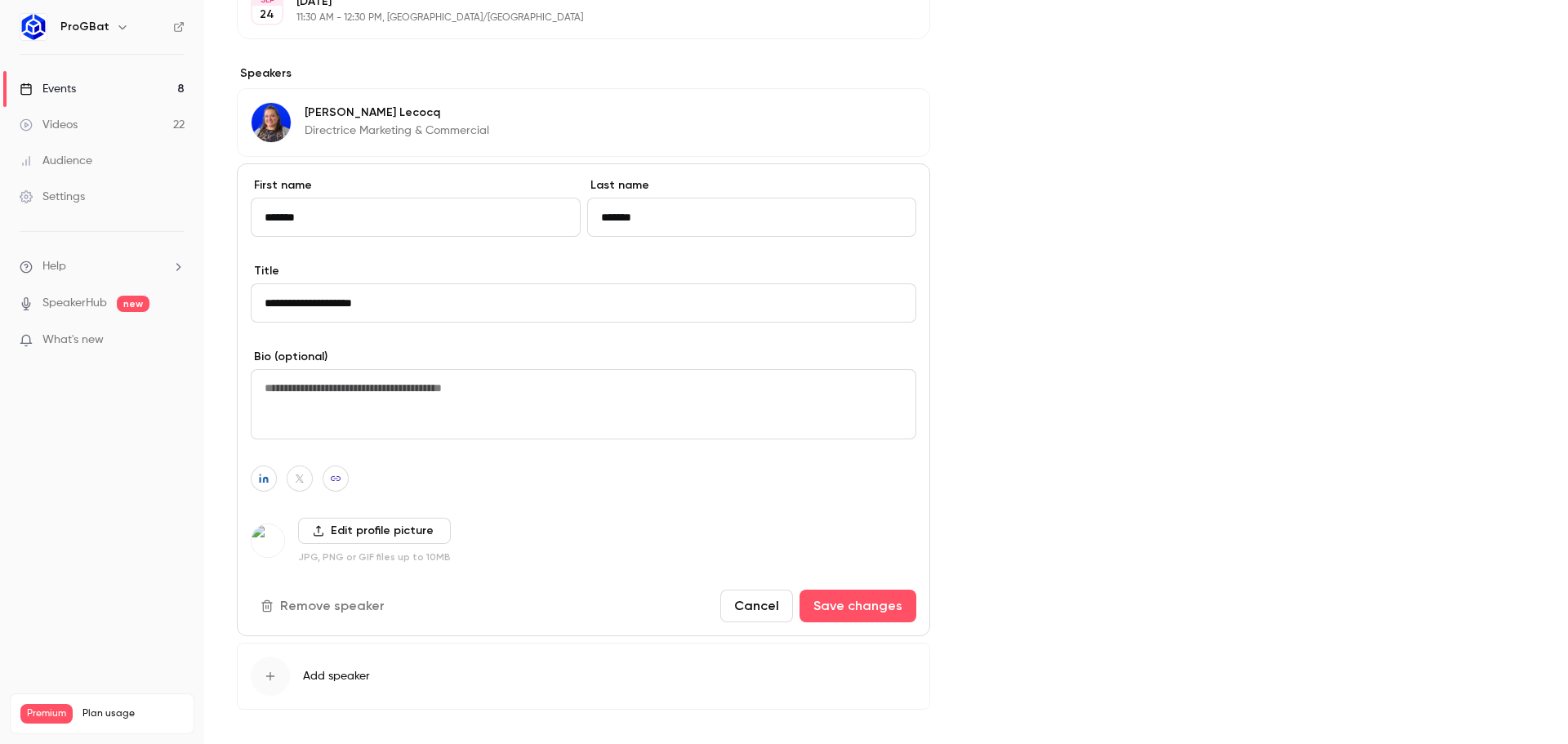
click at [264, 535] on img at bounding box center [268, 541] width 33 height 33
click at [830, 610] on button "Save changes" at bounding box center [858, 606] width 117 height 33
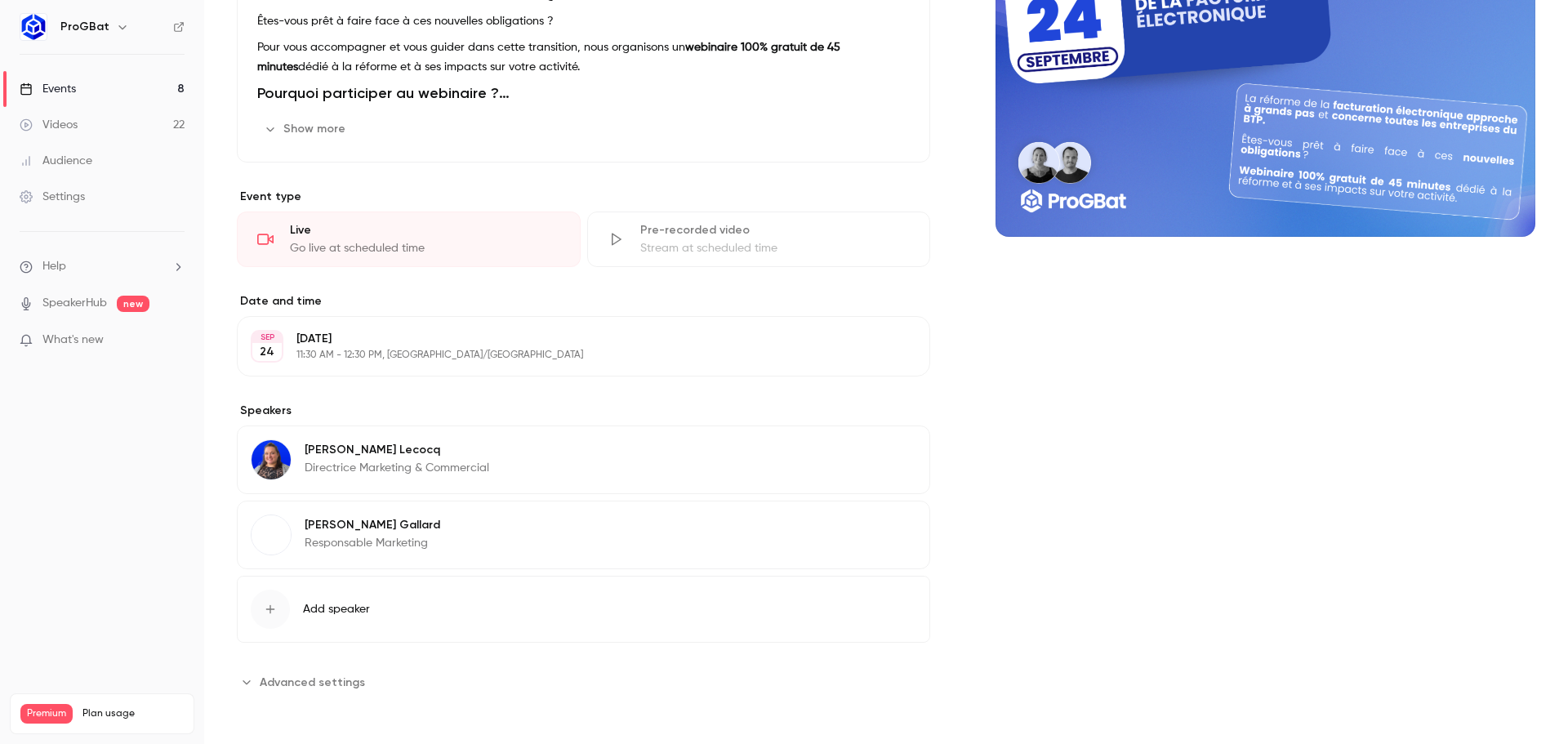
click at [379, 449] on p "[PERSON_NAME]" at bounding box center [397, 449] width 185 height 16
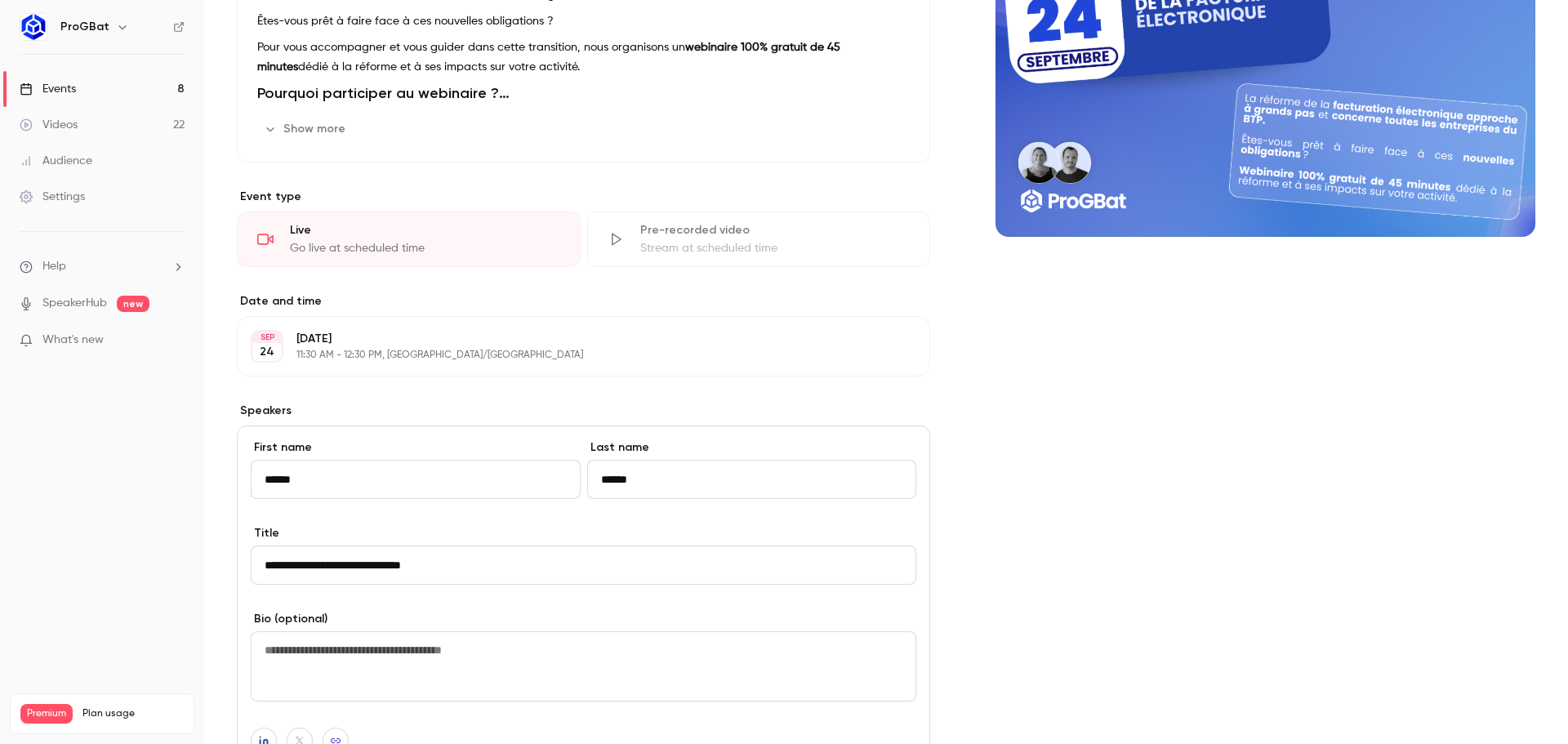
scroll to position [572, 0]
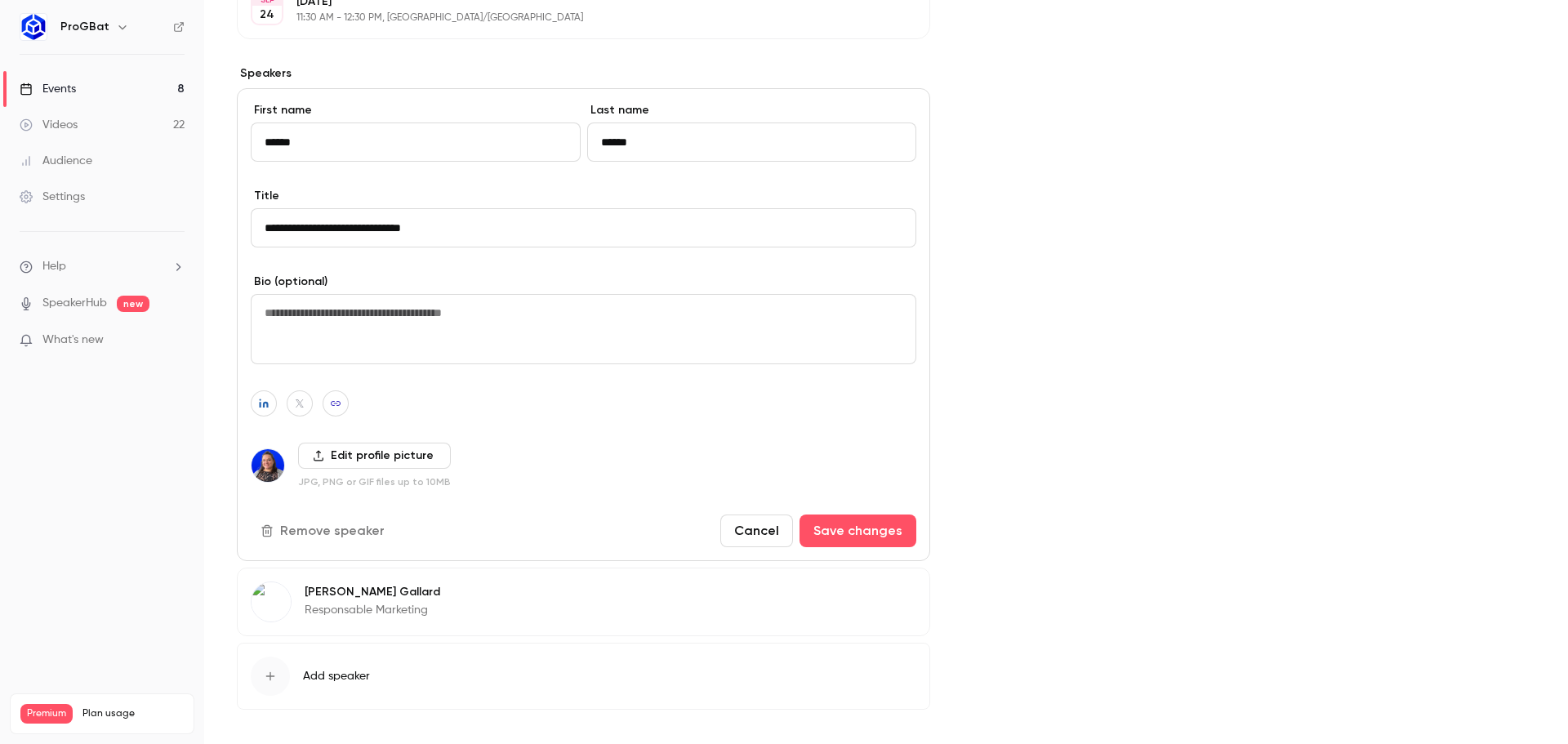
click at [335, 448] on label "Edit profile picture" at bounding box center [375, 455] width 153 height 26
click at [0, 0] on input "Edit profile picture" at bounding box center [0, 0] width 0 height 0
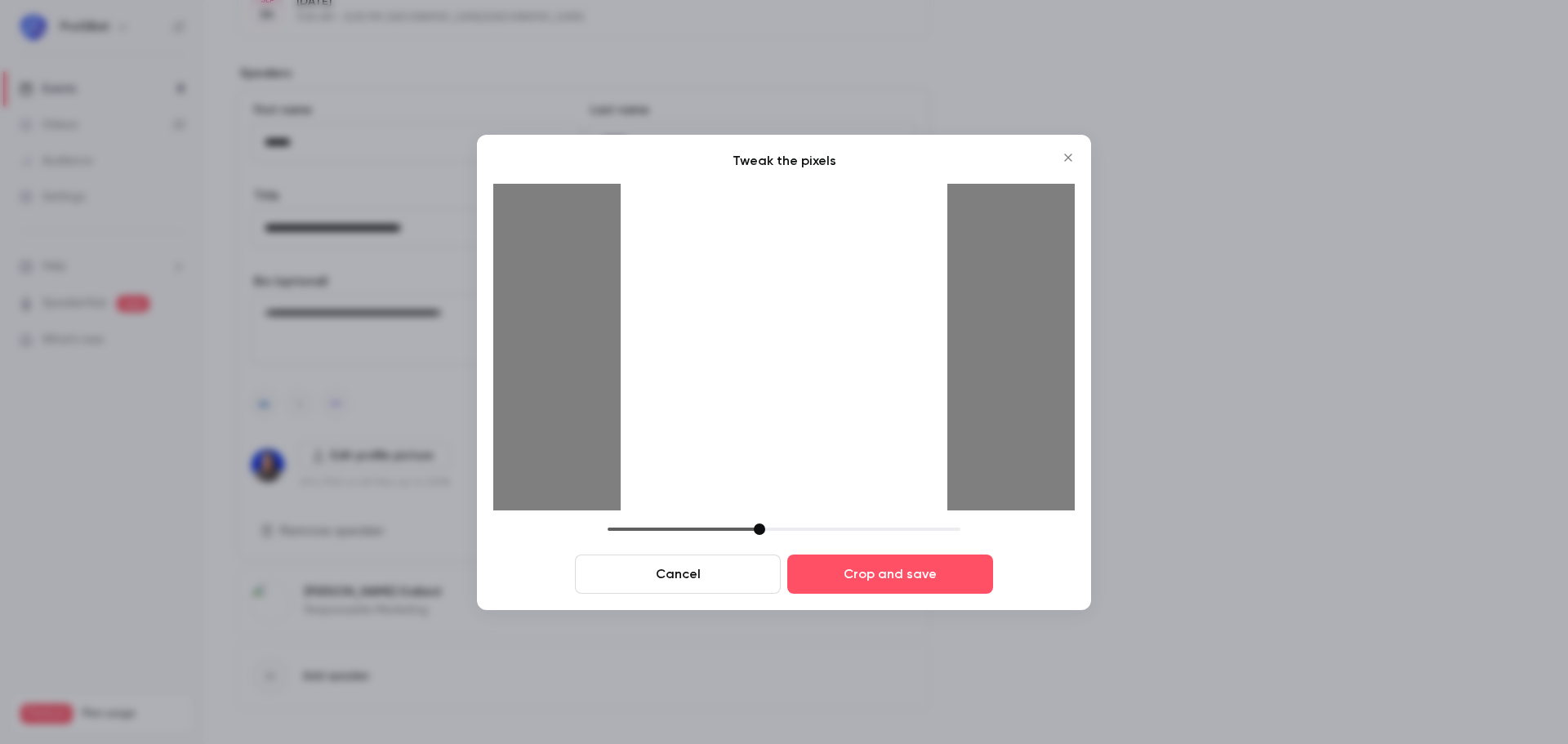
drag, startPoint x: 726, startPoint y: 532, endPoint x: 766, endPoint y: 532, distance: 40.0
click at [766, 532] on div at bounding box center [760, 529] width 12 height 12
click at [791, 462] on div at bounding box center [783, 346] width 326 height 326
click at [777, 525] on div at bounding box center [784, 529] width 352 height 12
click at [799, 464] on div at bounding box center [783, 346] width 326 height 326
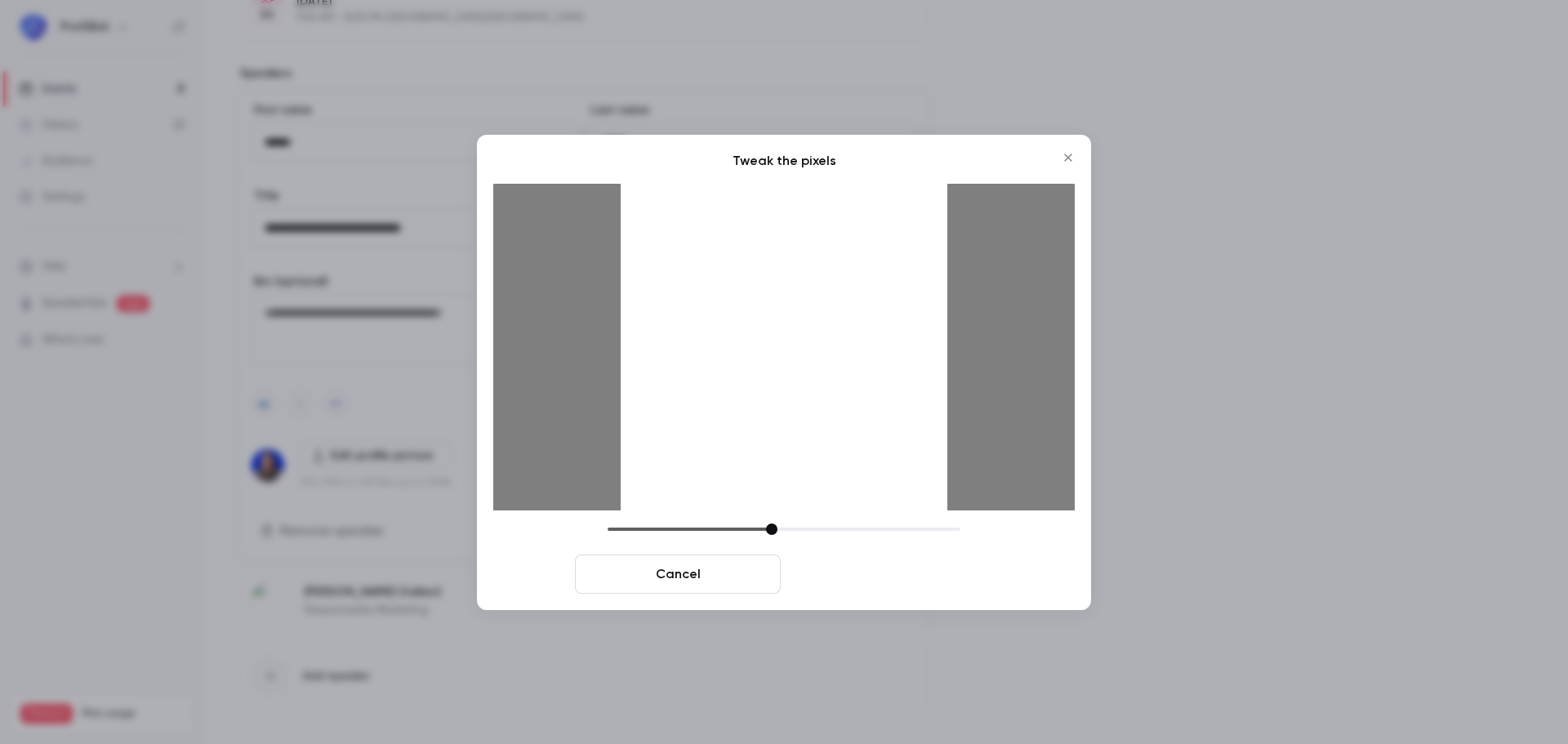
click at [859, 581] on button "Crop and save" at bounding box center [890, 574] width 206 height 39
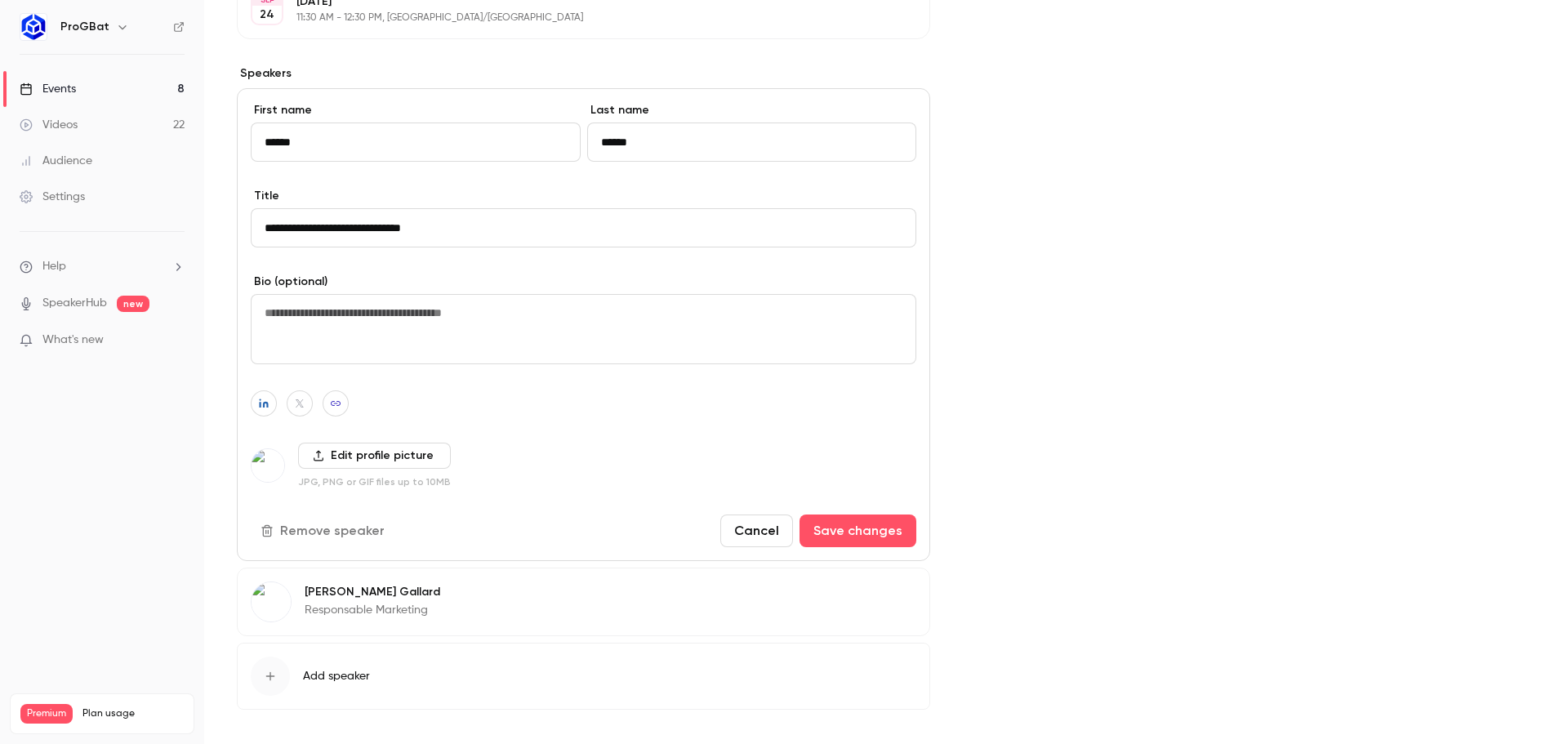
click at [386, 450] on label "Edit profile picture" at bounding box center [375, 455] width 153 height 26
click at [0, 0] on input "Edit profile picture" at bounding box center [0, 0] width 0 height 0
click at [854, 524] on button "Save changes" at bounding box center [858, 531] width 117 height 33
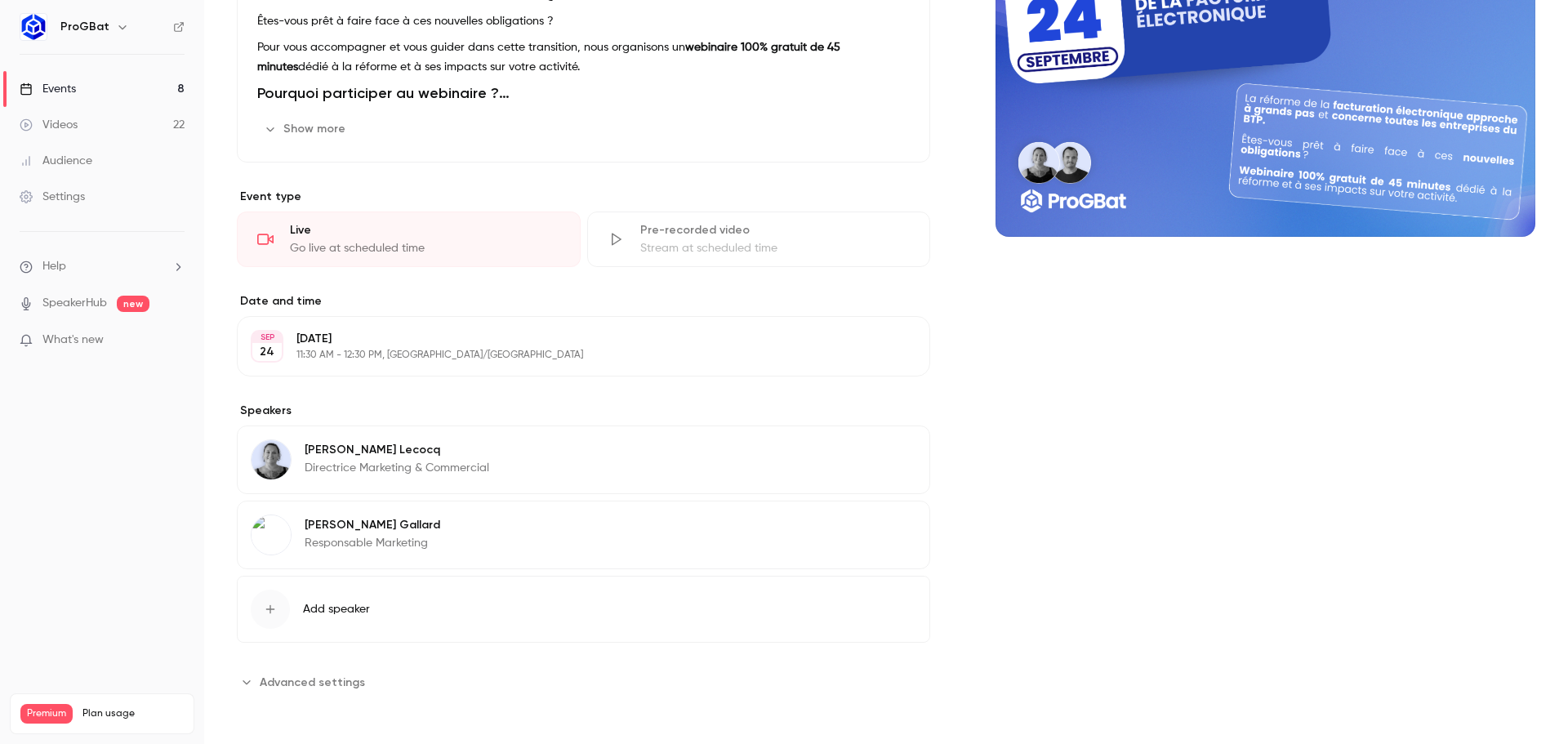
scroll to position [234, 0]
click at [268, 455] on img at bounding box center [271, 460] width 39 height 39
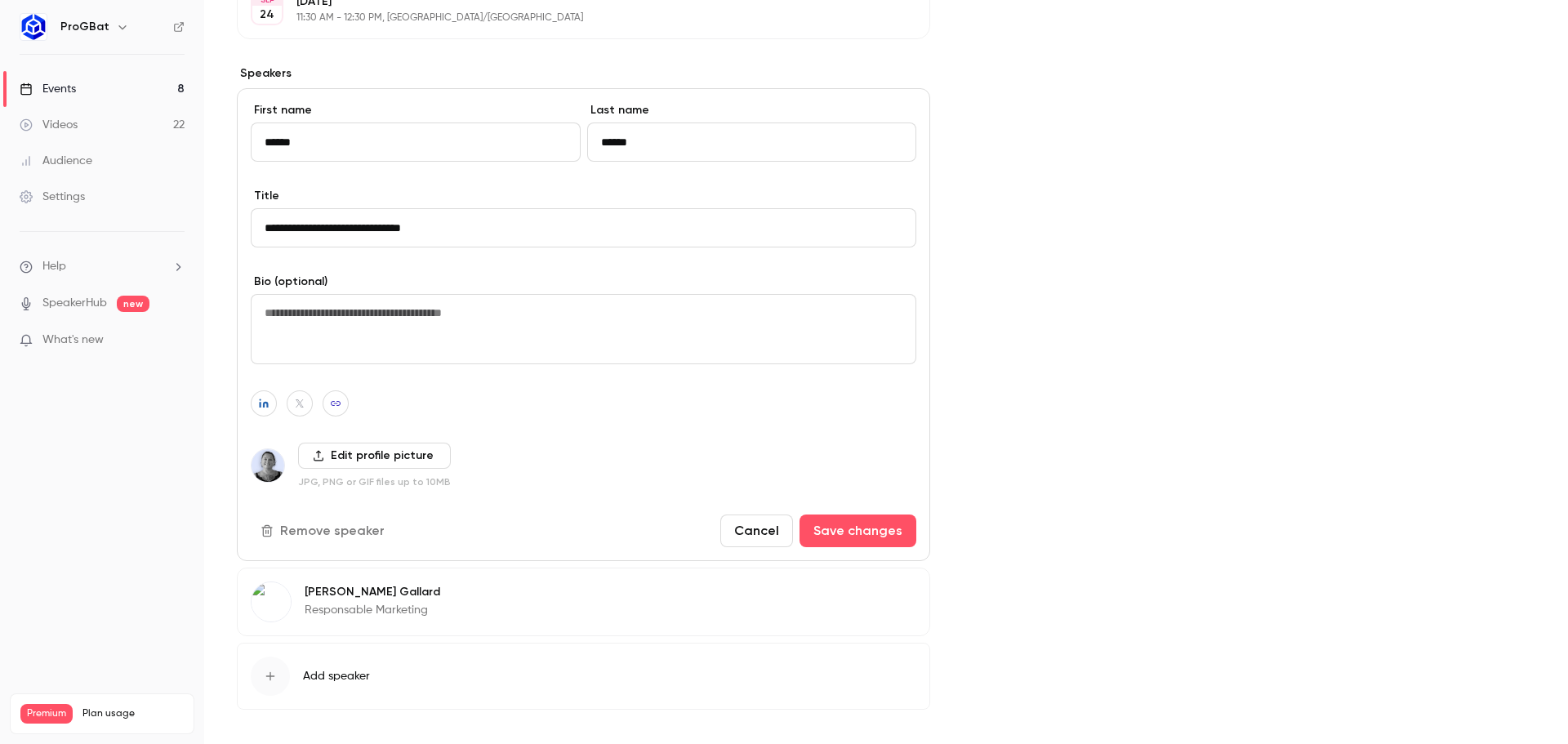
click at [744, 533] on button "Cancel" at bounding box center [756, 531] width 73 height 33
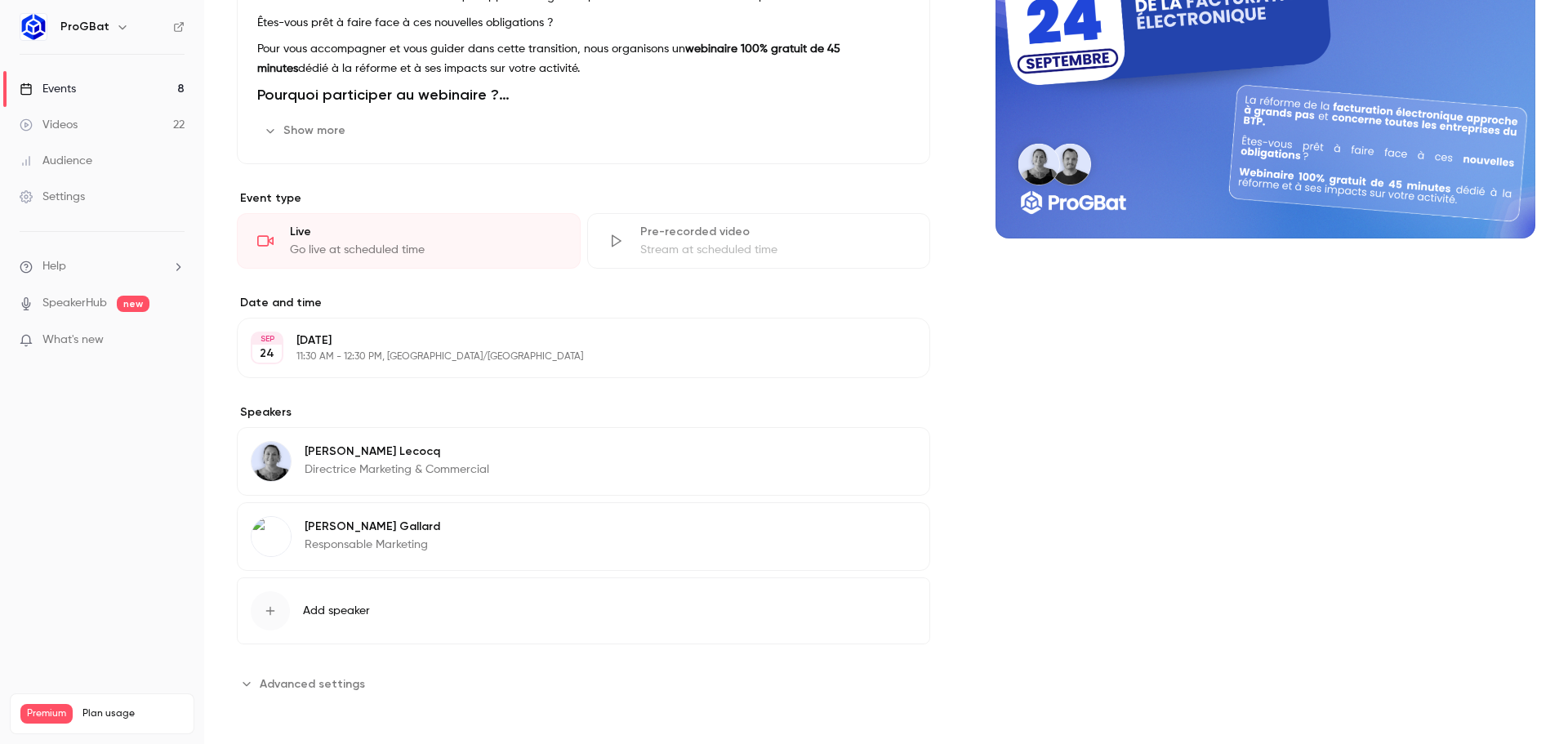
scroll to position [234, 0]
click at [509, 522] on div "[PERSON_NAME] Responsable Marketing Edit" at bounding box center [584, 534] width 693 height 69
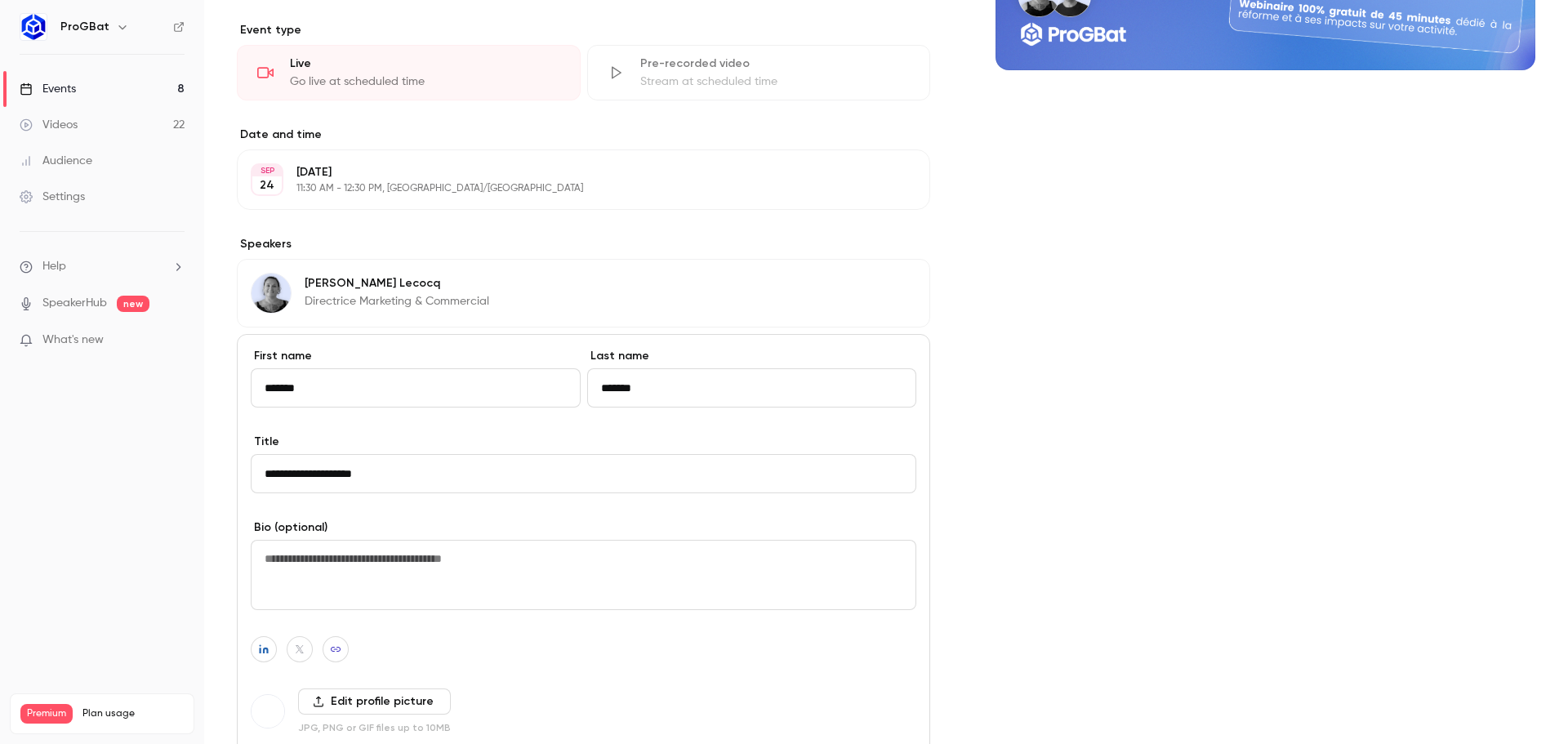
scroll to position [639, 0]
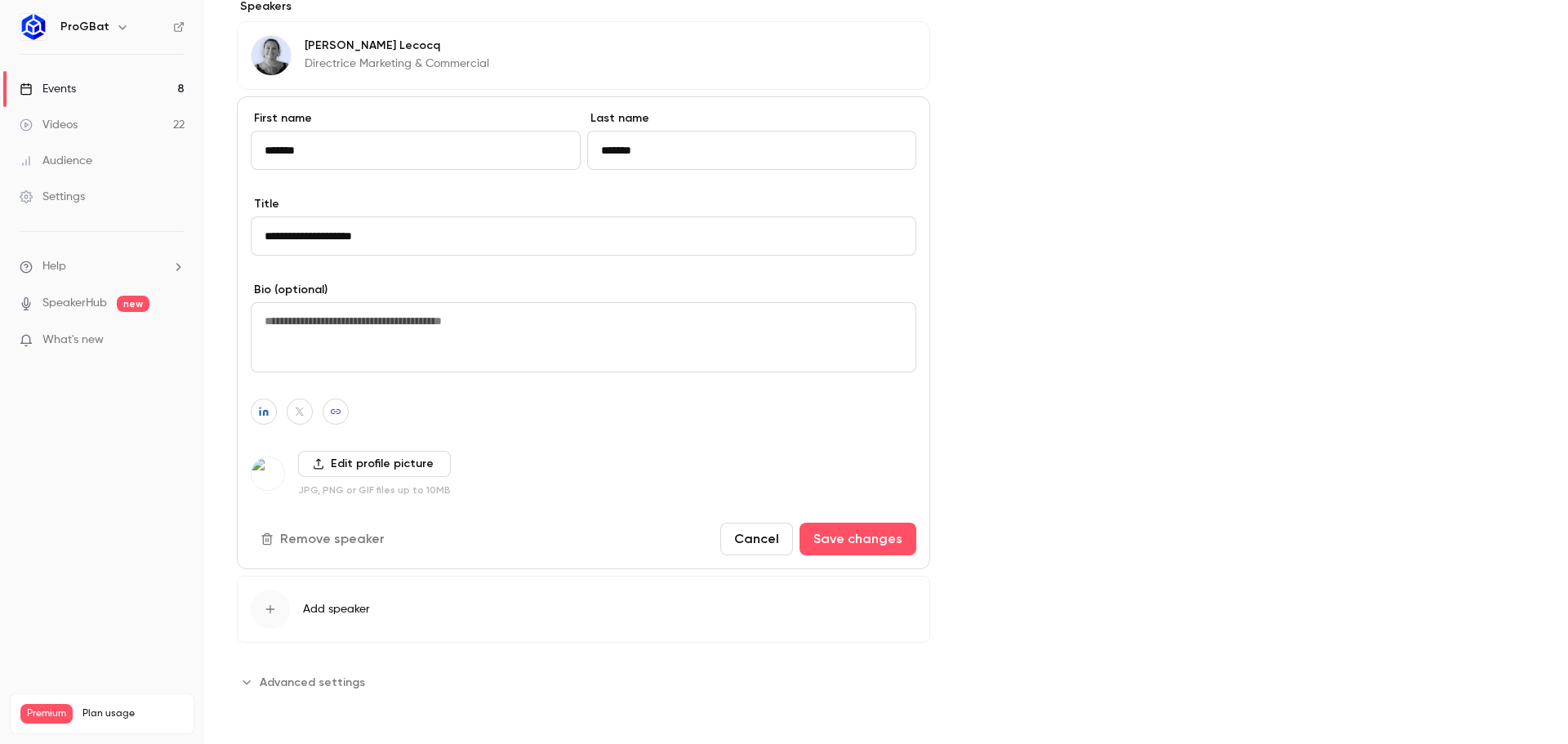
click at [394, 462] on label "Edit profile picture" at bounding box center [375, 463] width 153 height 26
click at [0, 0] on input "Edit profile picture" at bounding box center [0, 0] width 0 height 0
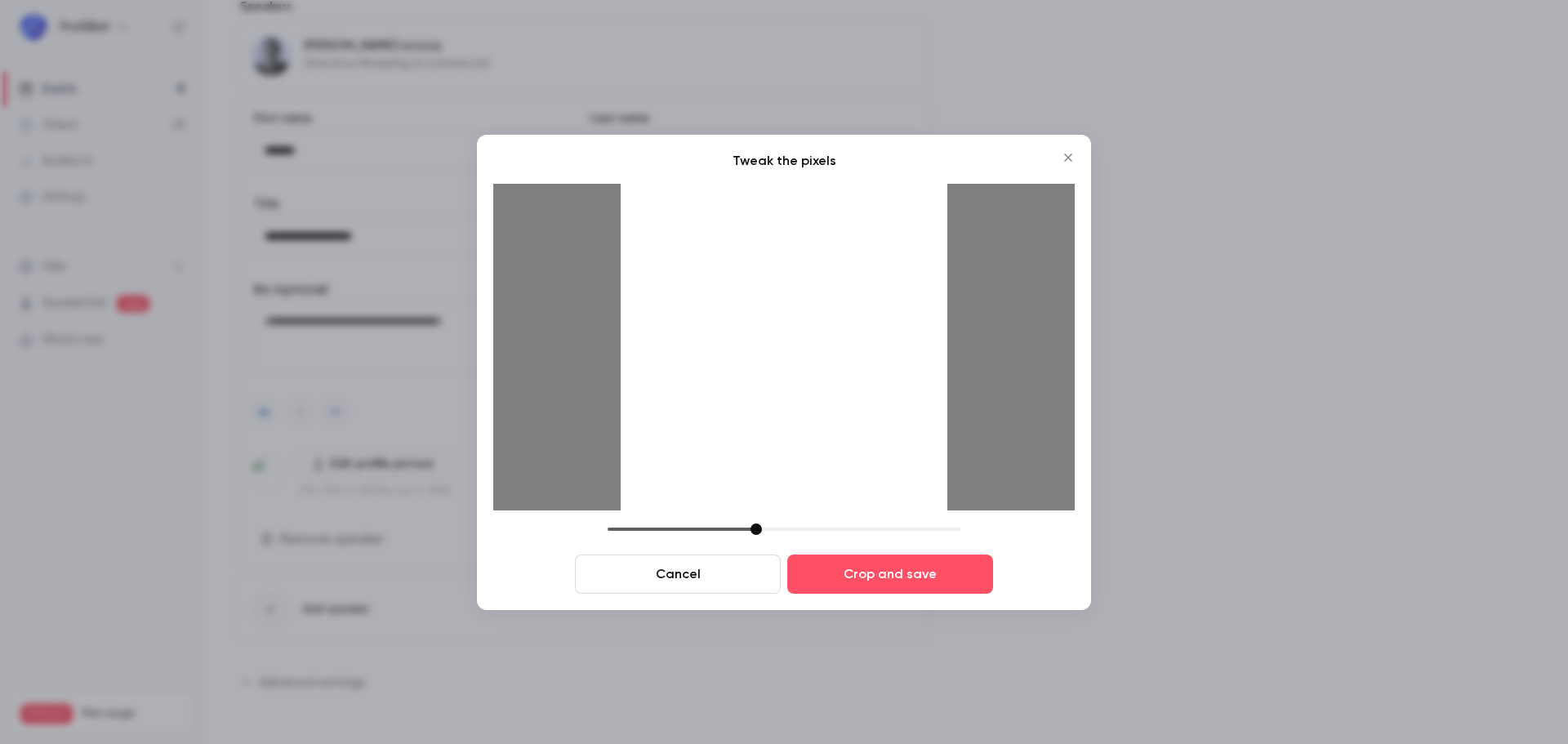
drag, startPoint x: 723, startPoint y: 524, endPoint x: 764, endPoint y: 513, distance: 42.4
click at [756, 524] on div at bounding box center [756, 529] width 12 height 12
drag, startPoint x: 778, startPoint y: 473, endPoint x: 786, endPoint y: 495, distance: 23.4
click at [777, 489] on div at bounding box center [783, 346] width 326 height 326
click at [856, 577] on button "Crop and save" at bounding box center [890, 574] width 206 height 39
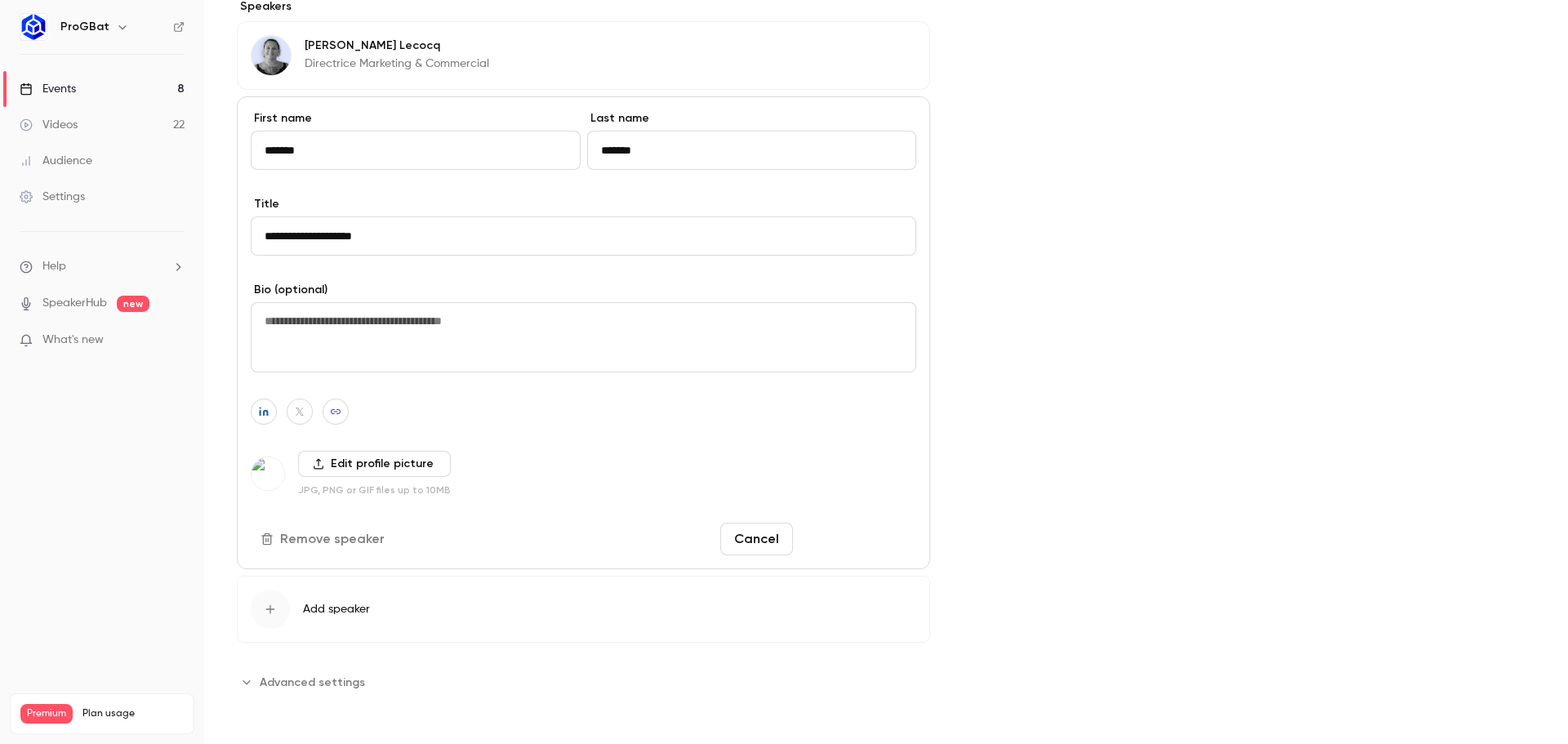
click at [863, 528] on button "Save changes" at bounding box center [858, 539] width 117 height 33
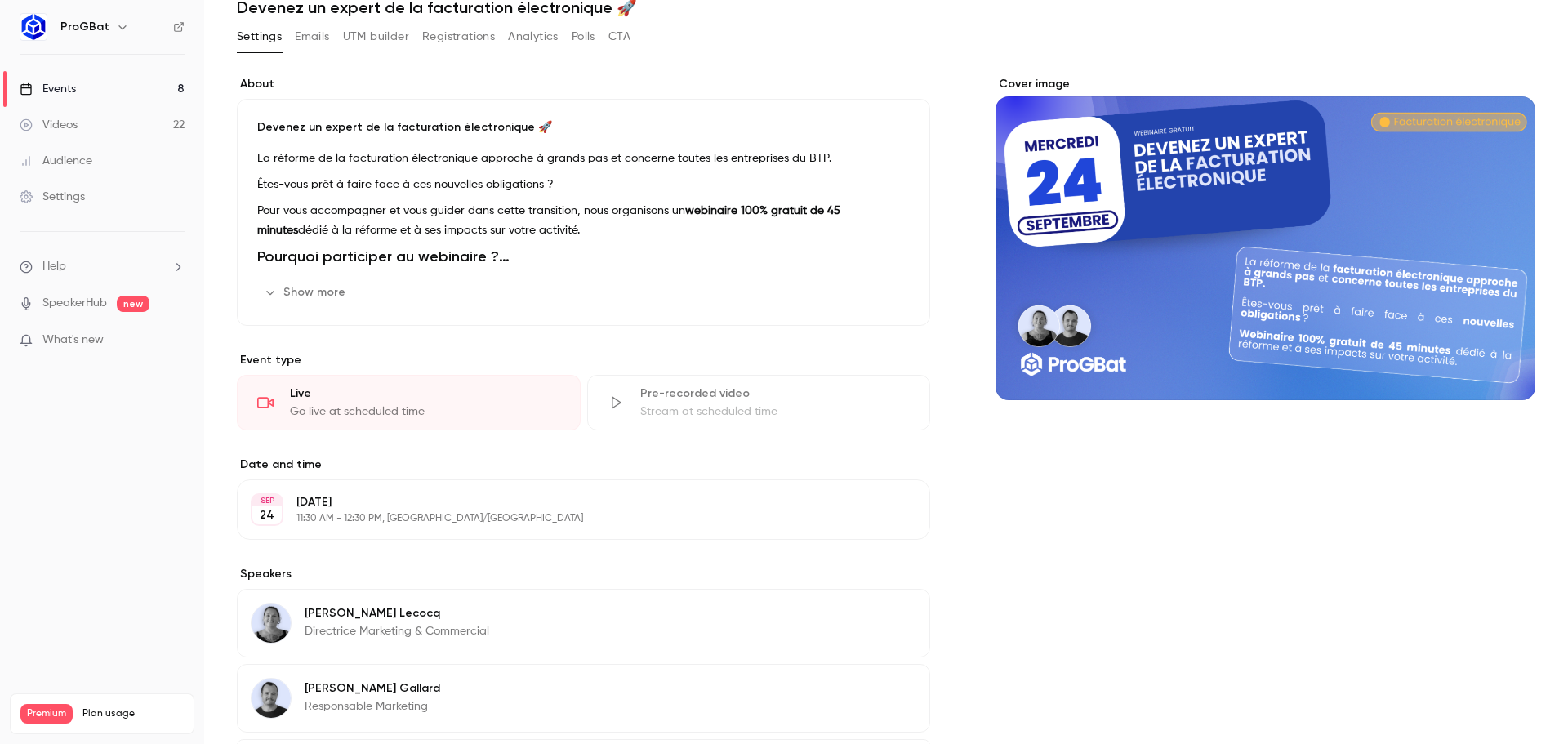
scroll to position [234, 0]
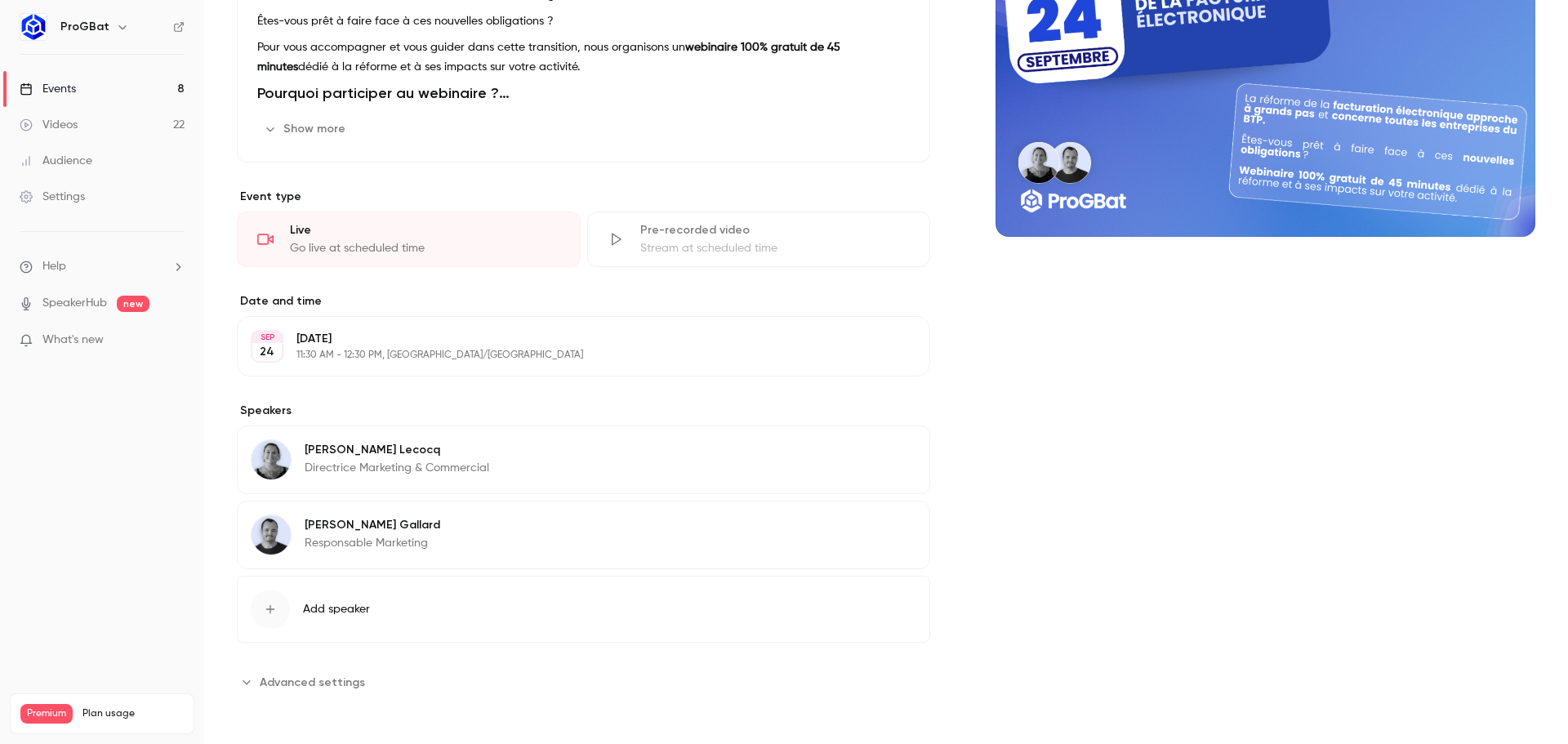
click at [119, 75] on link "Events 8" at bounding box center [102, 88] width 204 height 36
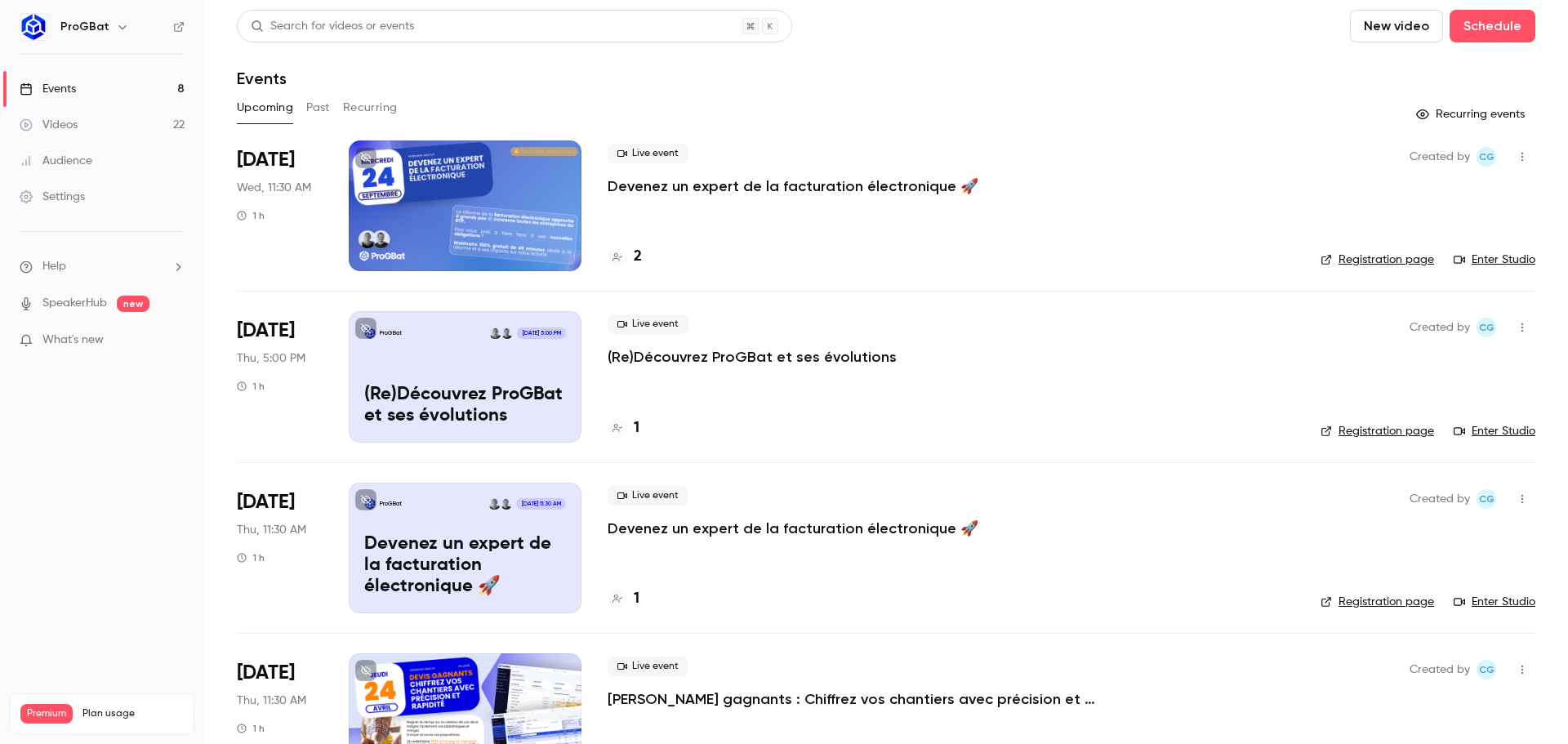
click at [463, 349] on div "ProGBat [DATE] 5:00 PM (Re)Découvrez ProGBat et ses évolutions" at bounding box center [465, 375] width 232 height 131
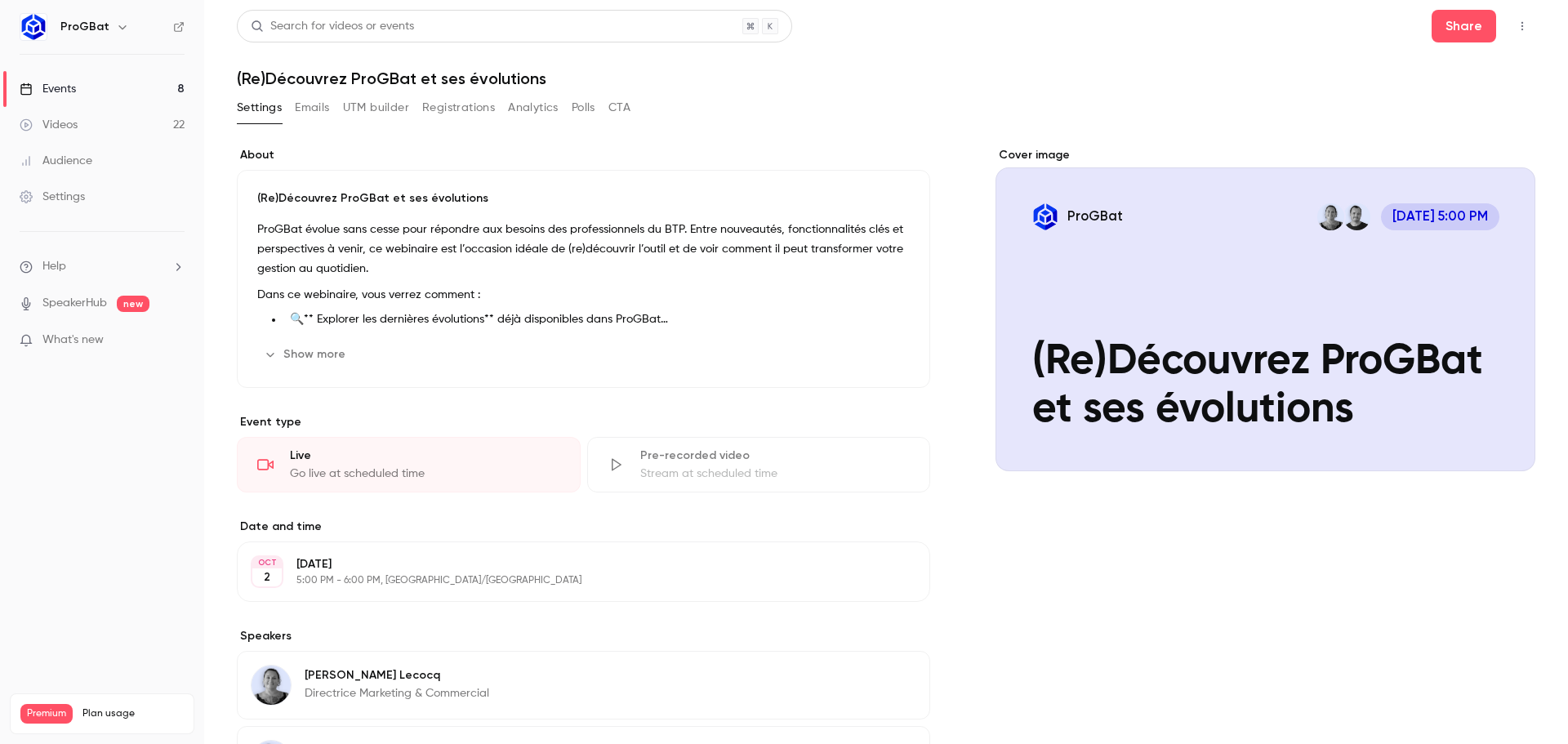
click at [74, 82] on div "Events" at bounding box center [47, 89] width 56 height 16
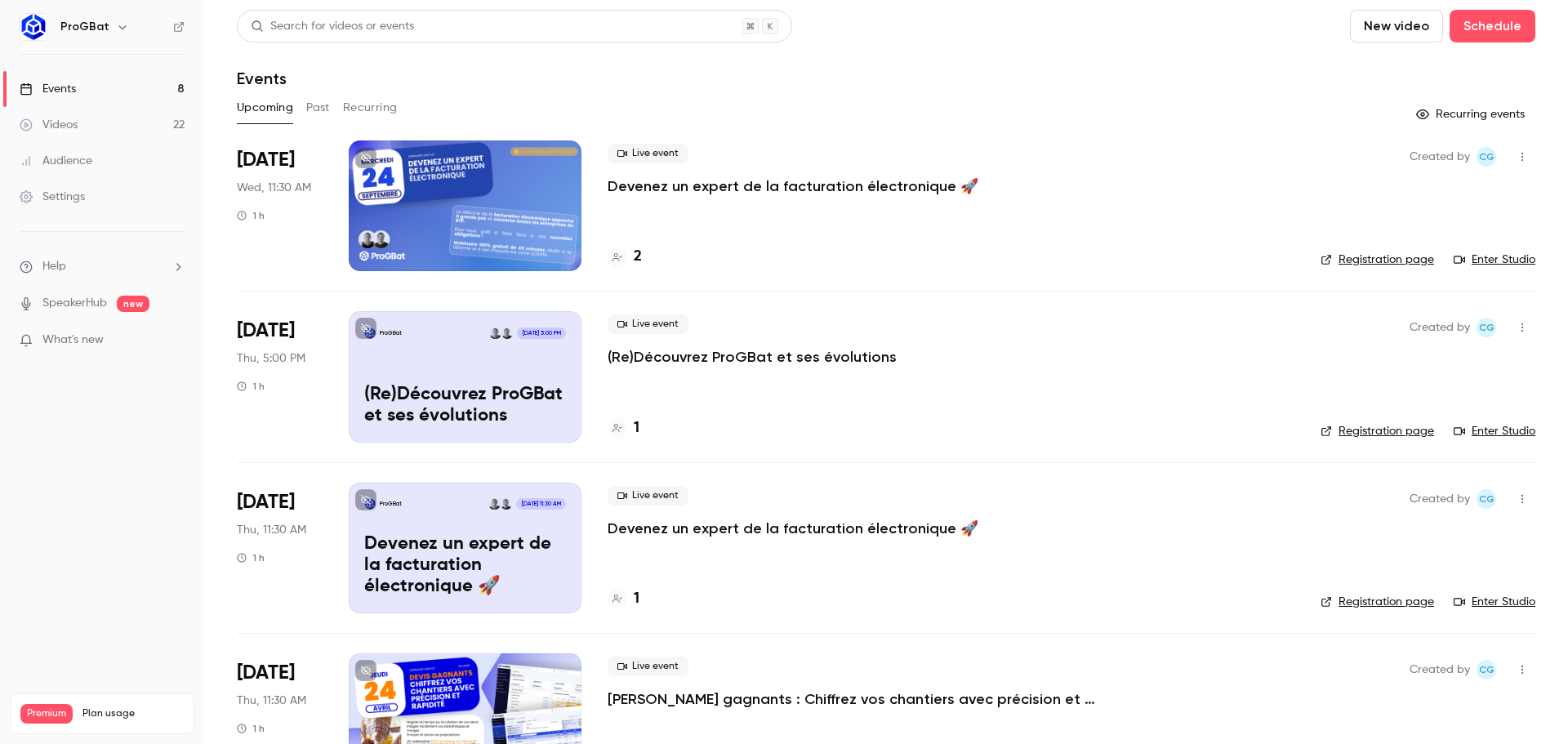
click at [64, 114] on link "Videos 22" at bounding box center [102, 125] width 204 height 36
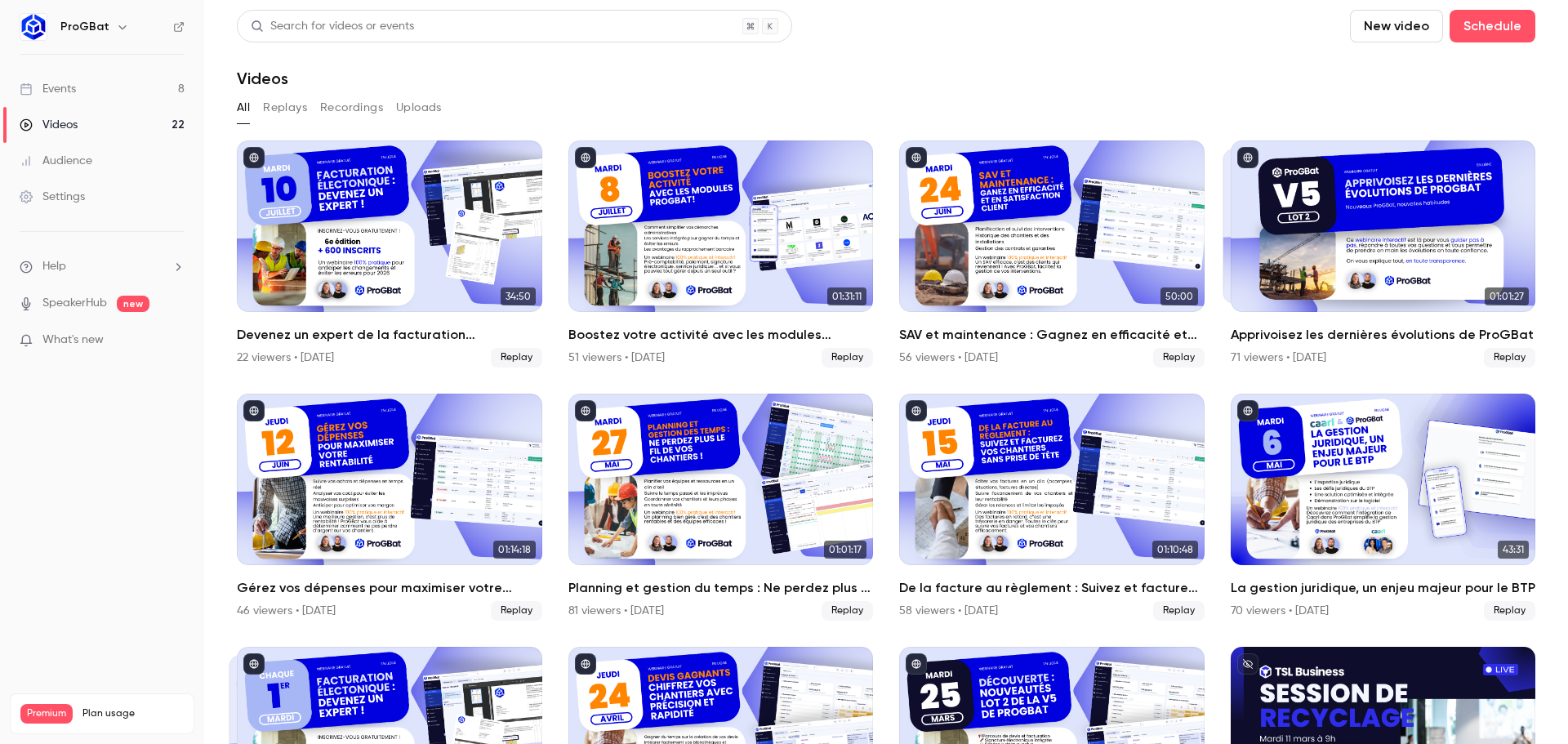
click at [823, 83] on div "Videos" at bounding box center [886, 78] width 1298 height 19
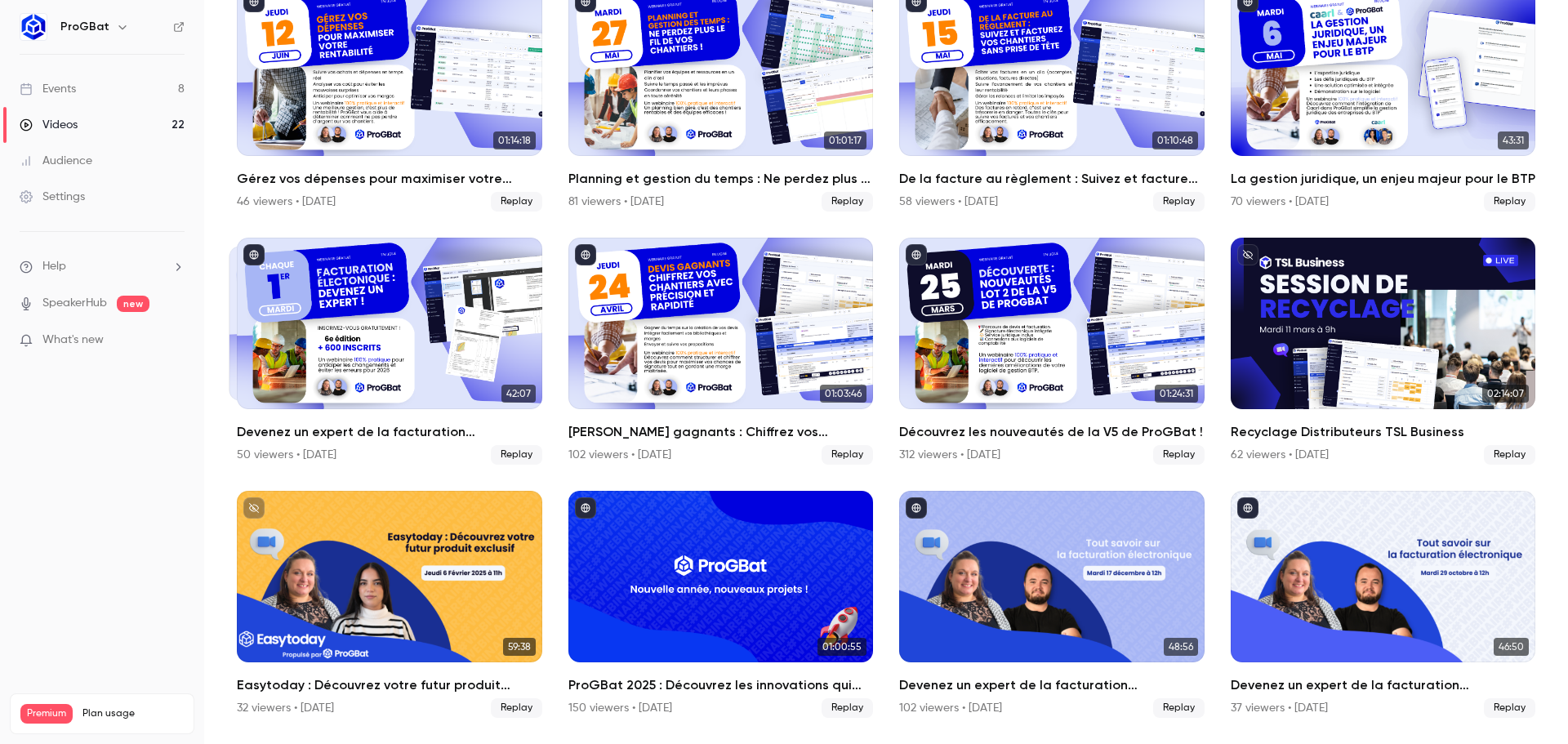
scroll to position [402, 0]
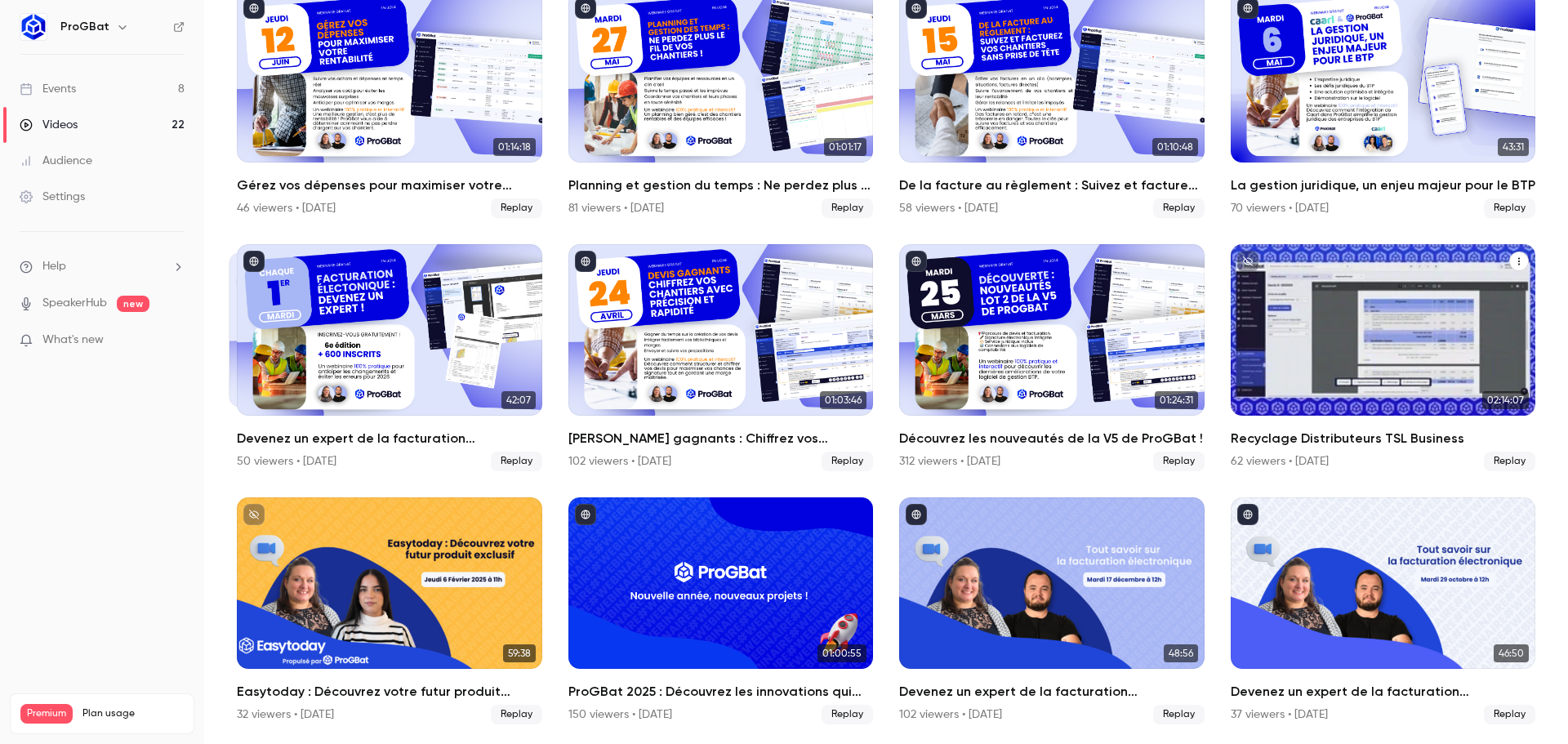
click at [1313, 360] on div "Recyclage Distributeurs TSL Business" at bounding box center [1383, 329] width 306 height 171
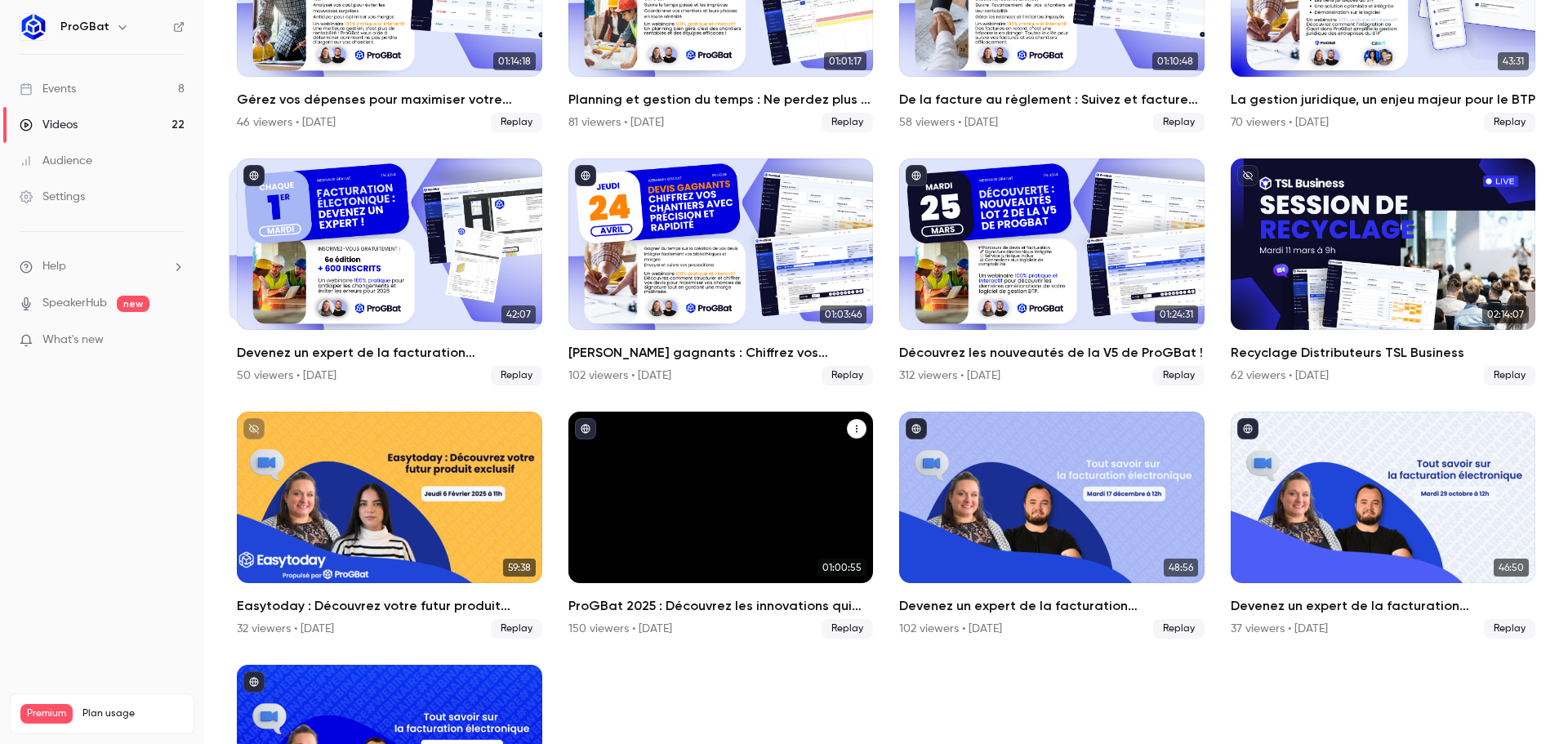
scroll to position [490, 0]
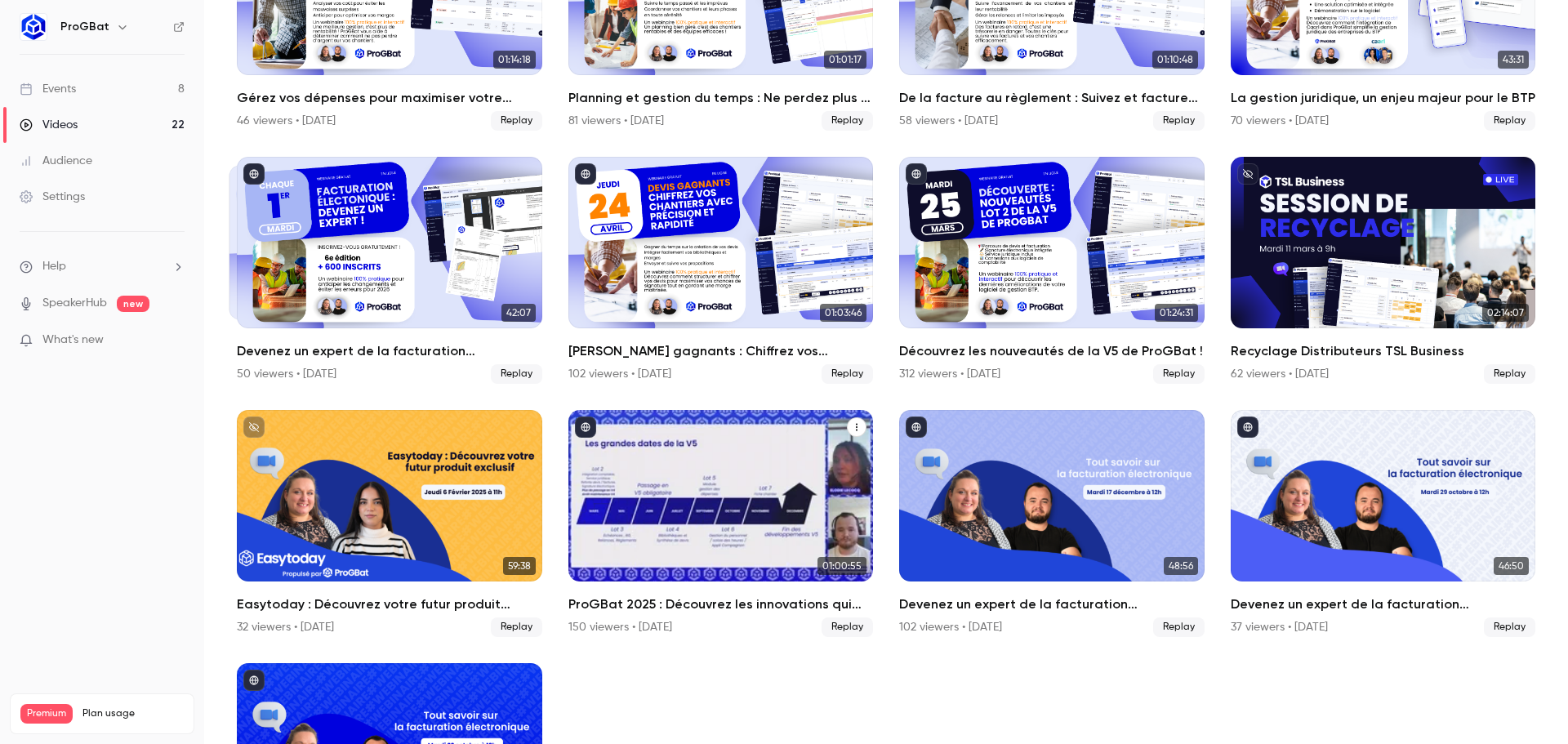
click at [720, 504] on div "ProGBat 2025 : Découvrez les innovations qui transformeront votre activité ! 🚀" at bounding box center [721, 495] width 306 height 171
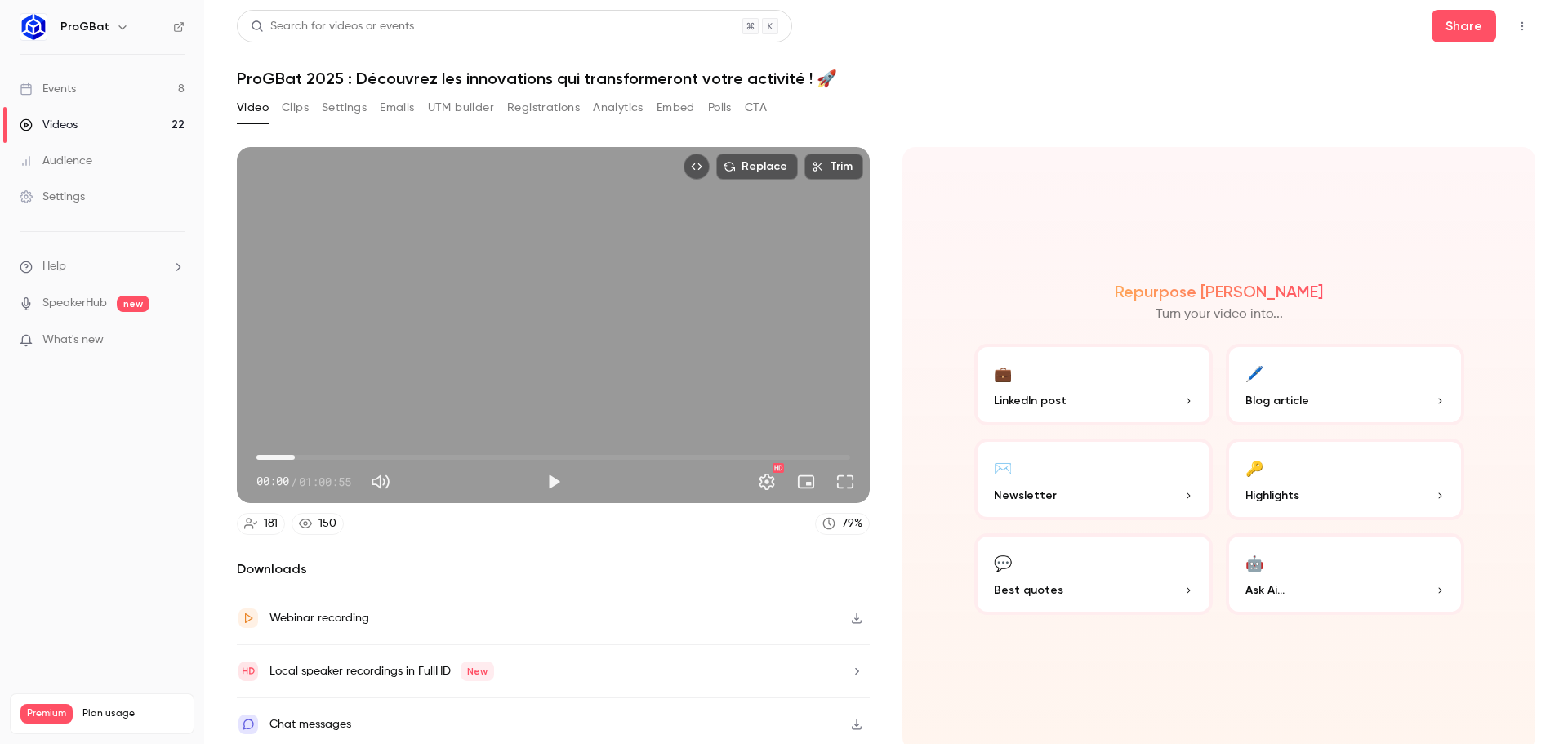
click at [295, 446] on span "03:58" at bounding box center [553, 457] width 593 height 26
drag, startPoint x: 294, startPoint y: 451, endPoint x: 204, endPoint y: 453, distance: 90.0
click at [204, 453] on main "Search for videos or events Share ProGBat 2025 : Découvrez les innovations qui …" at bounding box center [886, 372] width 1364 height 744
click at [551, 483] on button "Play" at bounding box center [554, 482] width 33 height 33
click at [558, 480] on button "Pause" at bounding box center [554, 482] width 33 height 33
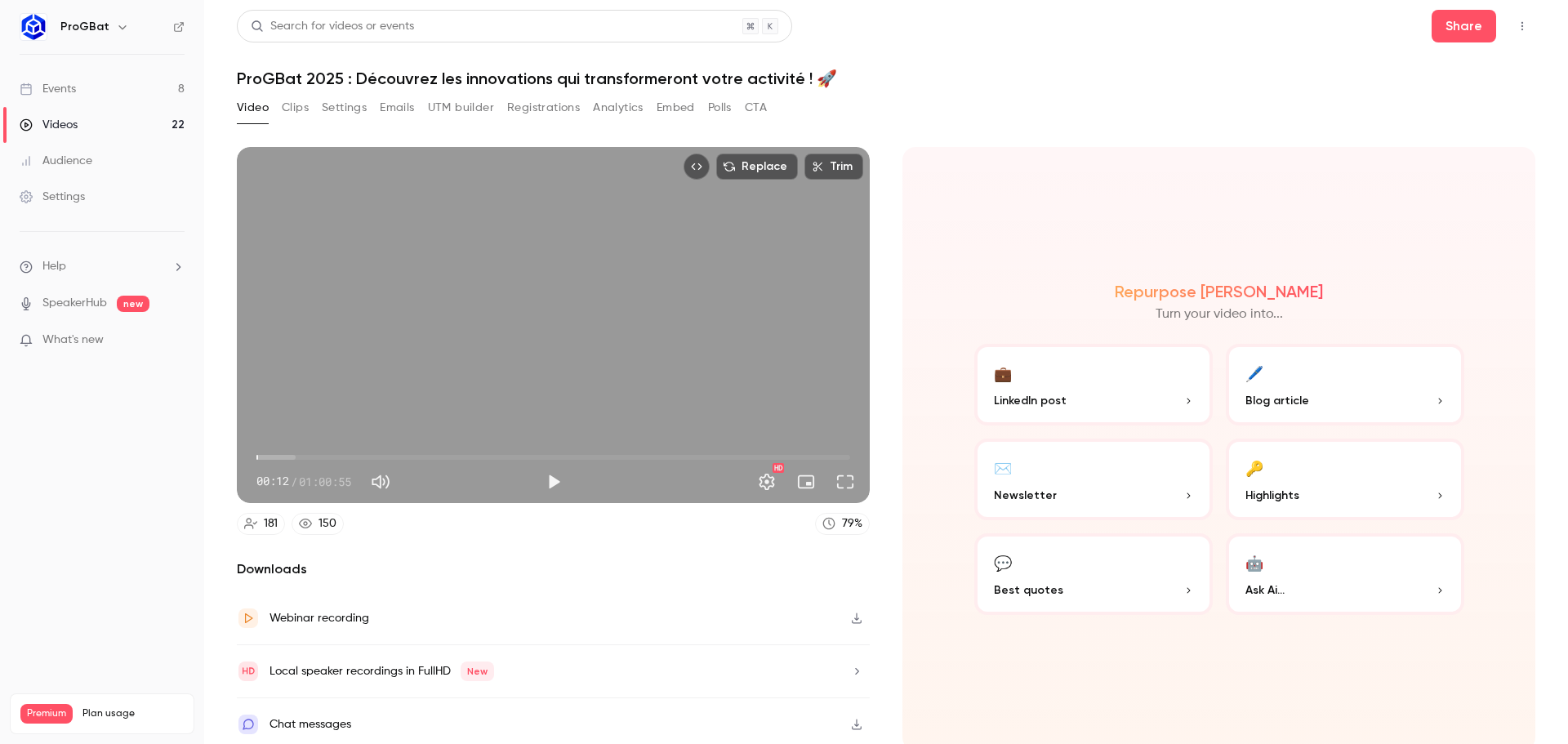
type input "****"
